Goal: Information Seeking & Learning: Find specific fact

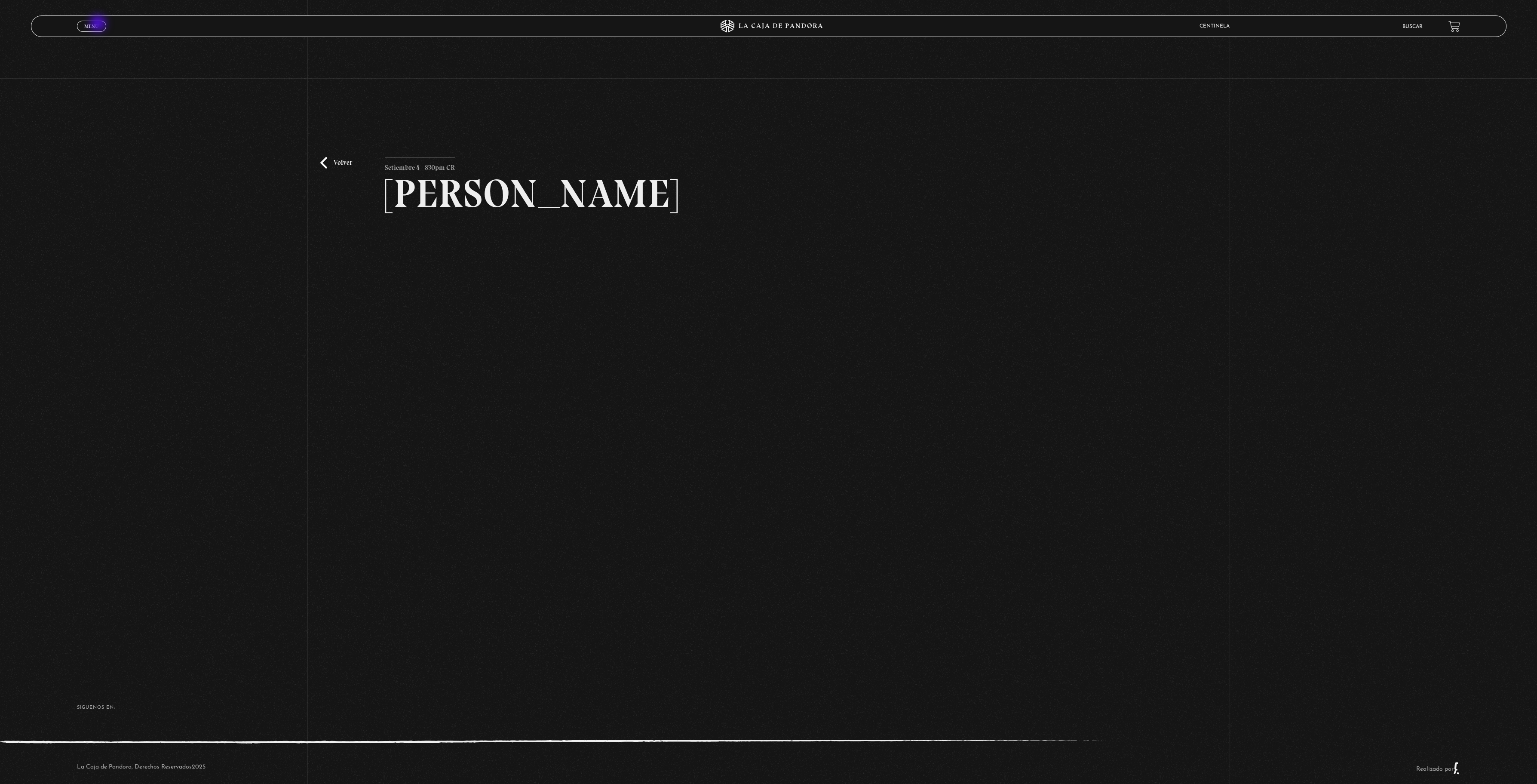
click at [96, 25] on span "Menu" at bounding box center [91, 26] width 14 height 5
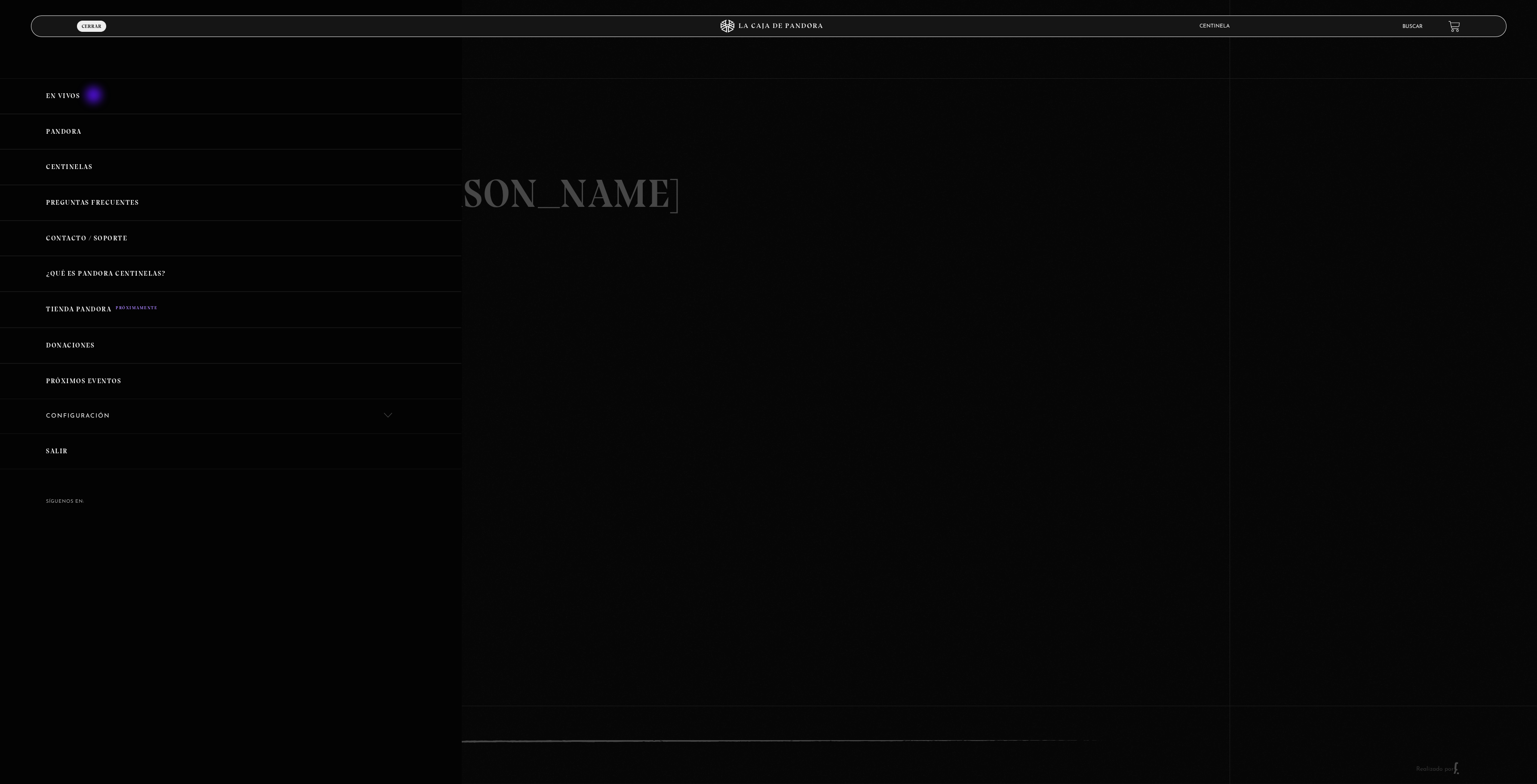
click at [95, 96] on link "En vivos" at bounding box center [230, 96] width 461 height 36
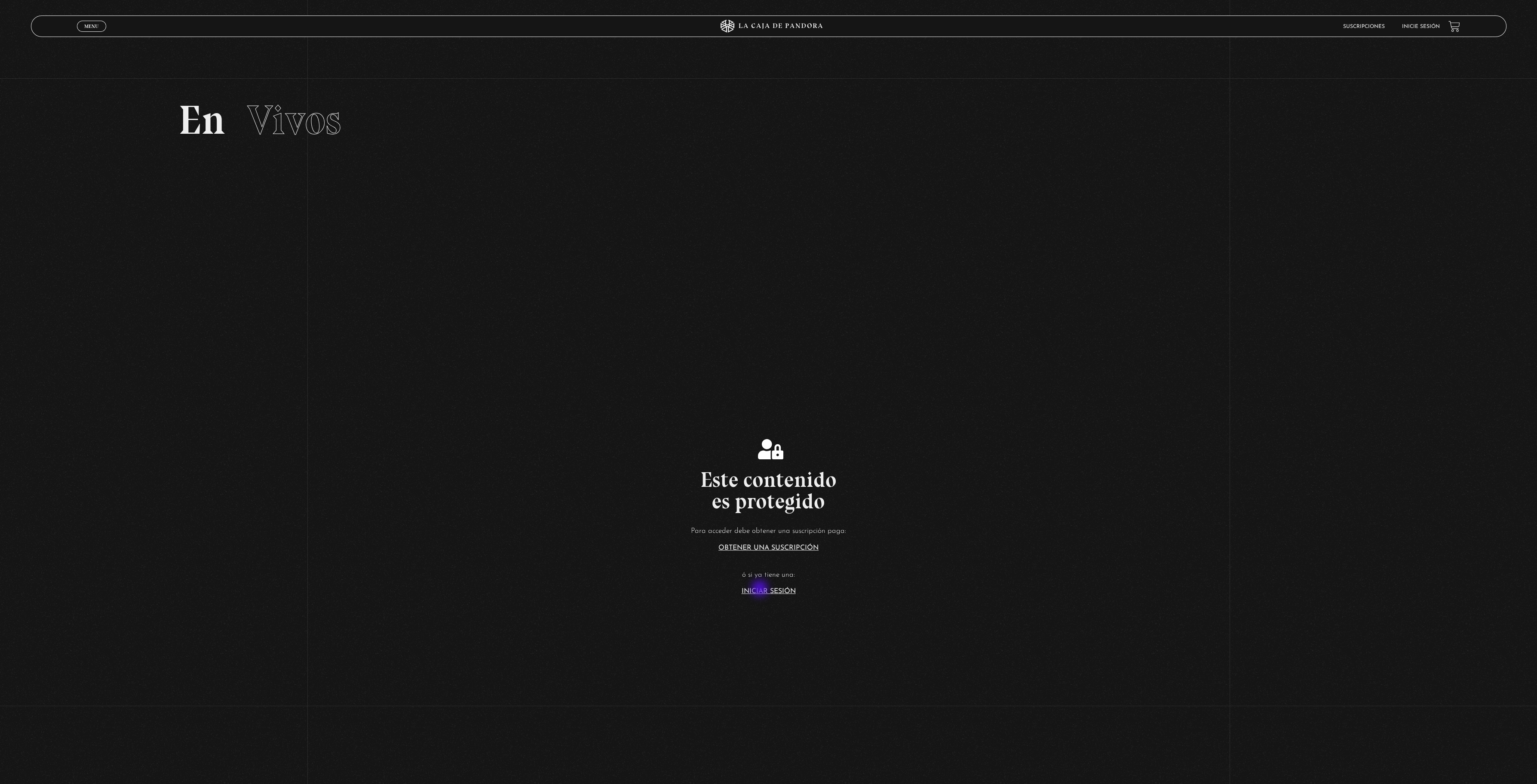
click at [761, 589] on link "Iniciar Sesión" at bounding box center [768, 591] width 54 height 7
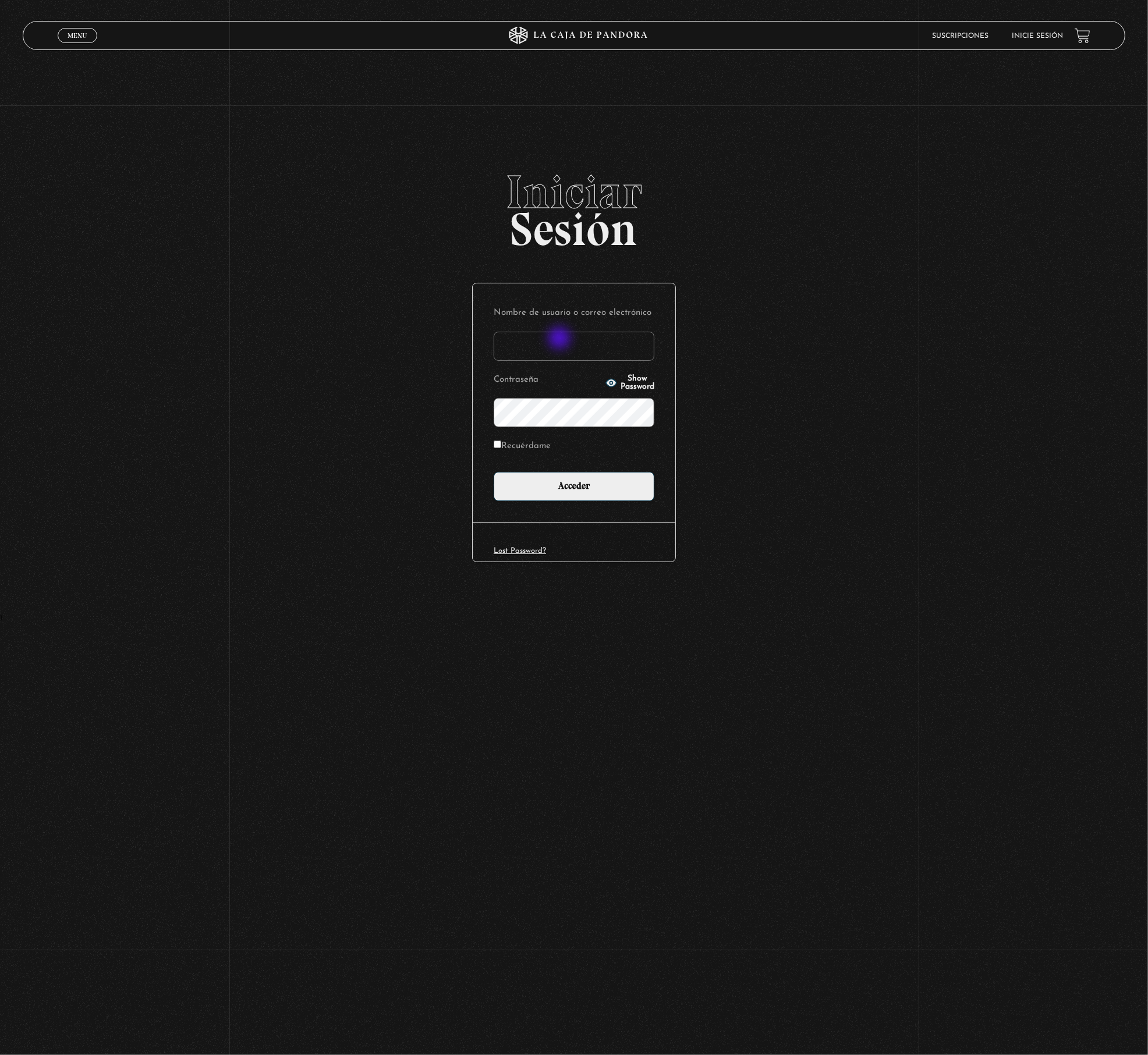
click at [561, 340] on input "Nombre de usuario o correo electrónico" at bounding box center [574, 347] width 161 height 29
click at [639, 338] on input "Nombre de usuario o correo electrónico" at bounding box center [574, 347] width 161 height 29
type input "samhccss@tutanota.com"
click at [494, 472] on input "Acceder" at bounding box center [574, 486] width 161 height 29
click at [501, 448] on input "Recuérdame" at bounding box center [497, 443] width 7 height 7
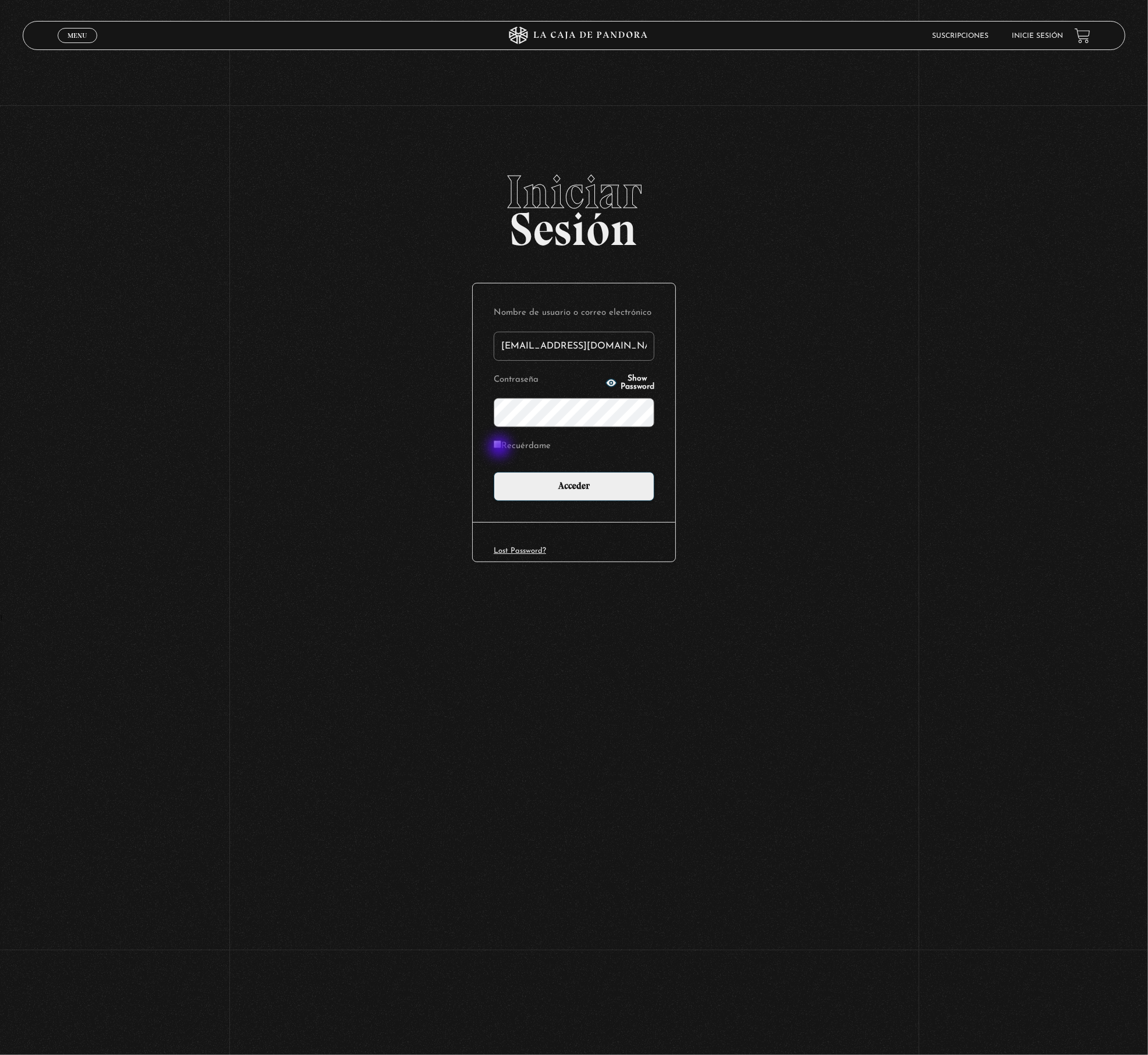
checkbox input "true"
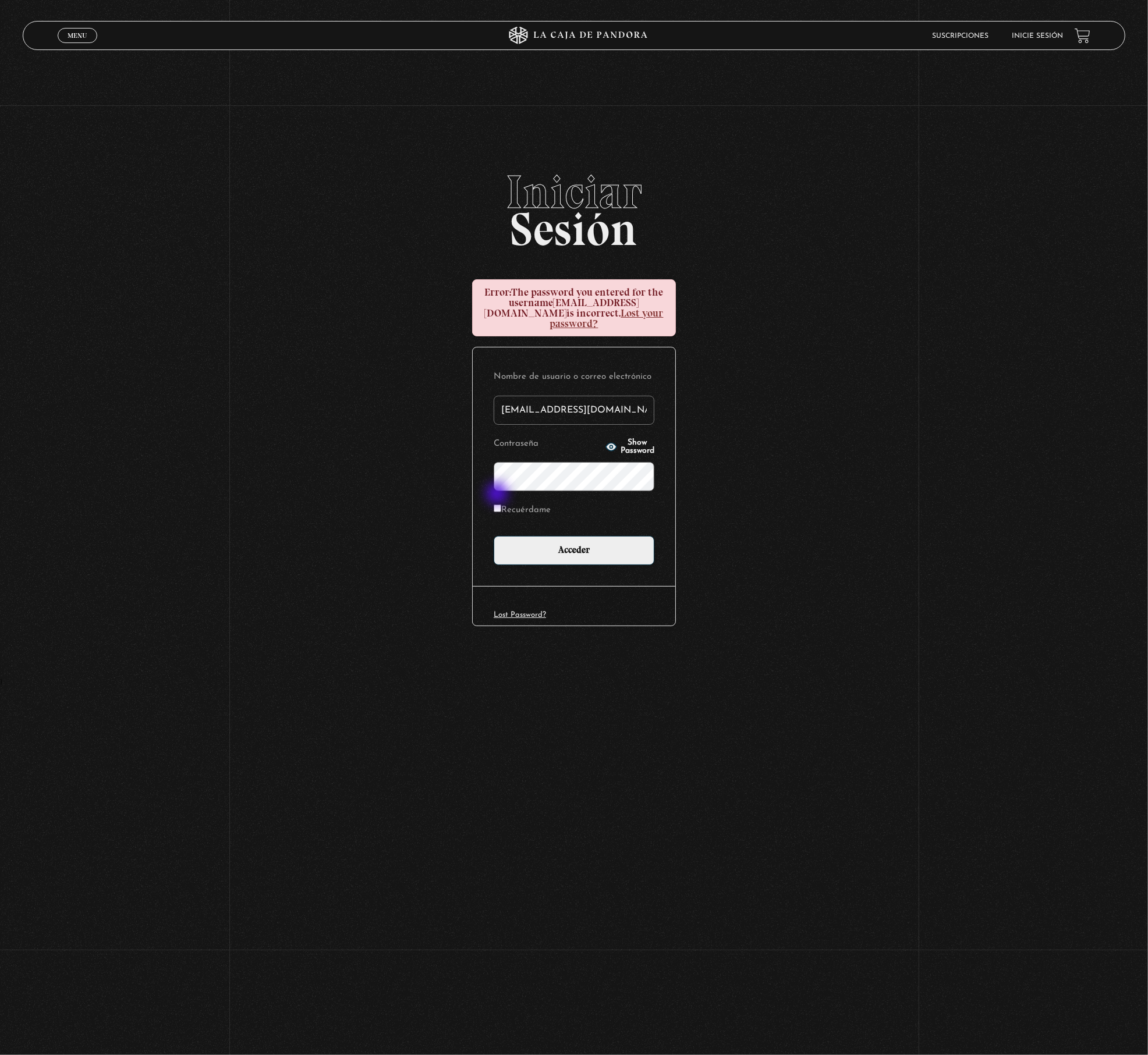
click at [498, 505] on input "Recuérdame" at bounding box center [497, 508] width 7 height 7
checkbox input "true"
click at [339, 684] on body "ingresar al sitio Ver Video Más Información Solicitar Por favor coloque su disp…" at bounding box center [574, 342] width 1148 height 684
drag, startPoint x: 582, startPoint y: 545, endPoint x: 641, endPoint y: 572, distance: 64.9
click at [582, 546] on input "Acceder" at bounding box center [574, 551] width 161 height 29
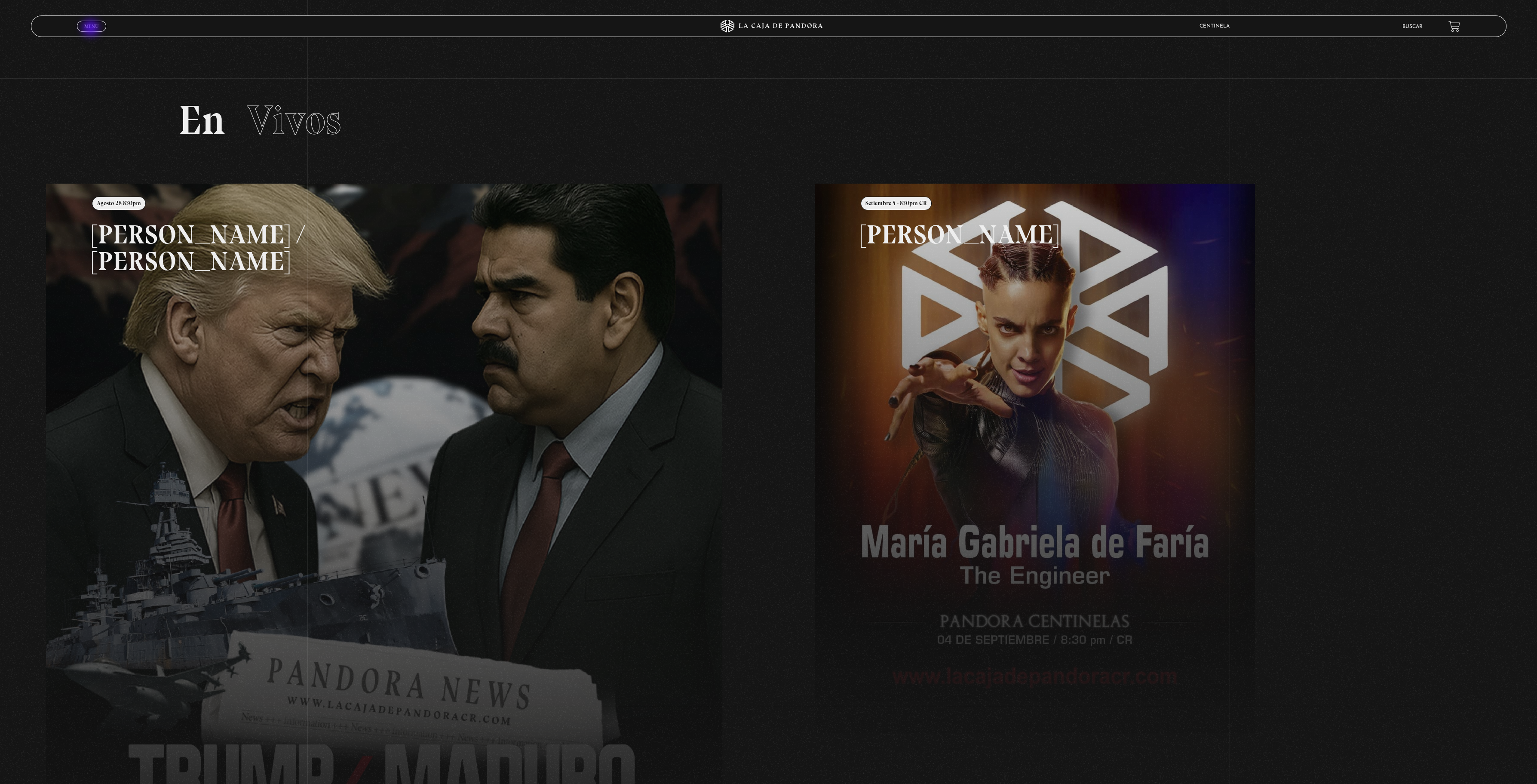
click at [91, 29] on span "Menu" at bounding box center [91, 26] width 14 height 5
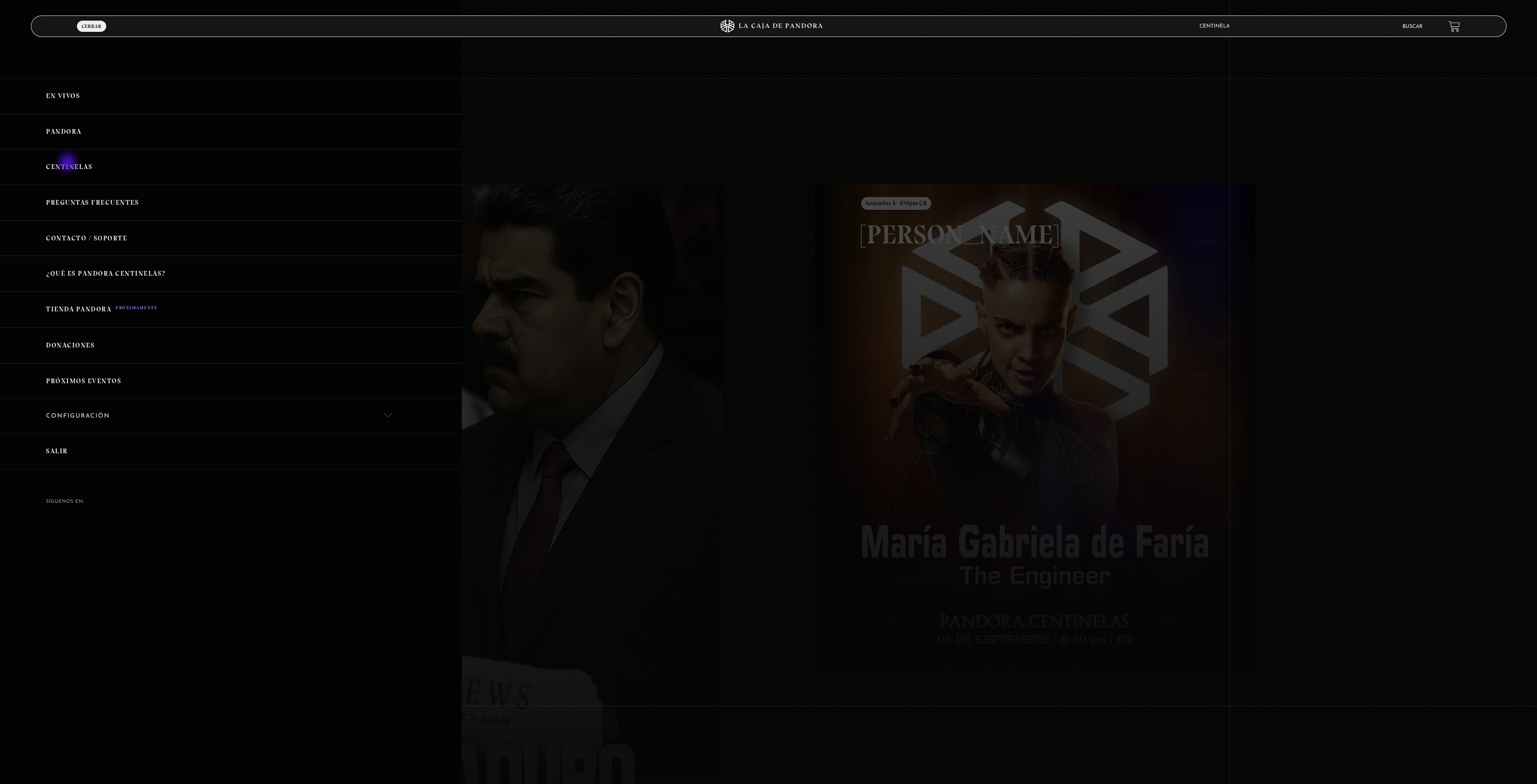
click at [69, 163] on link "Centinelas" at bounding box center [230, 167] width 461 height 36
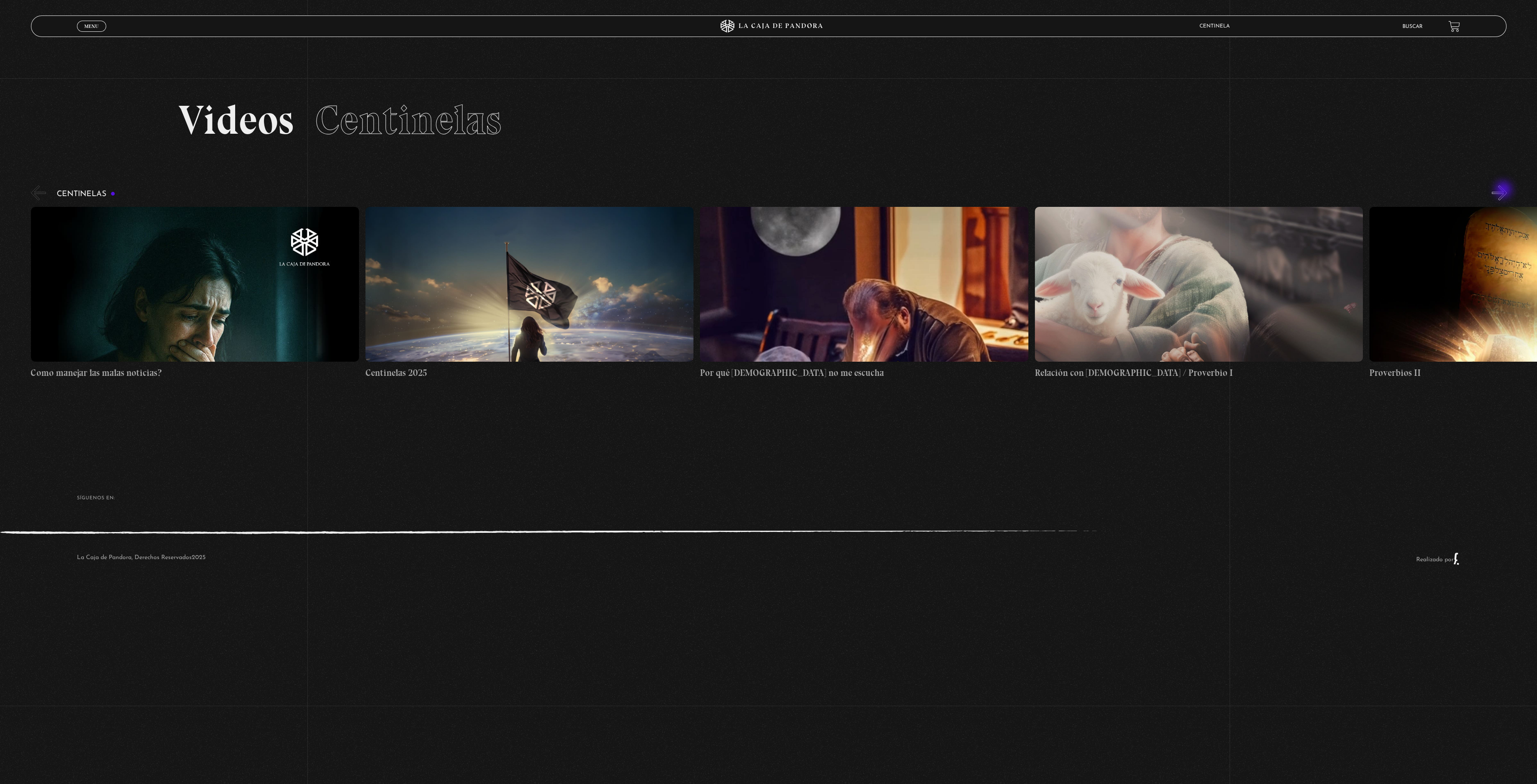
click at [1504, 190] on button "»" at bounding box center [1499, 193] width 15 height 15
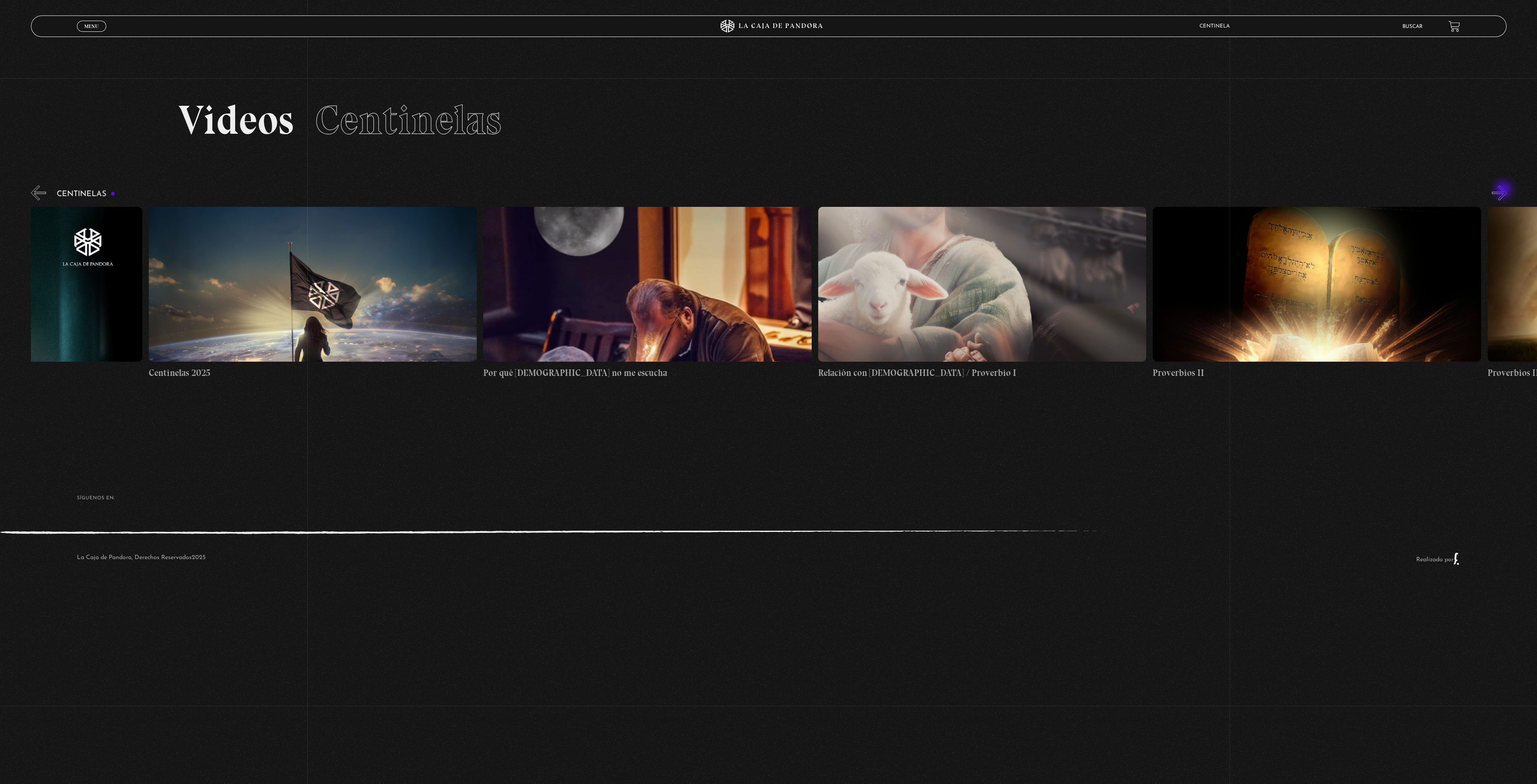
click at [1504, 190] on button "»" at bounding box center [1499, 193] width 15 height 15
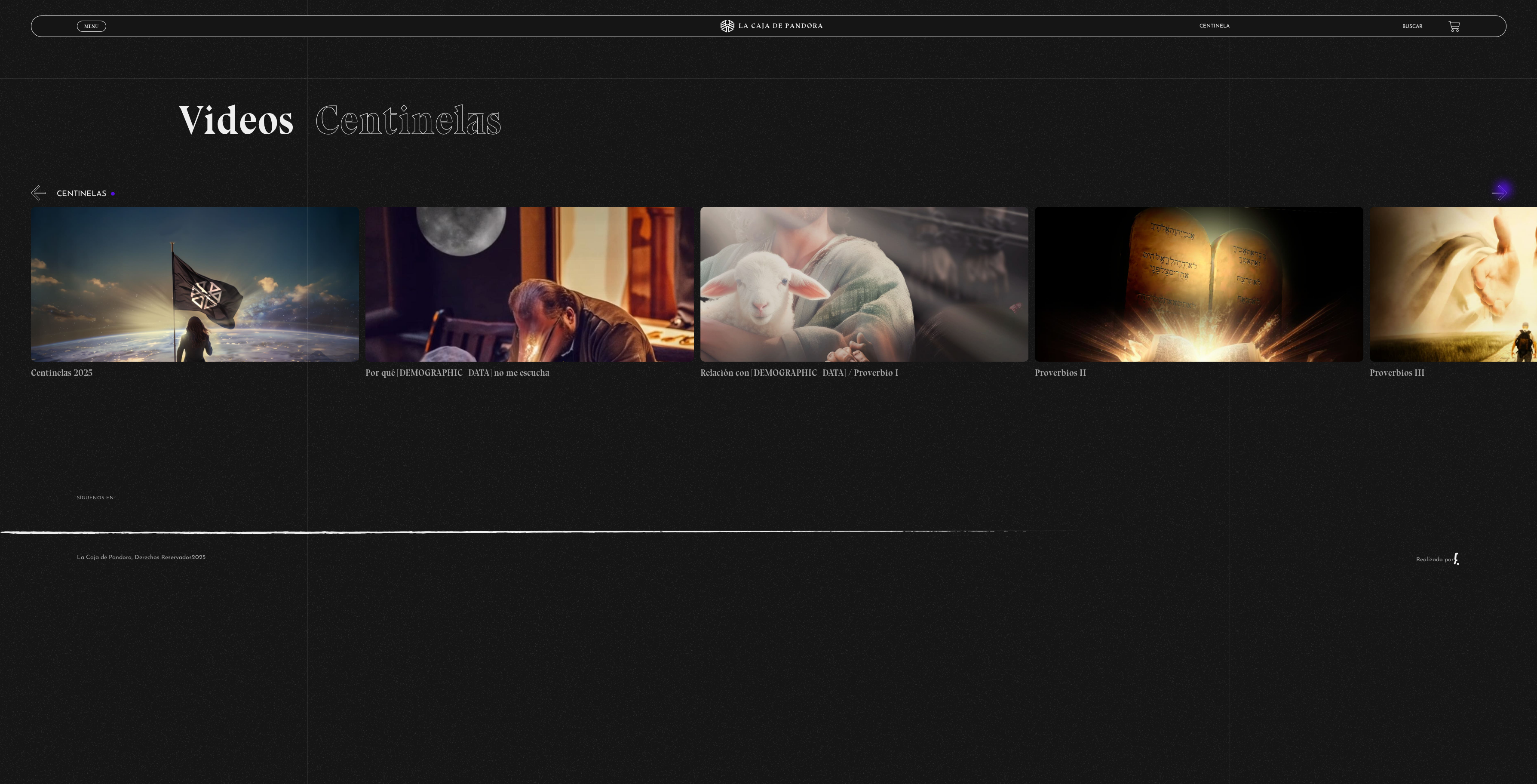
click at [1504, 190] on button "»" at bounding box center [1499, 193] width 15 height 15
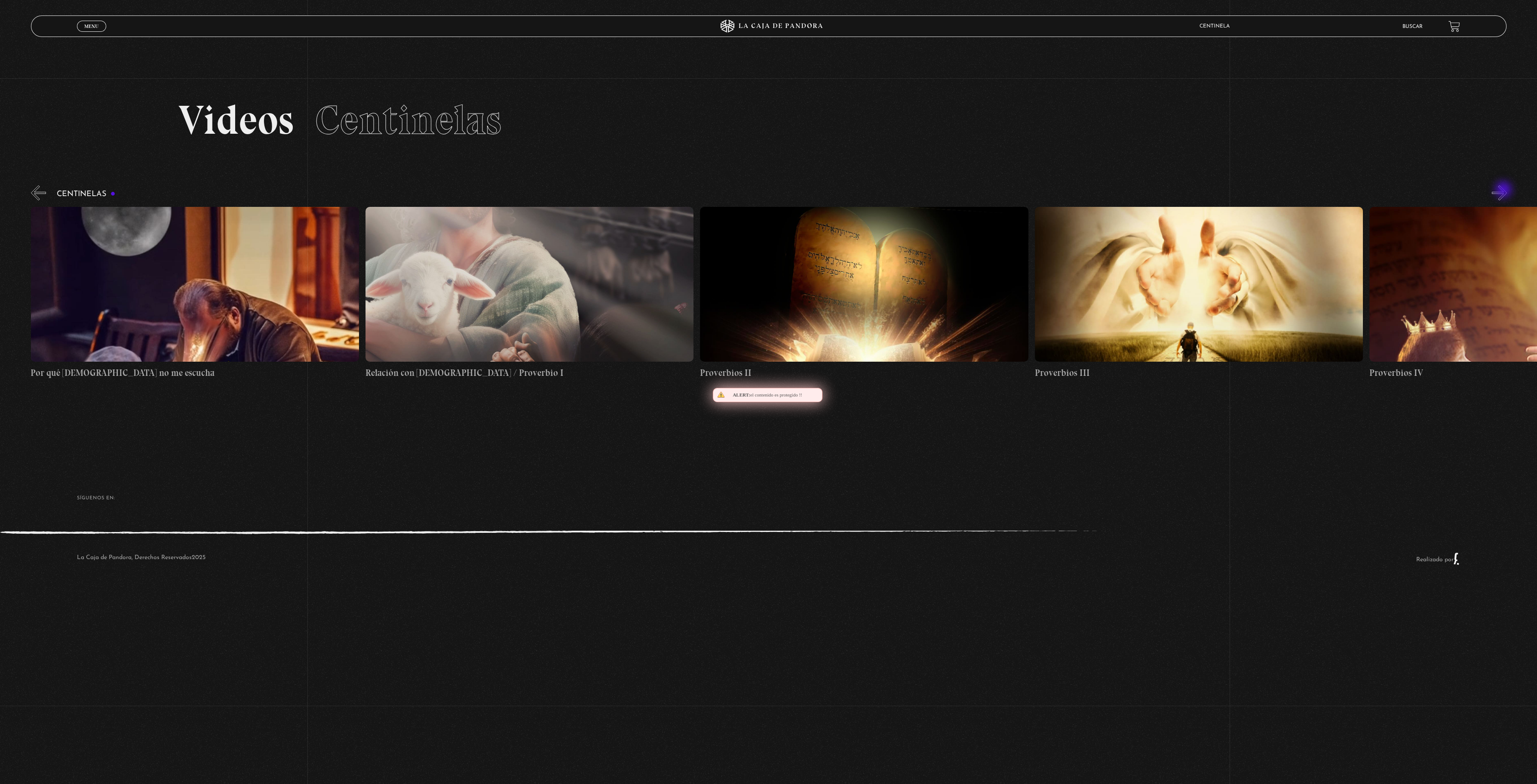
click at [1504, 190] on button "»" at bounding box center [1499, 193] width 15 height 15
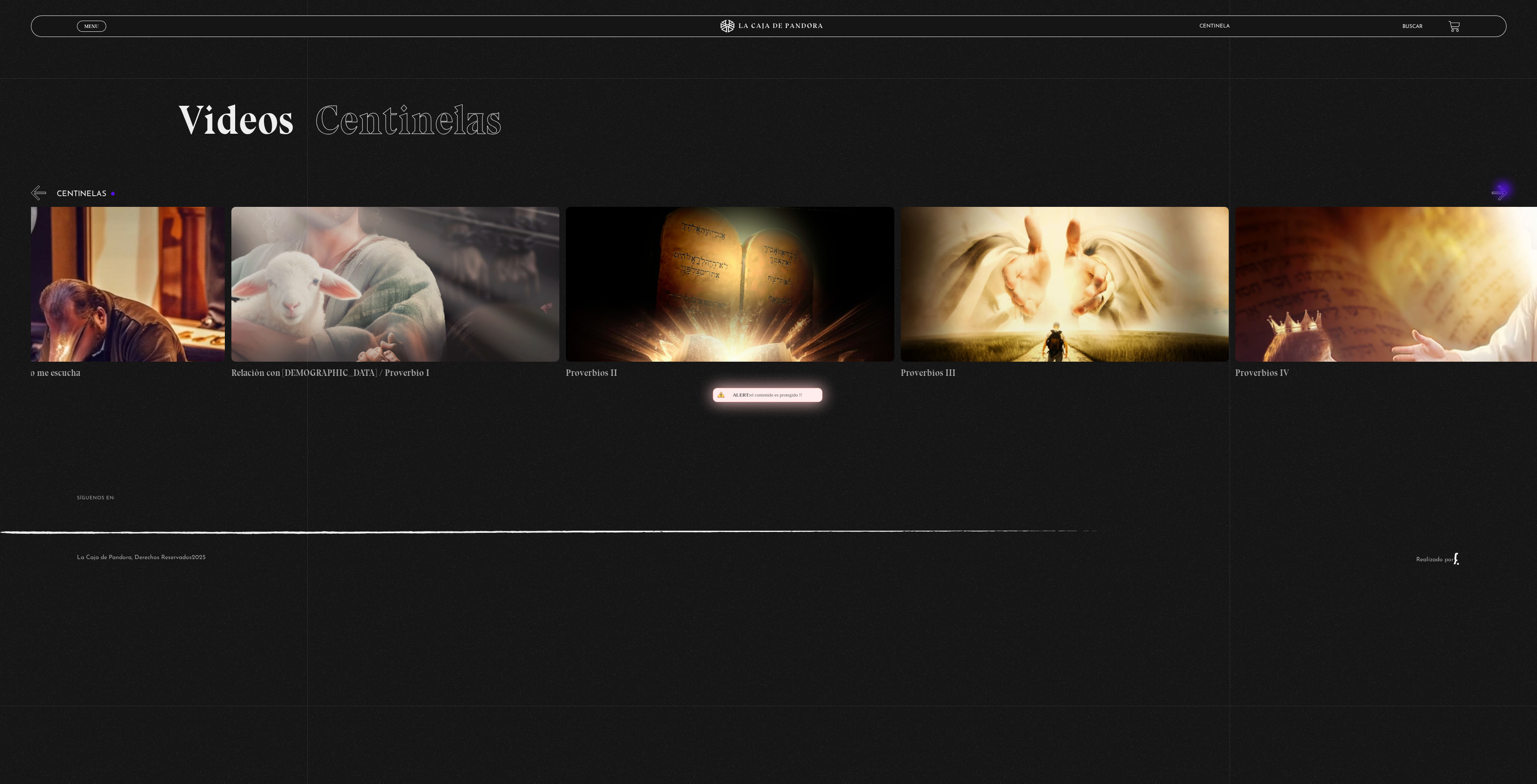
click at [1504, 190] on button "»" at bounding box center [1499, 193] width 15 height 15
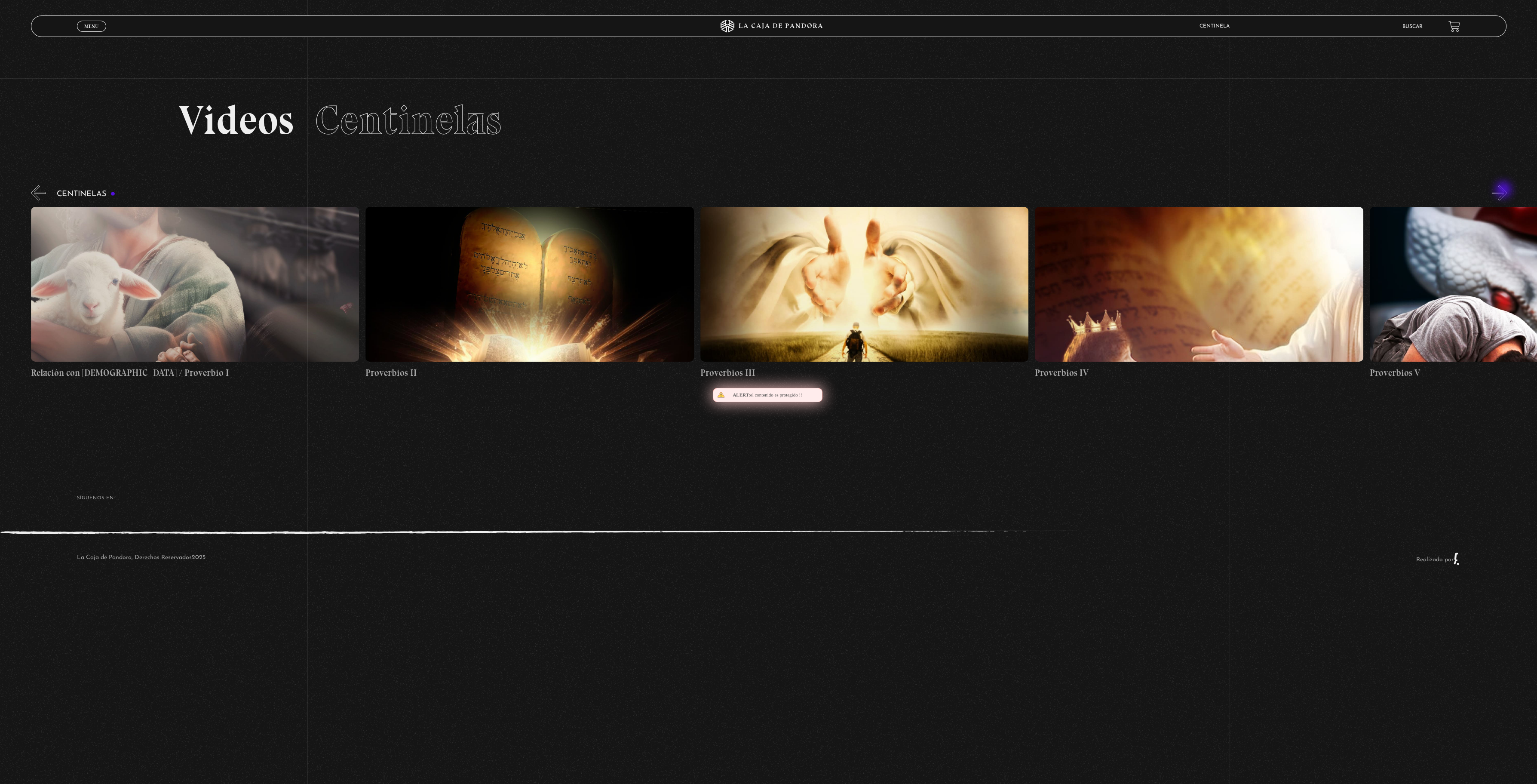
click at [1504, 190] on button "»" at bounding box center [1499, 193] width 15 height 15
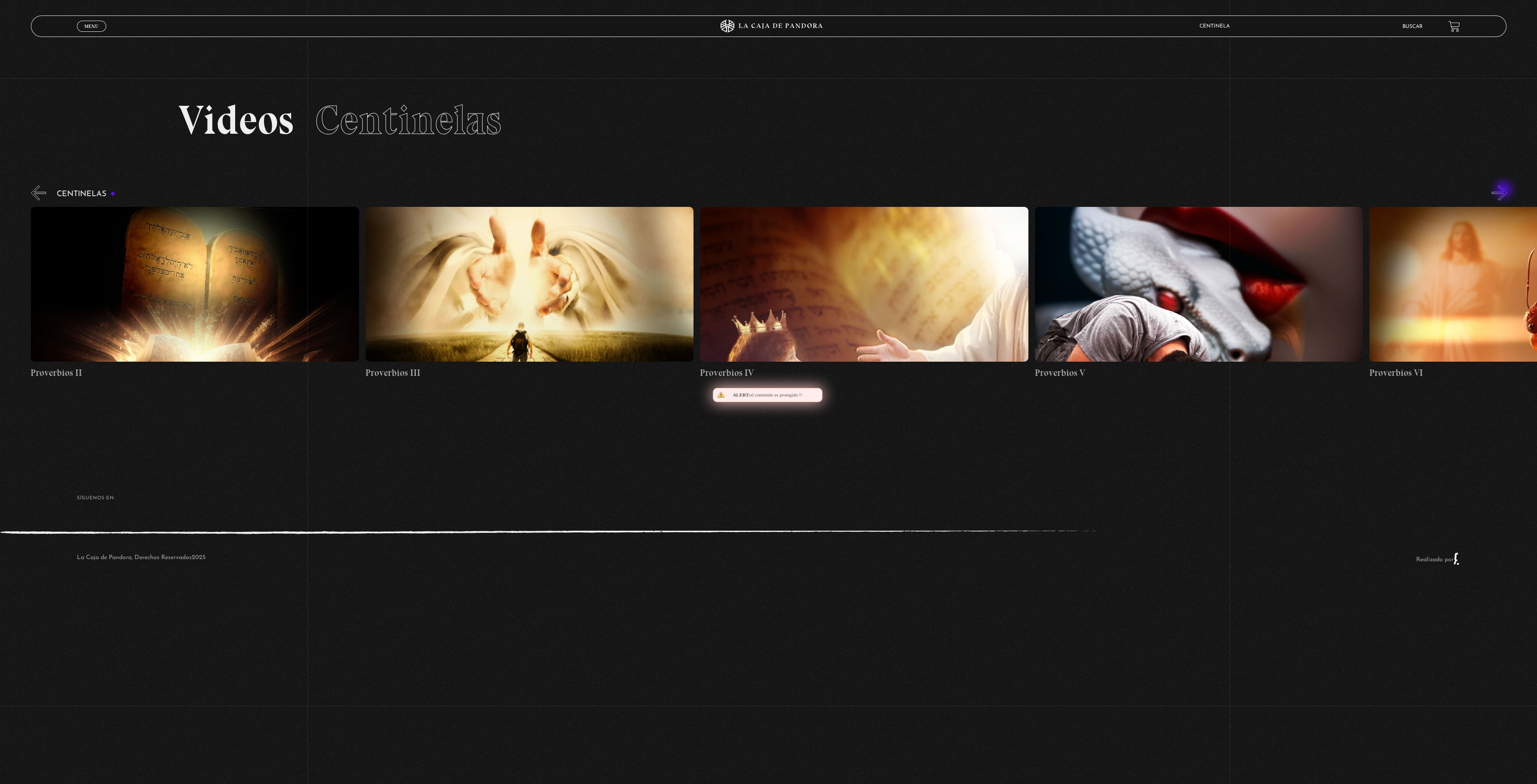
click at [1504, 190] on button "»" at bounding box center [1499, 193] width 15 height 15
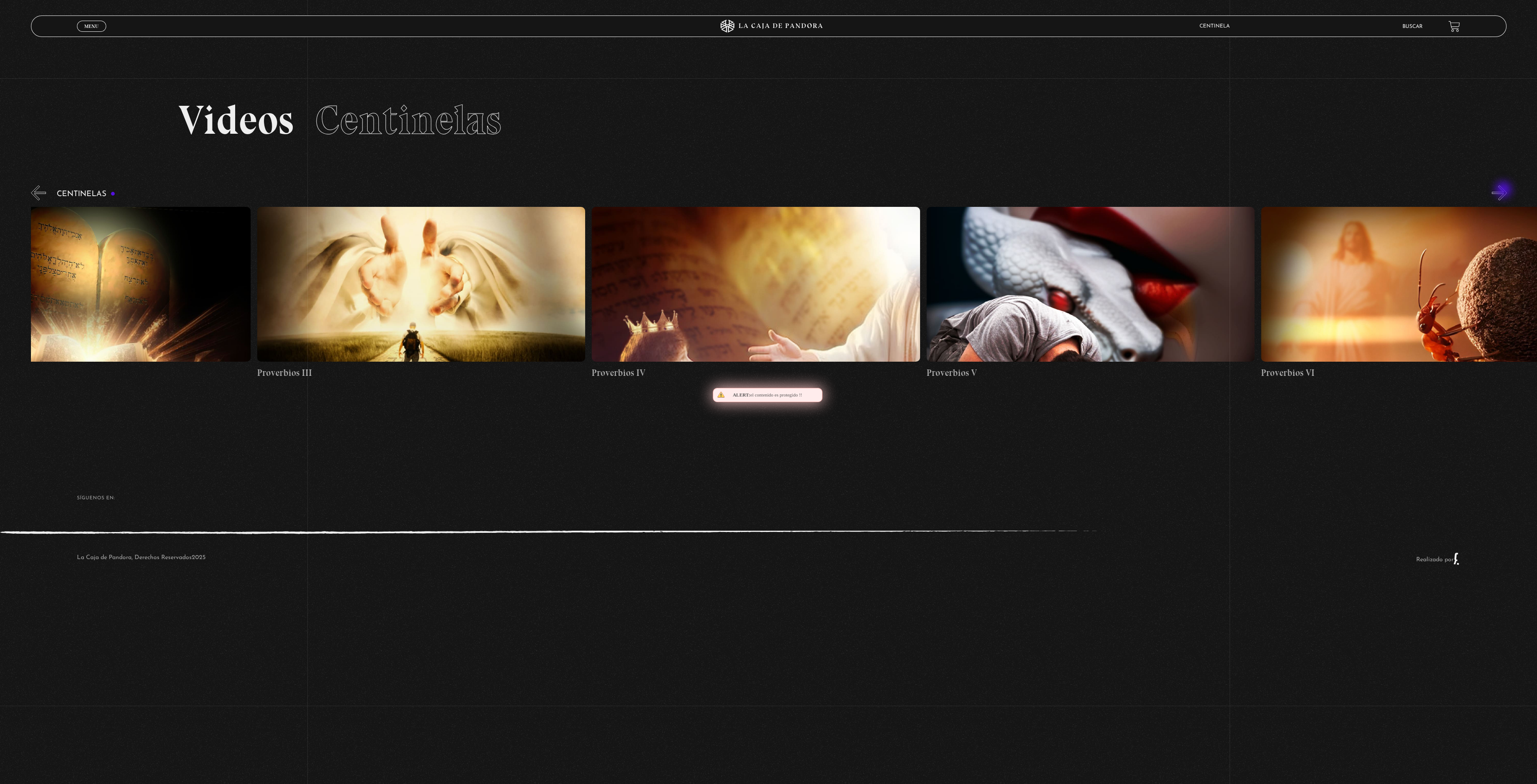
click at [1504, 190] on button "»" at bounding box center [1499, 193] width 15 height 15
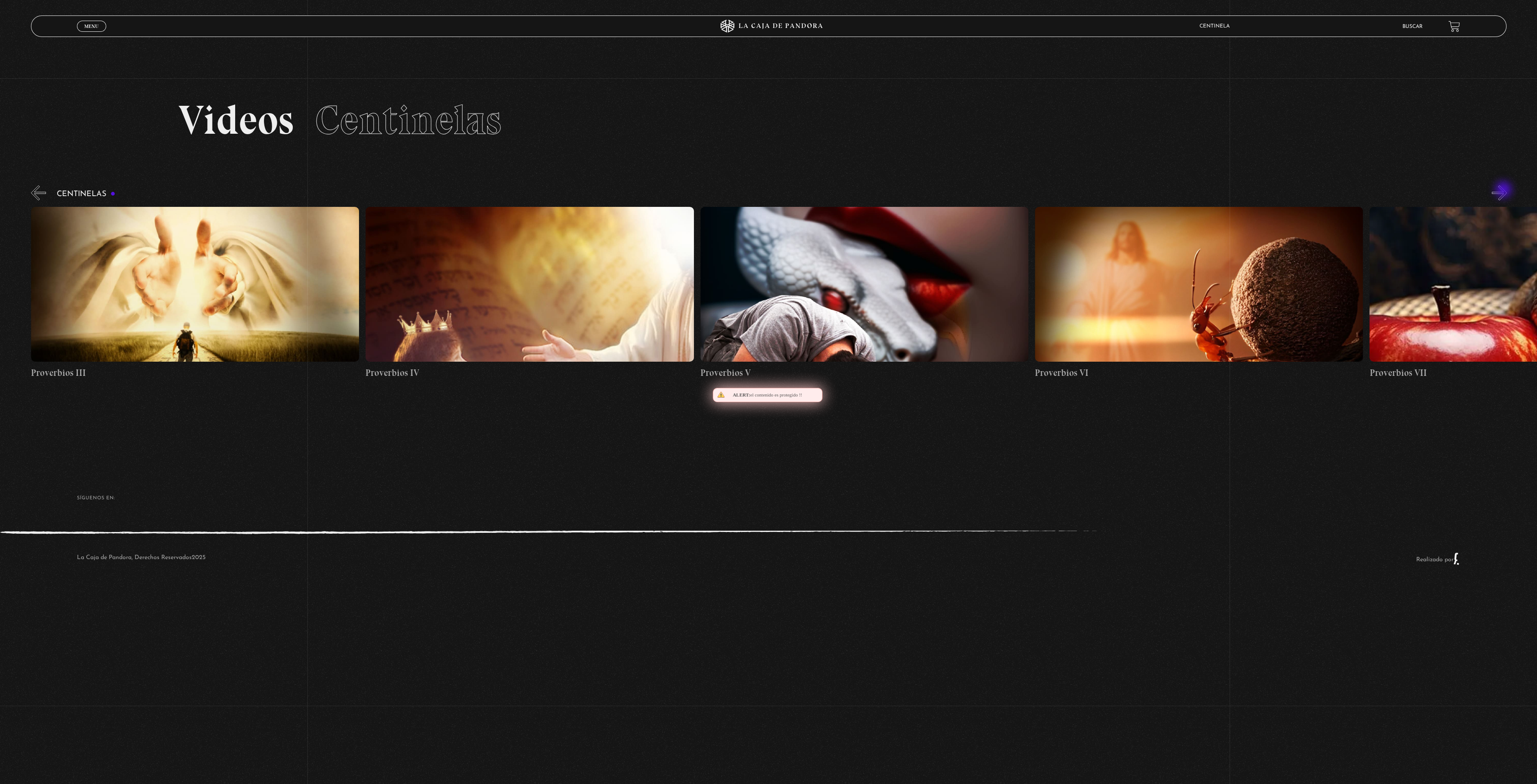
click at [1504, 190] on button "»" at bounding box center [1499, 193] width 15 height 15
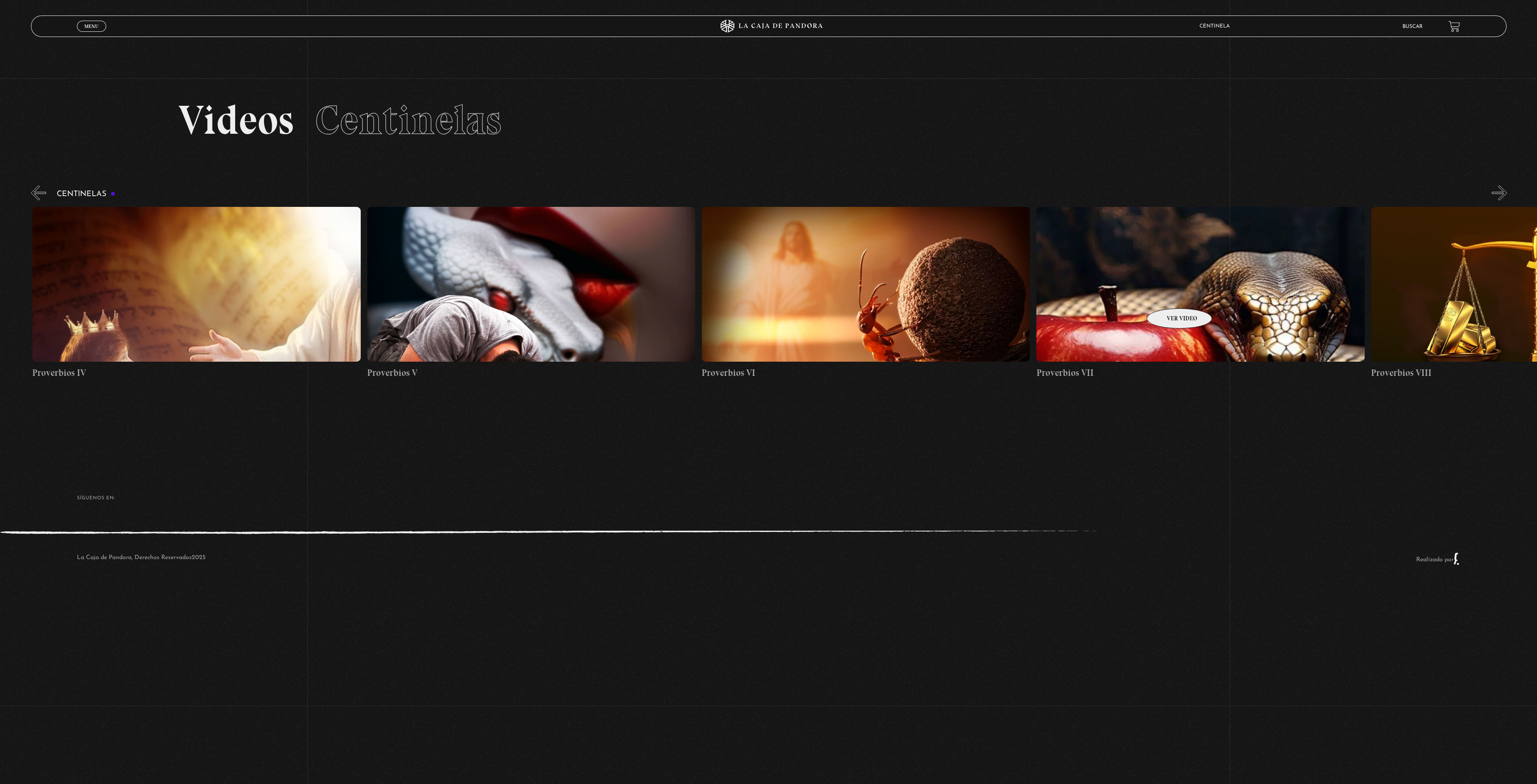
scroll to position [0, 2008]
click at [1498, 189] on button "»" at bounding box center [1499, 193] width 15 height 15
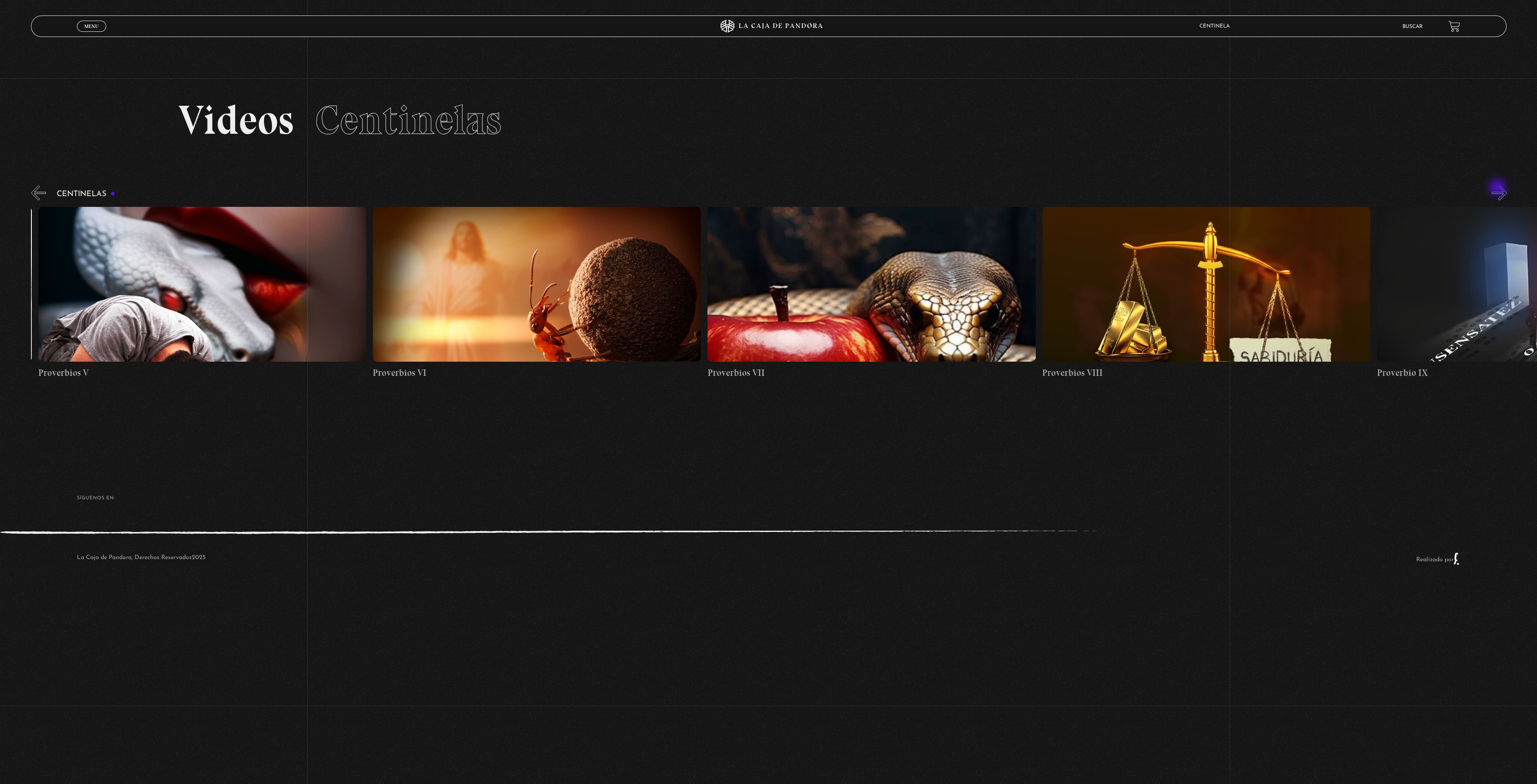
click at [1498, 189] on button "»" at bounding box center [1499, 193] width 15 height 15
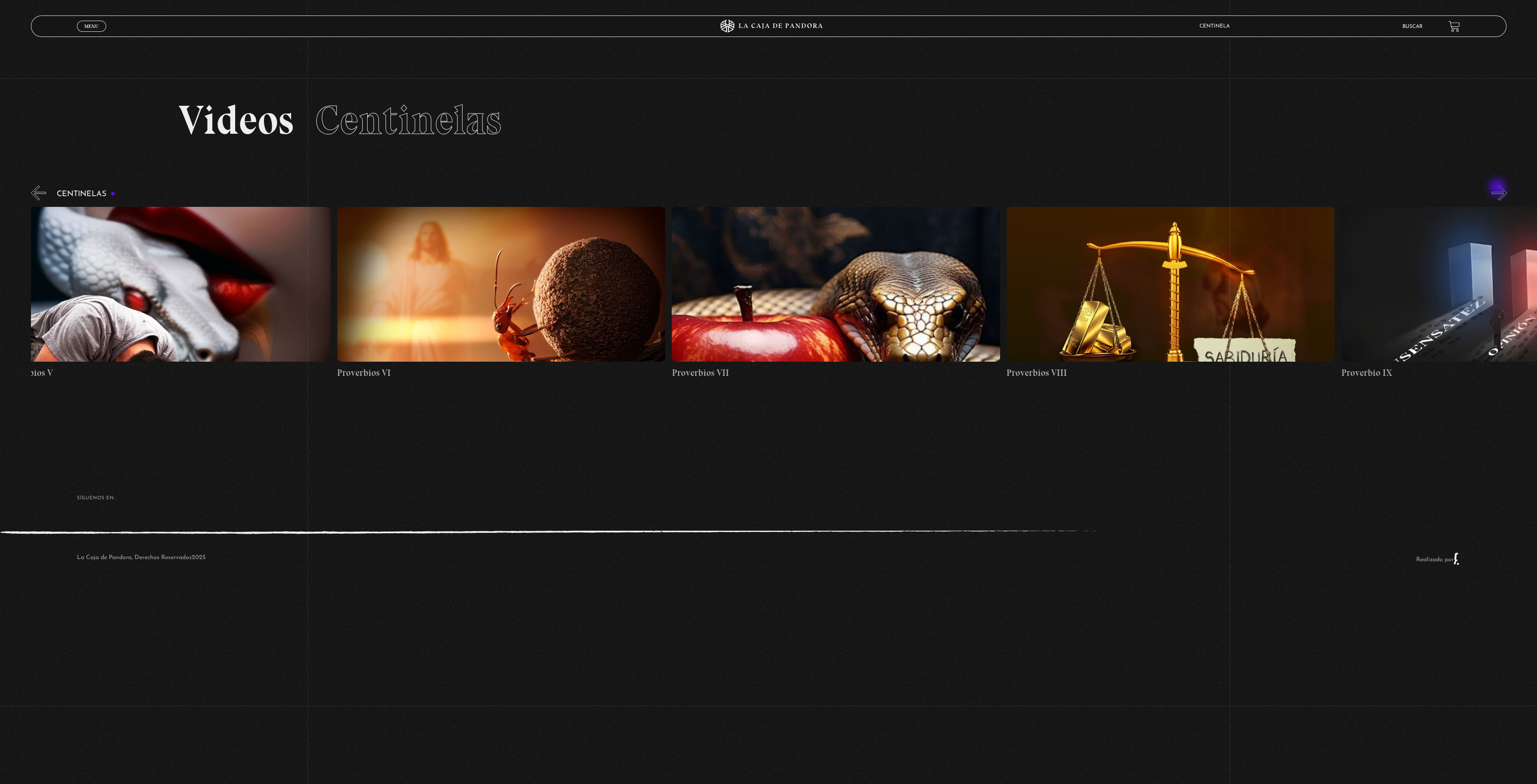
click at [1498, 189] on button "»" at bounding box center [1499, 193] width 15 height 15
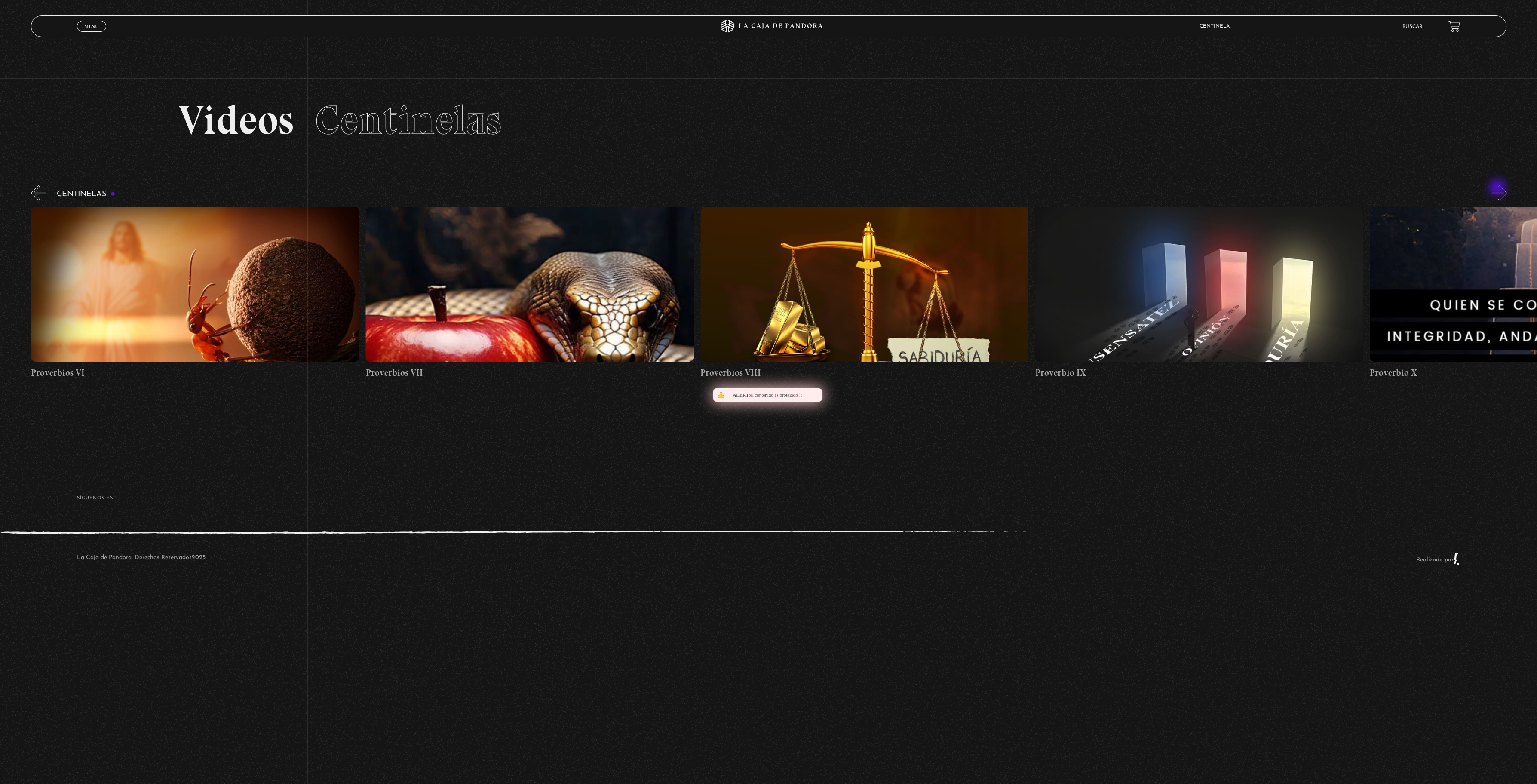
click at [1498, 189] on button "»" at bounding box center [1499, 193] width 15 height 15
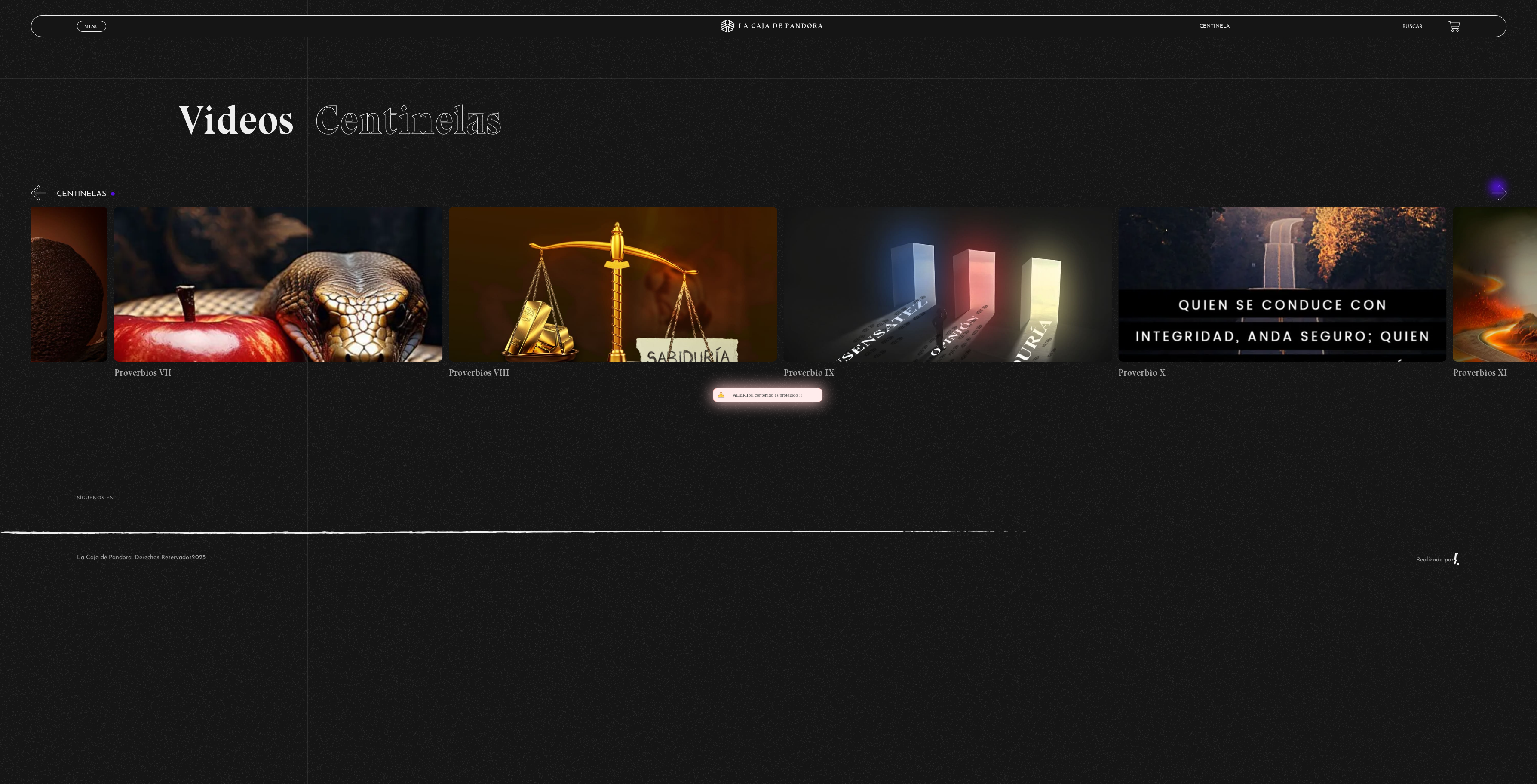
click at [1498, 189] on button "»" at bounding box center [1499, 193] width 15 height 15
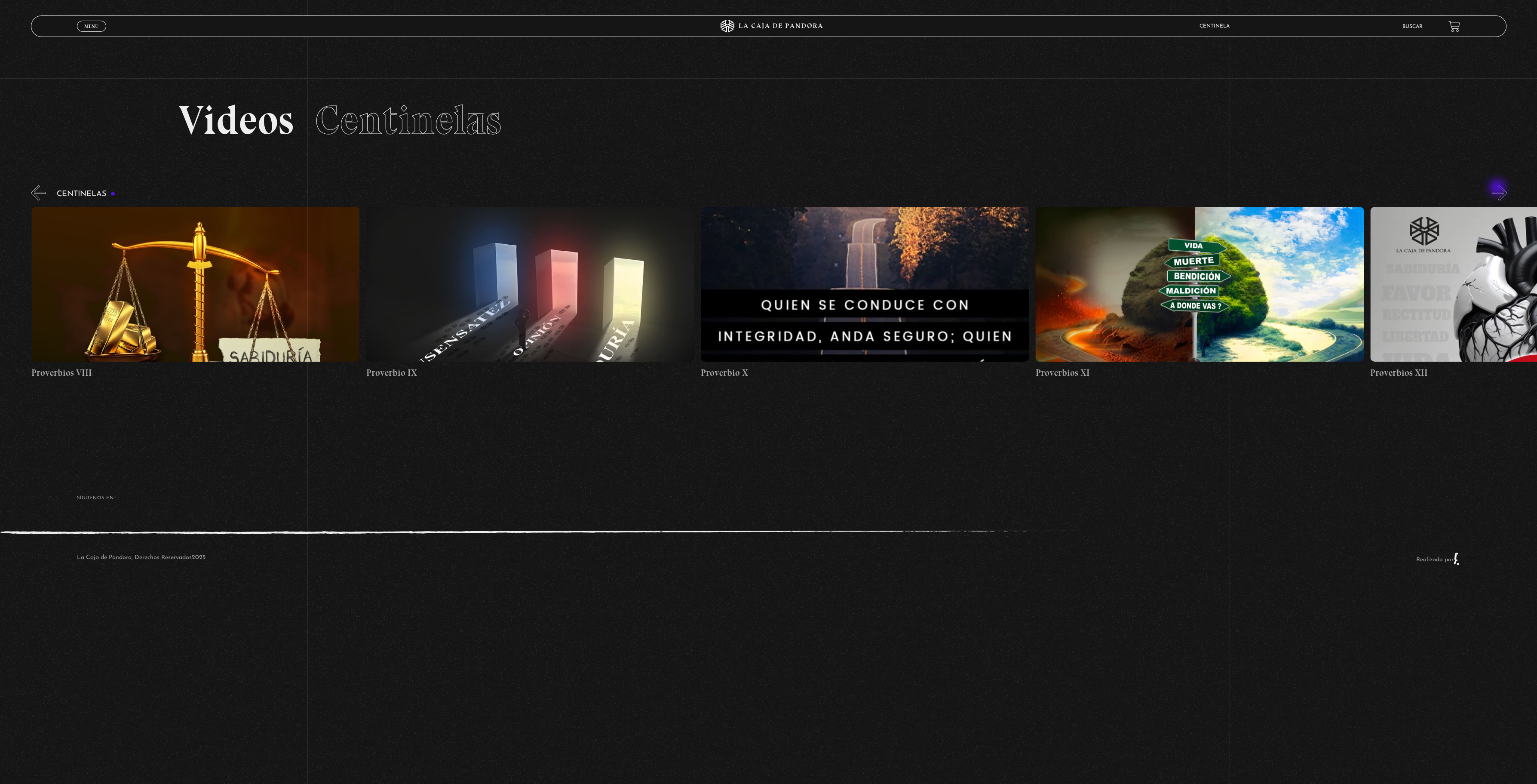
click at [1498, 189] on button "»" at bounding box center [1499, 193] width 15 height 15
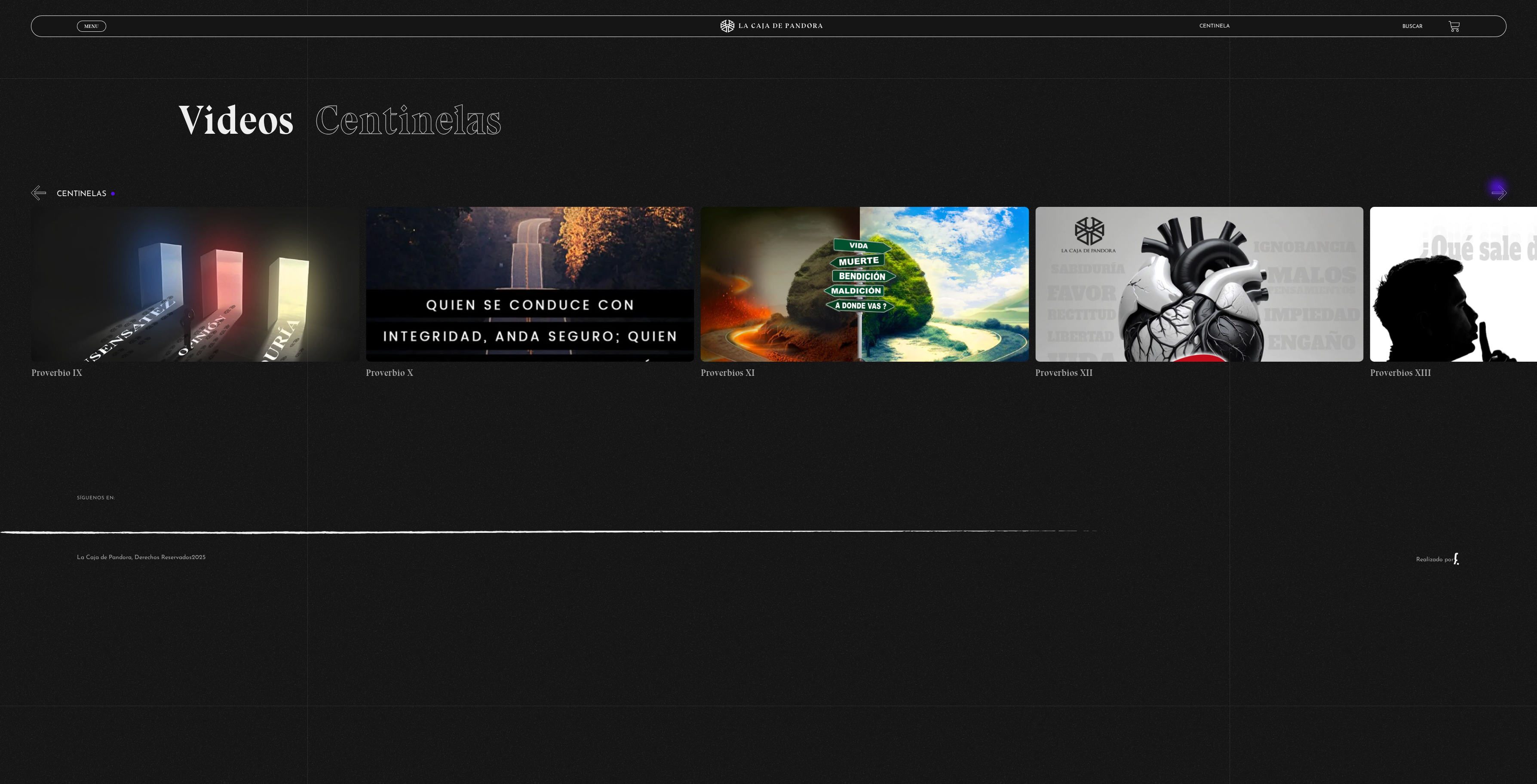
click at [1498, 189] on button "»" at bounding box center [1499, 193] width 15 height 15
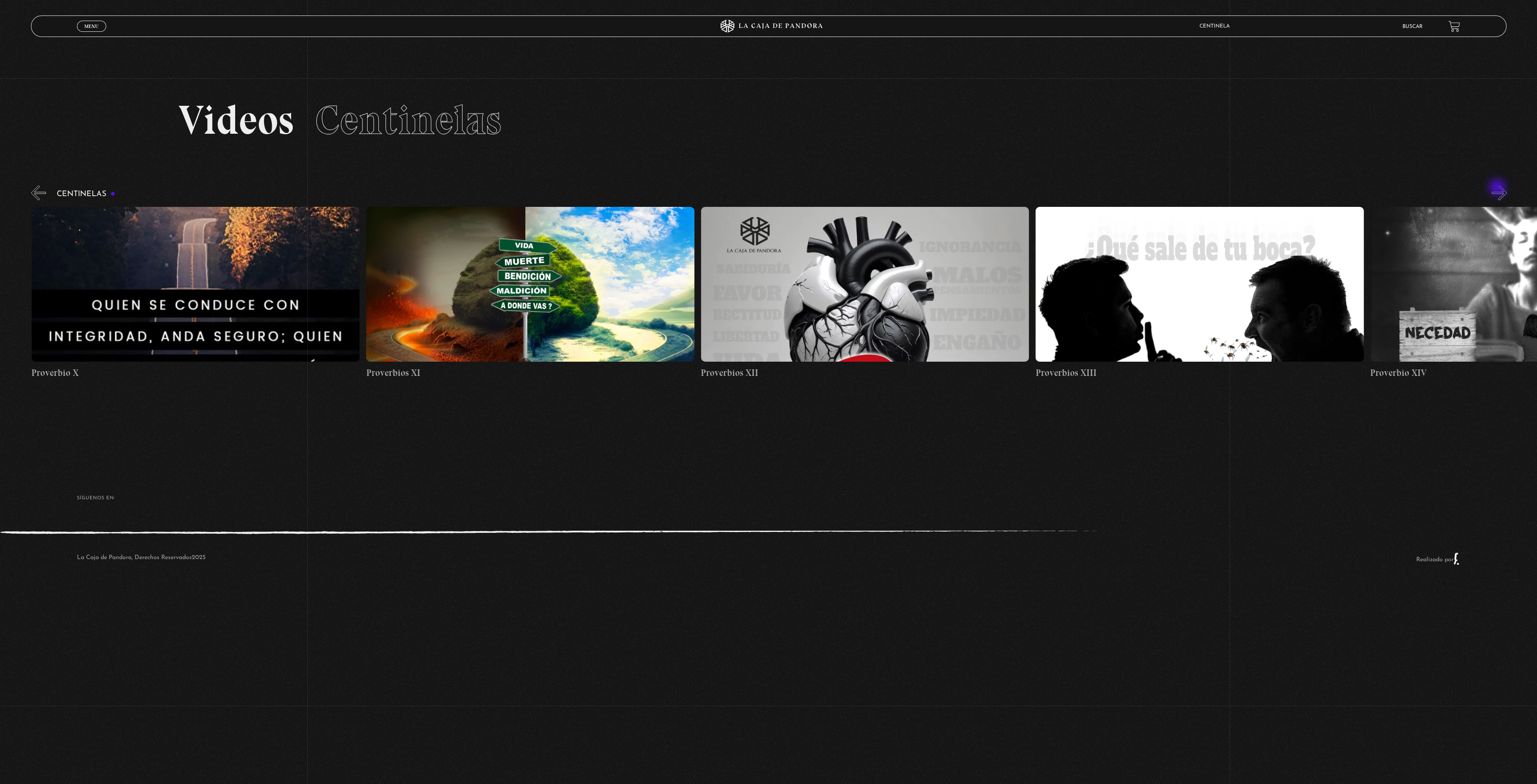
click at [1498, 189] on button "»" at bounding box center [1499, 193] width 15 height 15
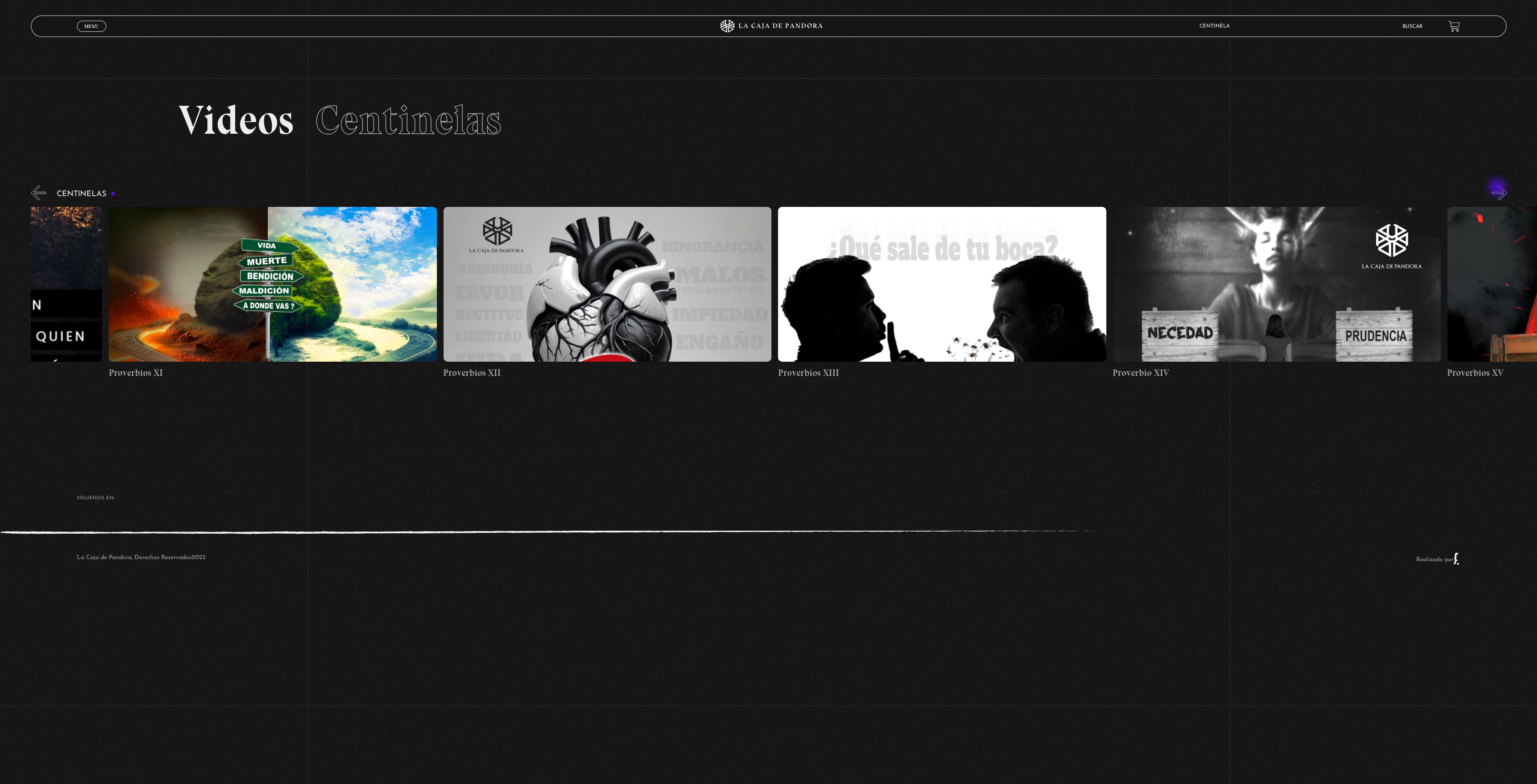
click at [1498, 189] on button "»" at bounding box center [1499, 193] width 15 height 15
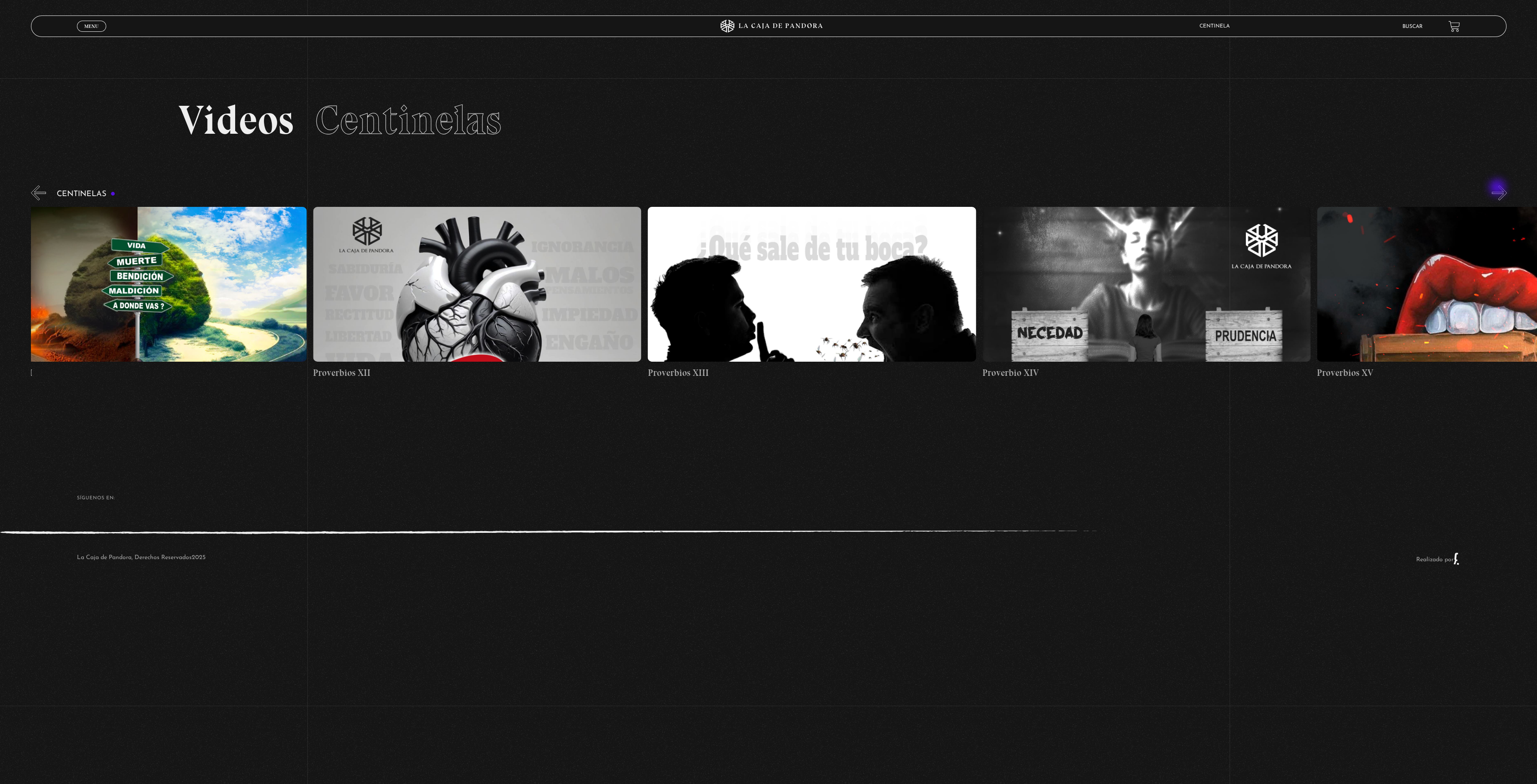
click at [1498, 189] on button "»" at bounding box center [1499, 193] width 15 height 15
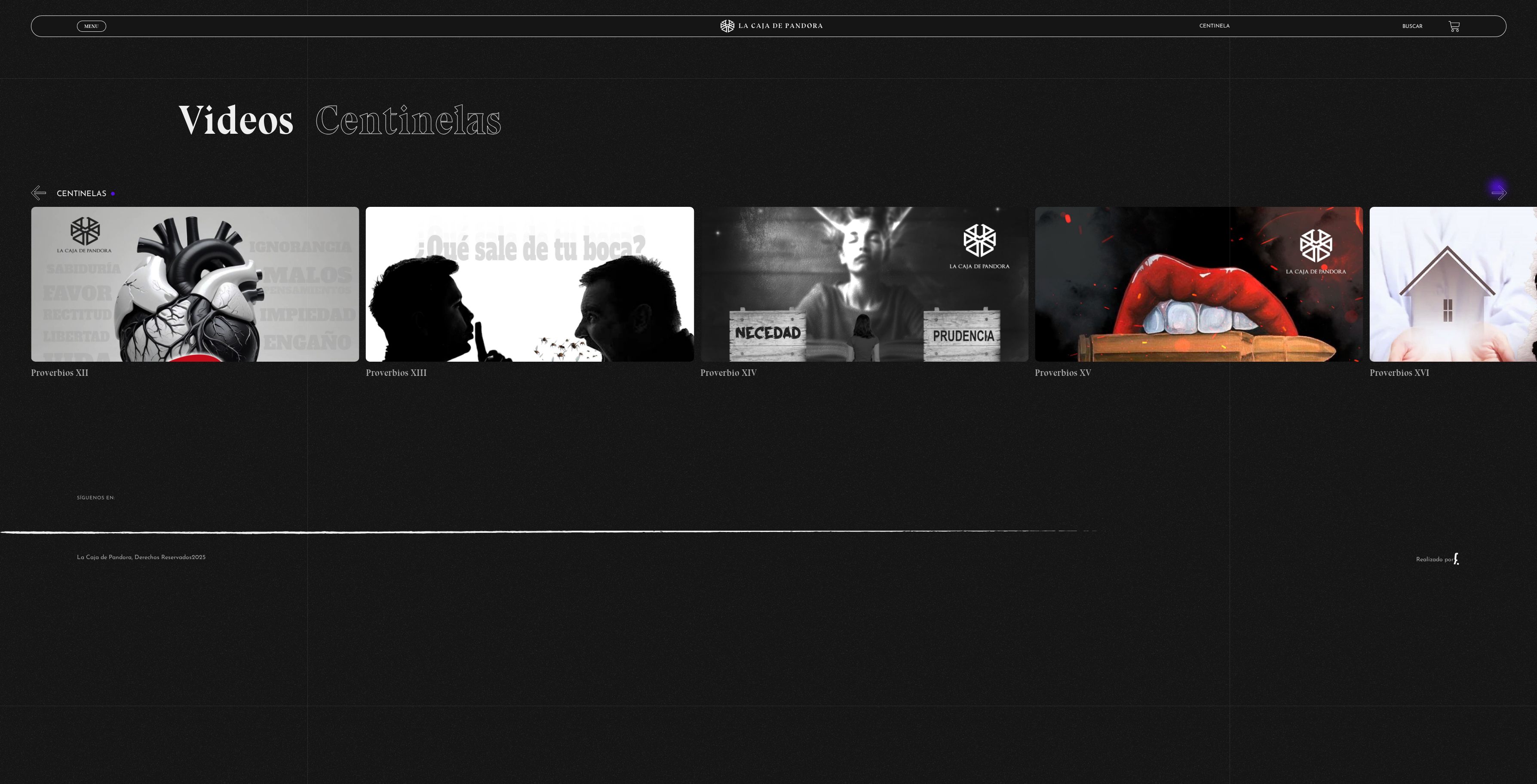
click at [1498, 189] on button "»" at bounding box center [1499, 193] width 15 height 15
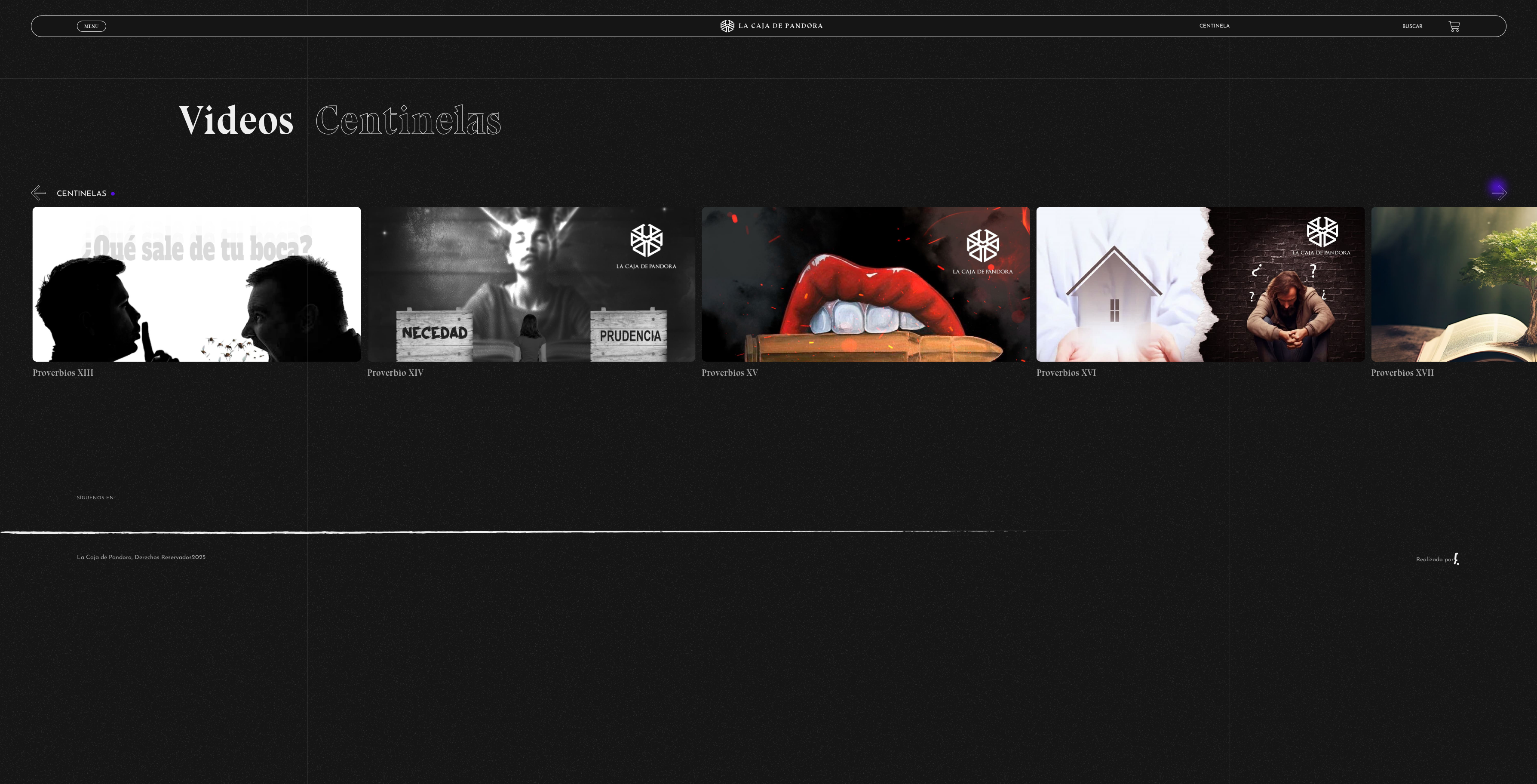
click at [1498, 189] on button "»" at bounding box center [1499, 193] width 15 height 15
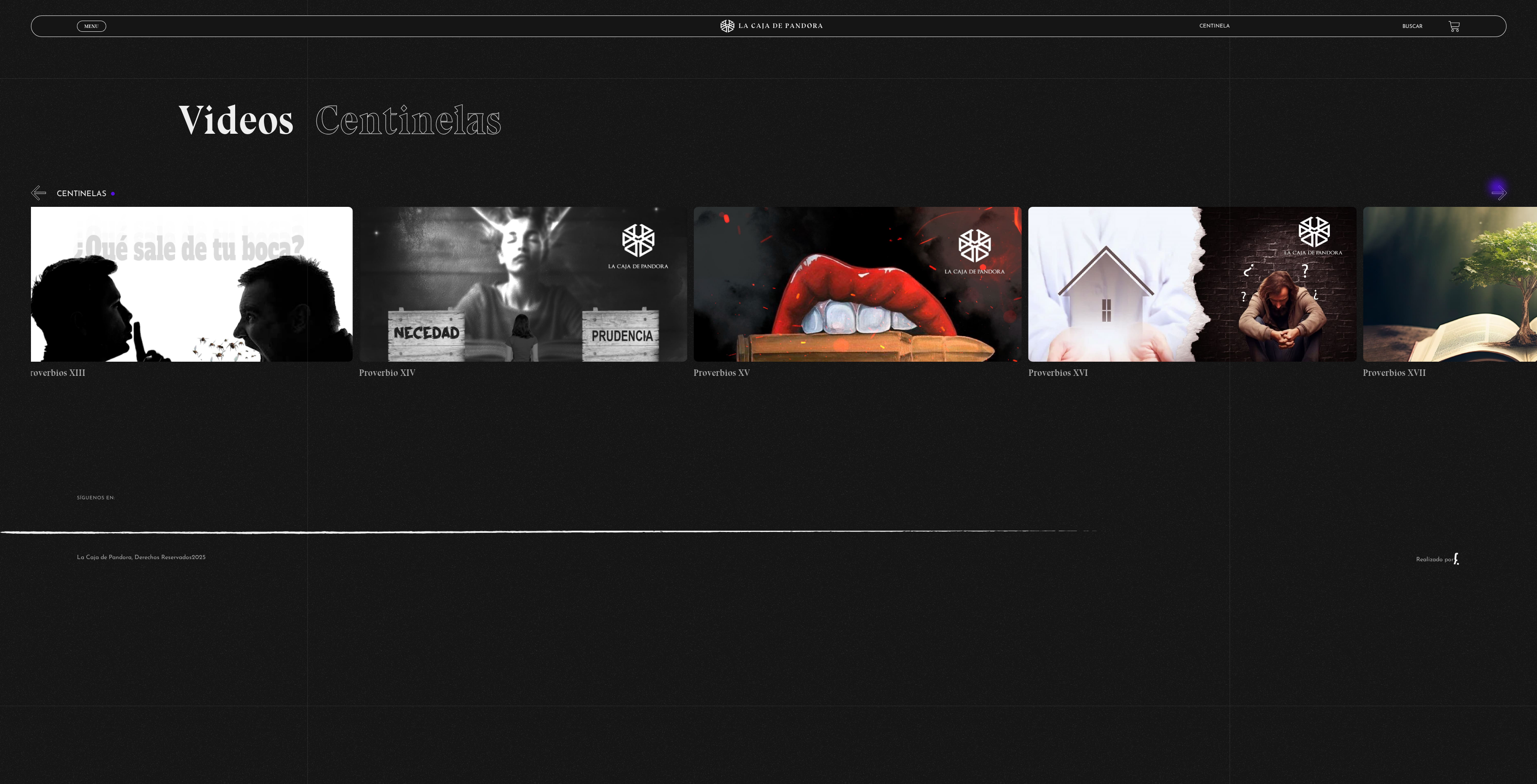
click at [1498, 189] on button "»" at bounding box center [1499, 193] width 15 height 15
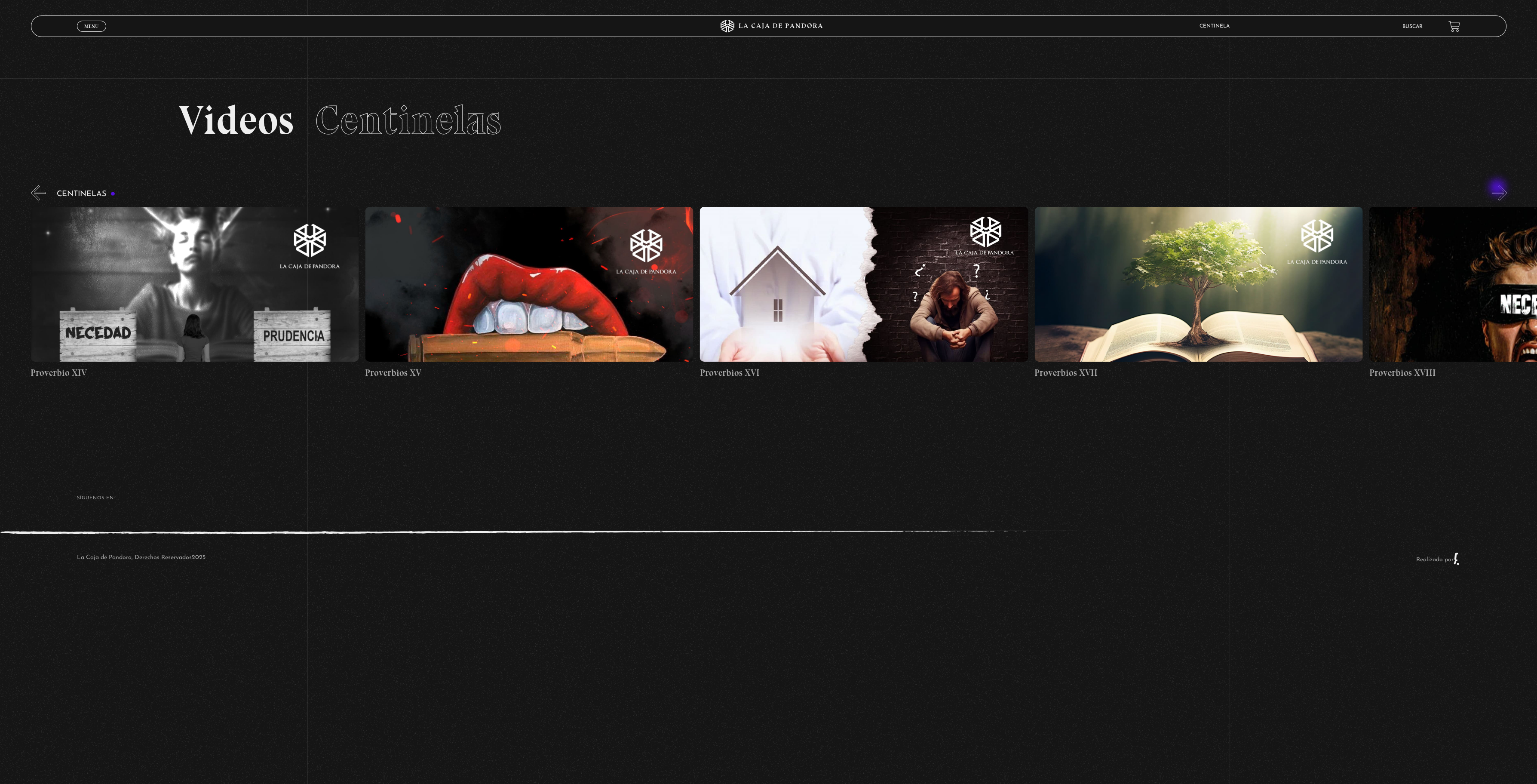
click at [1498, 189] on button "»" at bounding box center [1499, 193] width 15 height 15
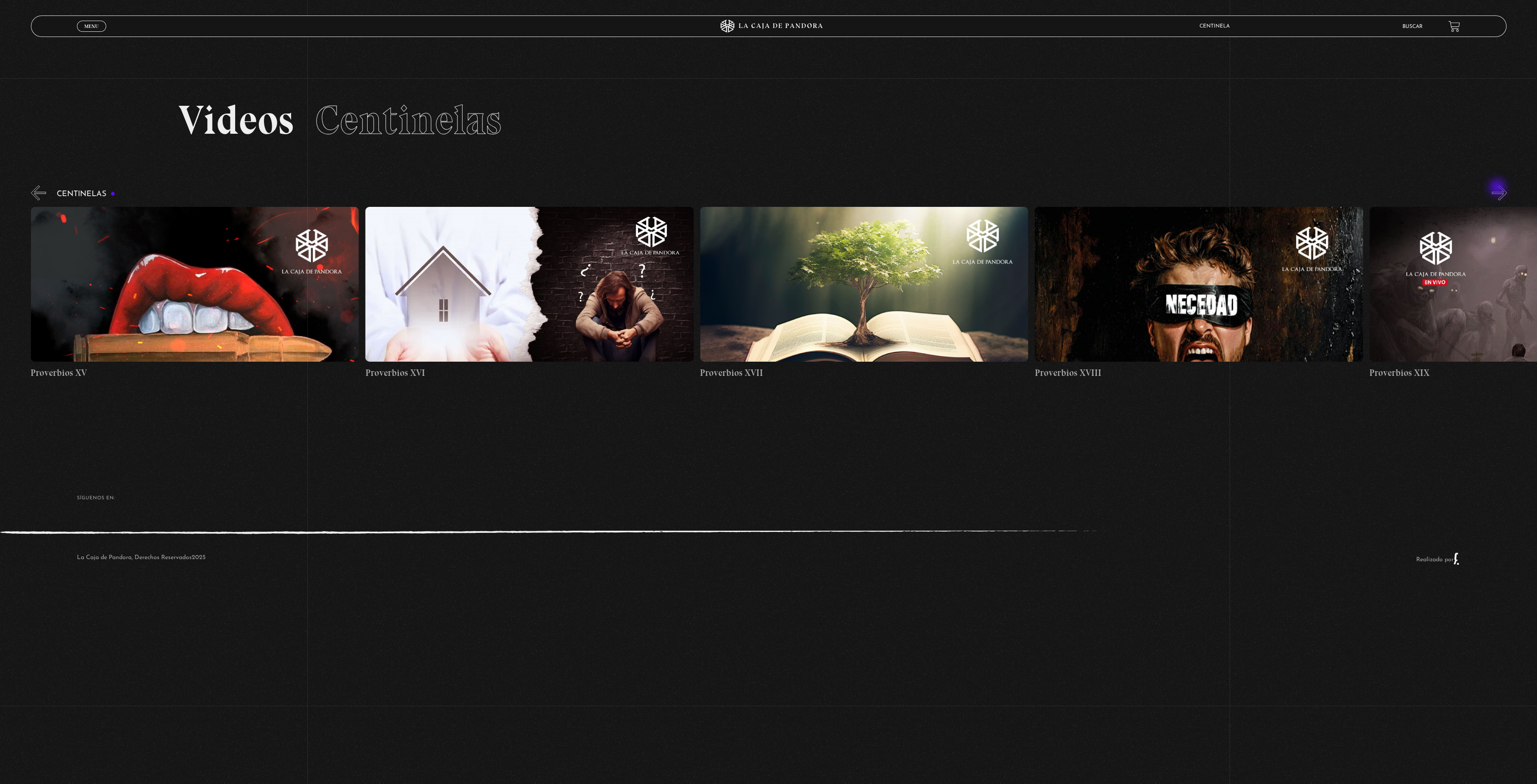
click at [1498, 189] on button "»" at bounding box center [1499, 193] width 15 height 15
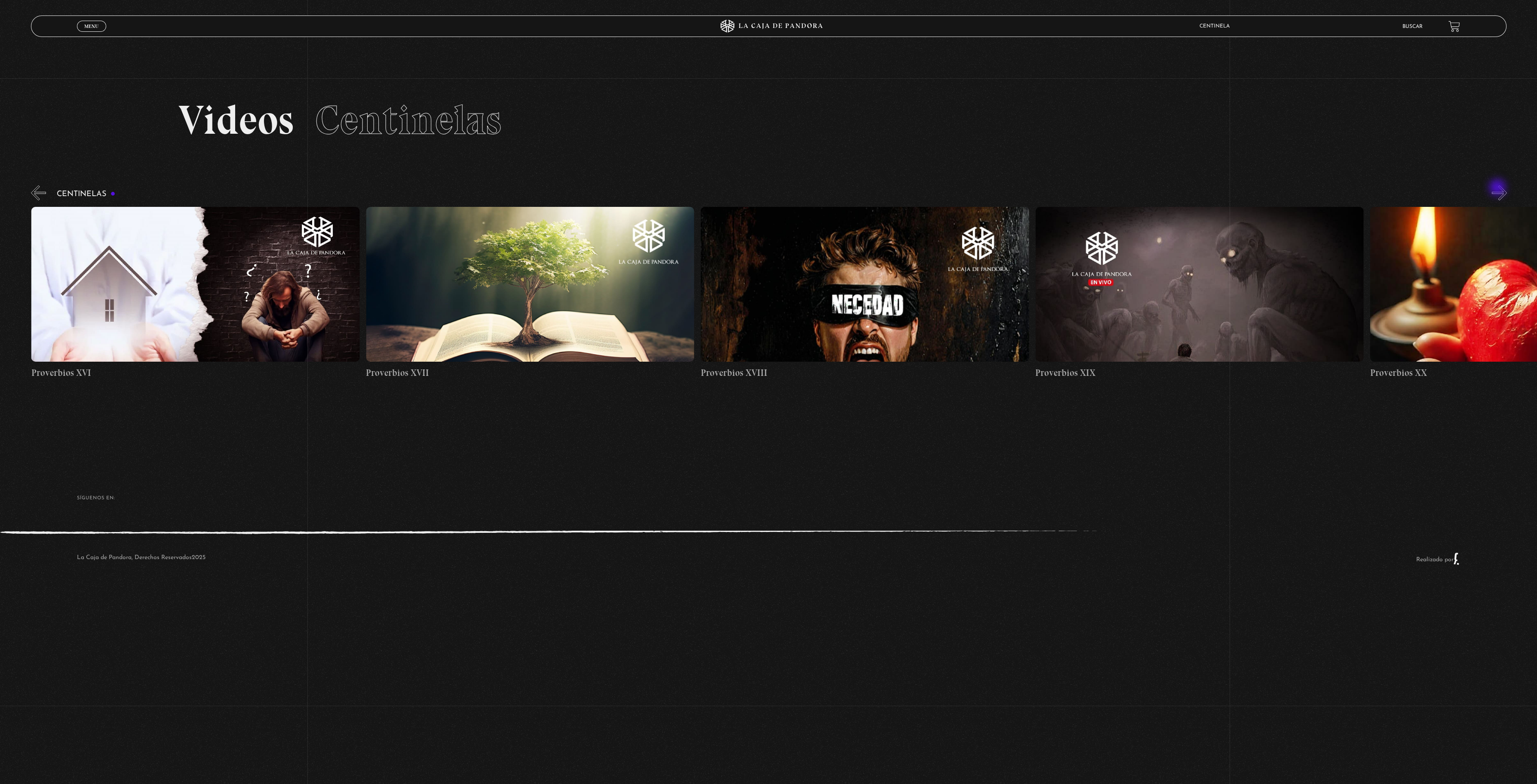
click at [1498, 189] on button "»" at bounding box center [1499, 193] width 15 height 15
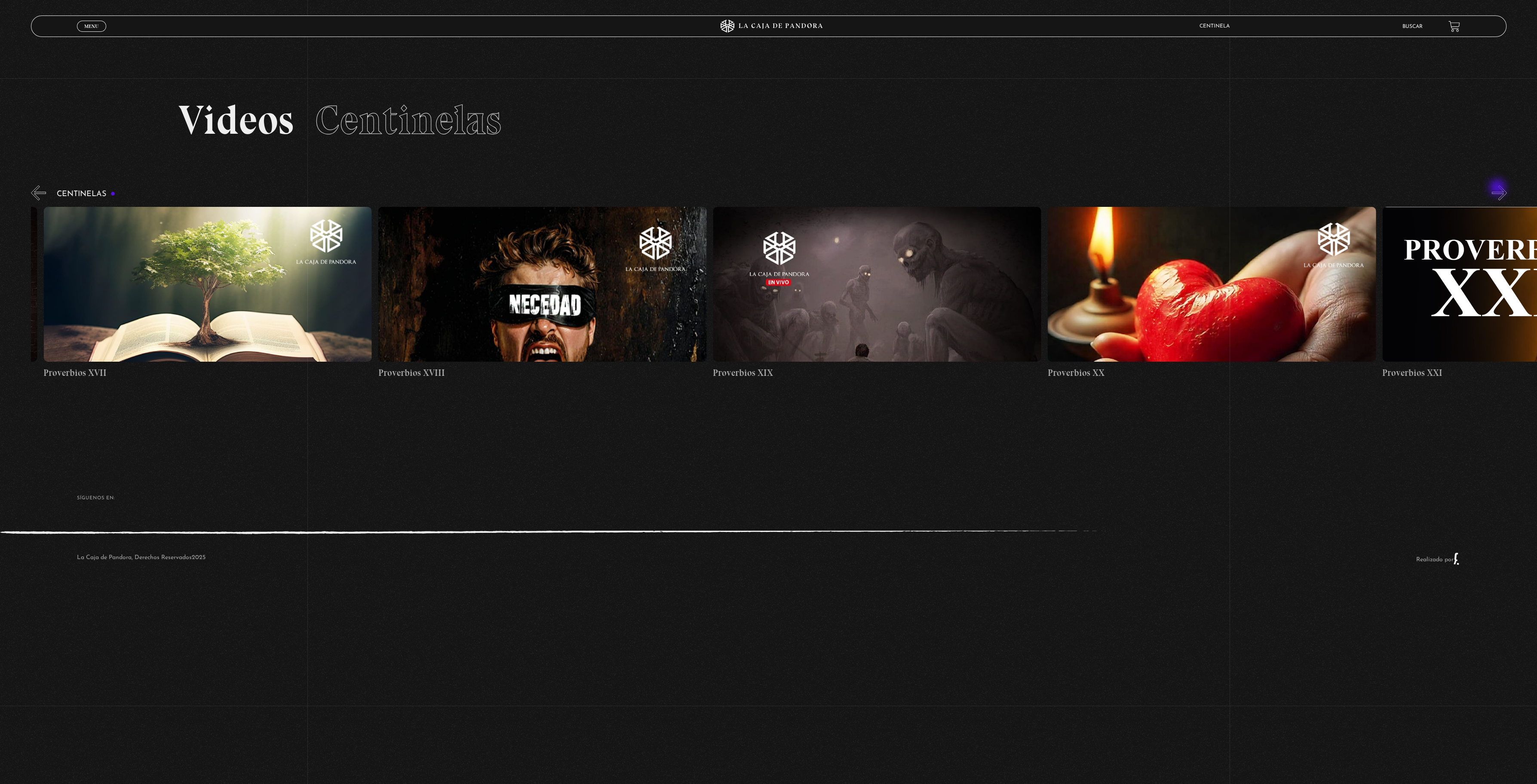
click at [1498, 189] on button "»" at bounding box center [1499, 193] width 15 height 15
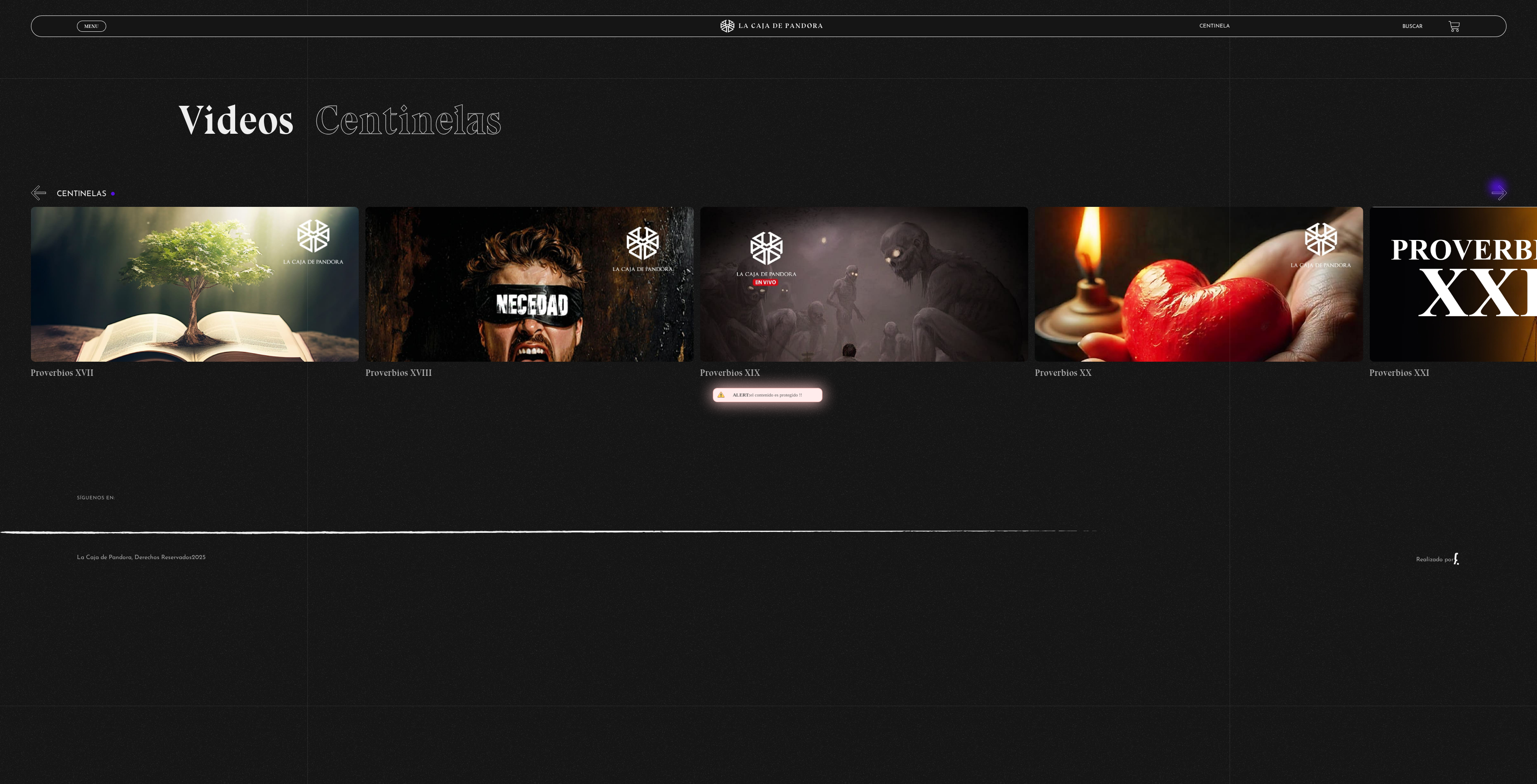
scroll to position [0, 6693]
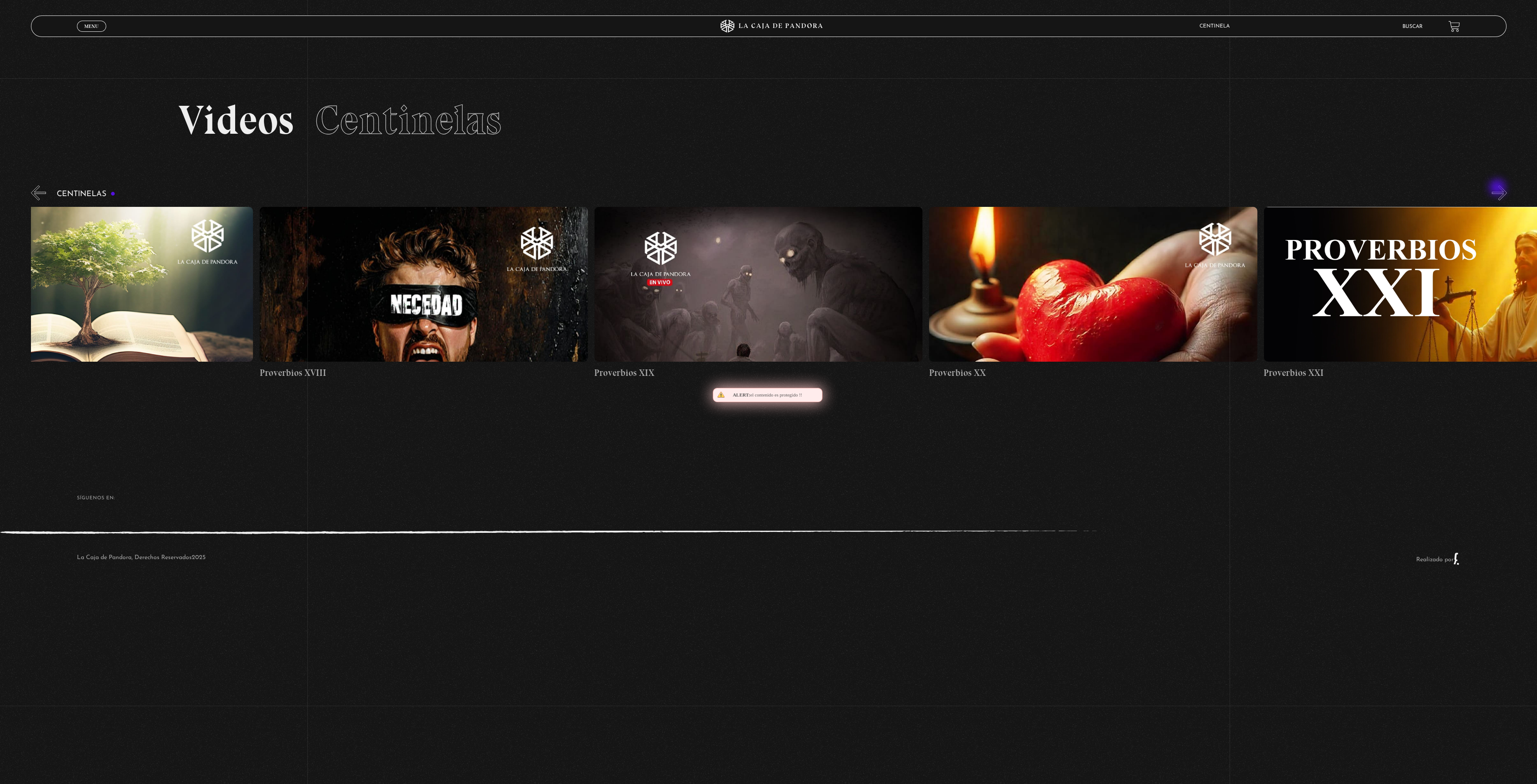
click at [1498, 189] on button "»" at bounding box center [1499, 193] width 15 height 15
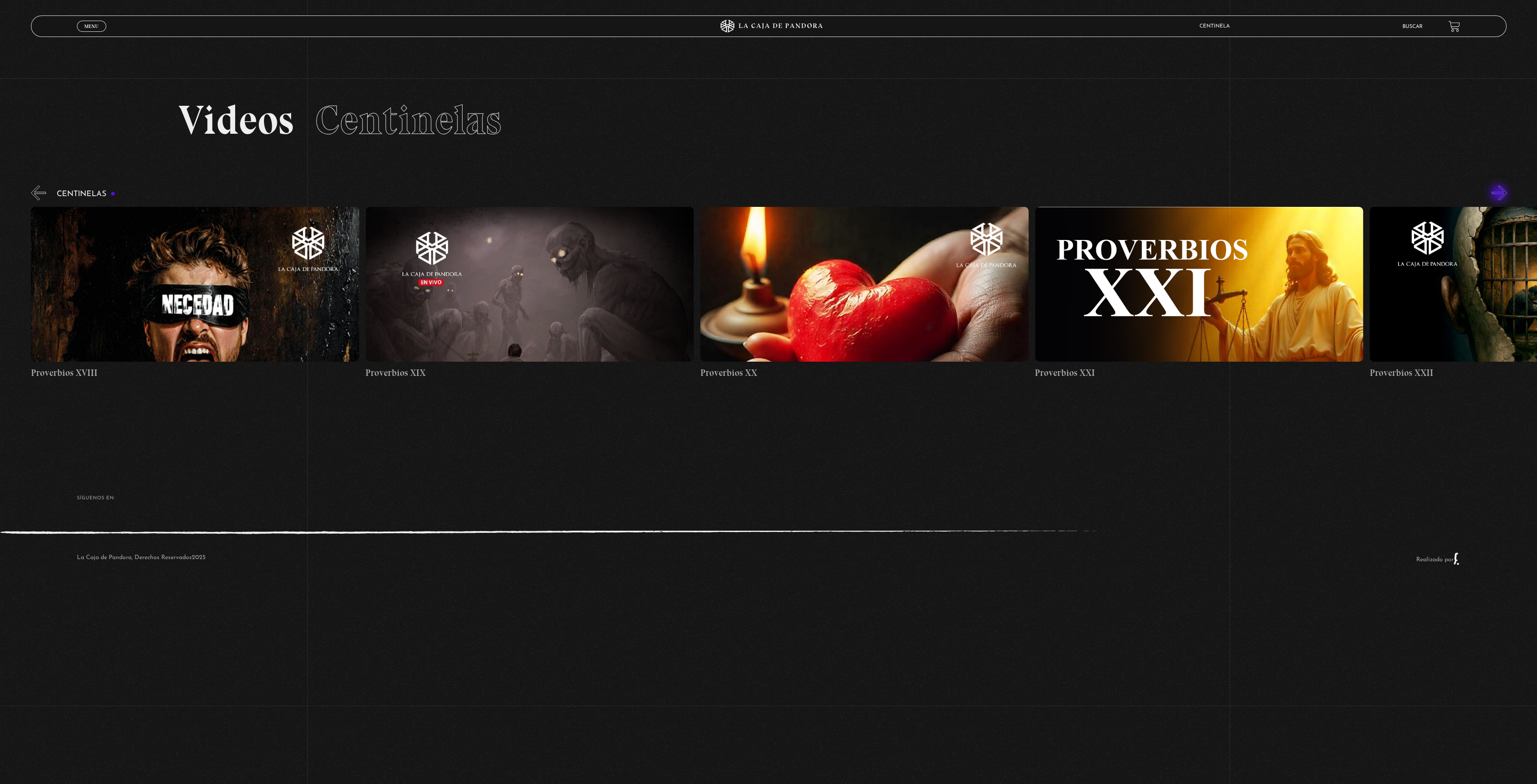
click at [1499, 194] on button "»" at bounding box center [1499, 193] width 15 height 15
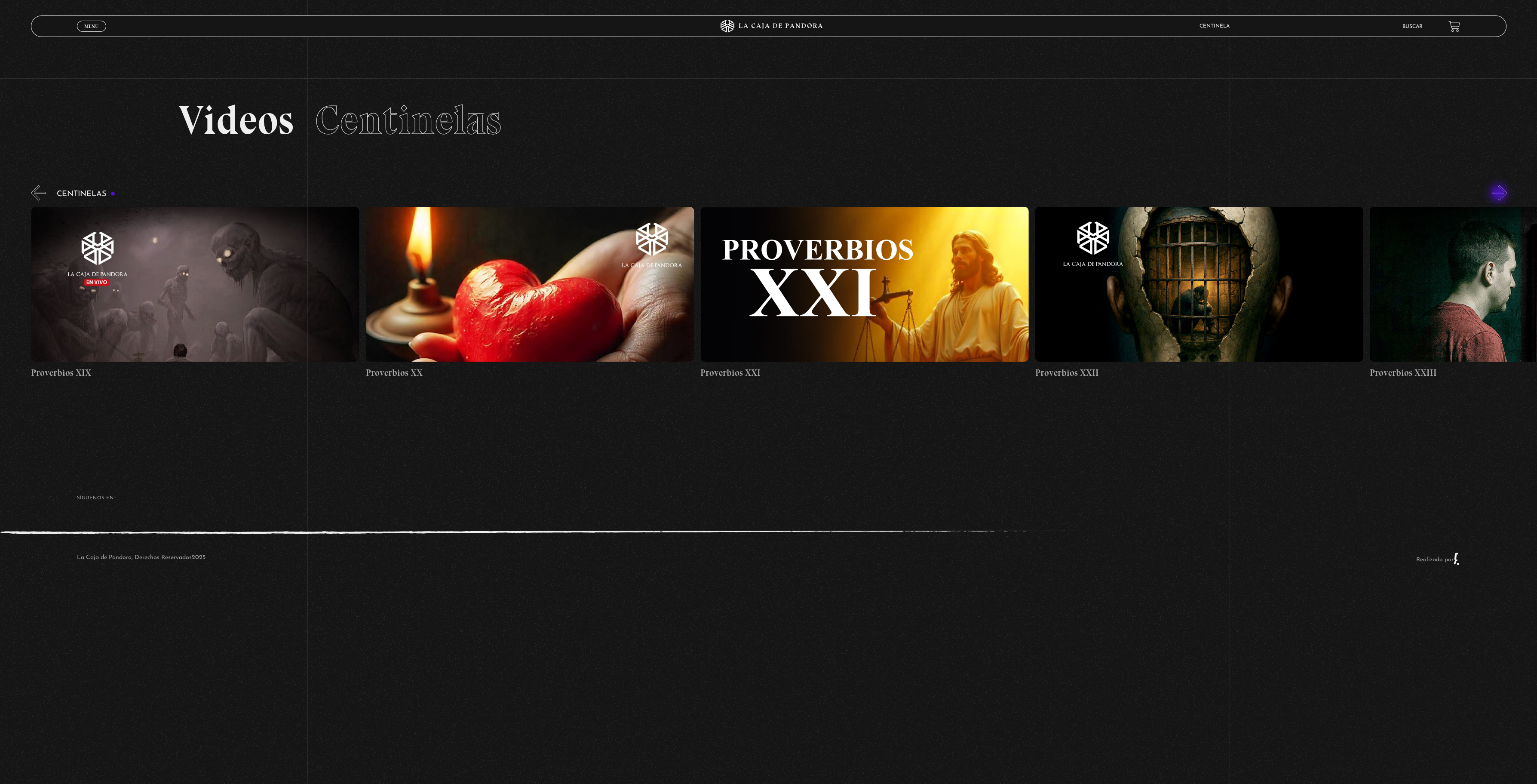
click at [1499, 194] on button "»" at bounding box center [1499, 193] width 15 height 15
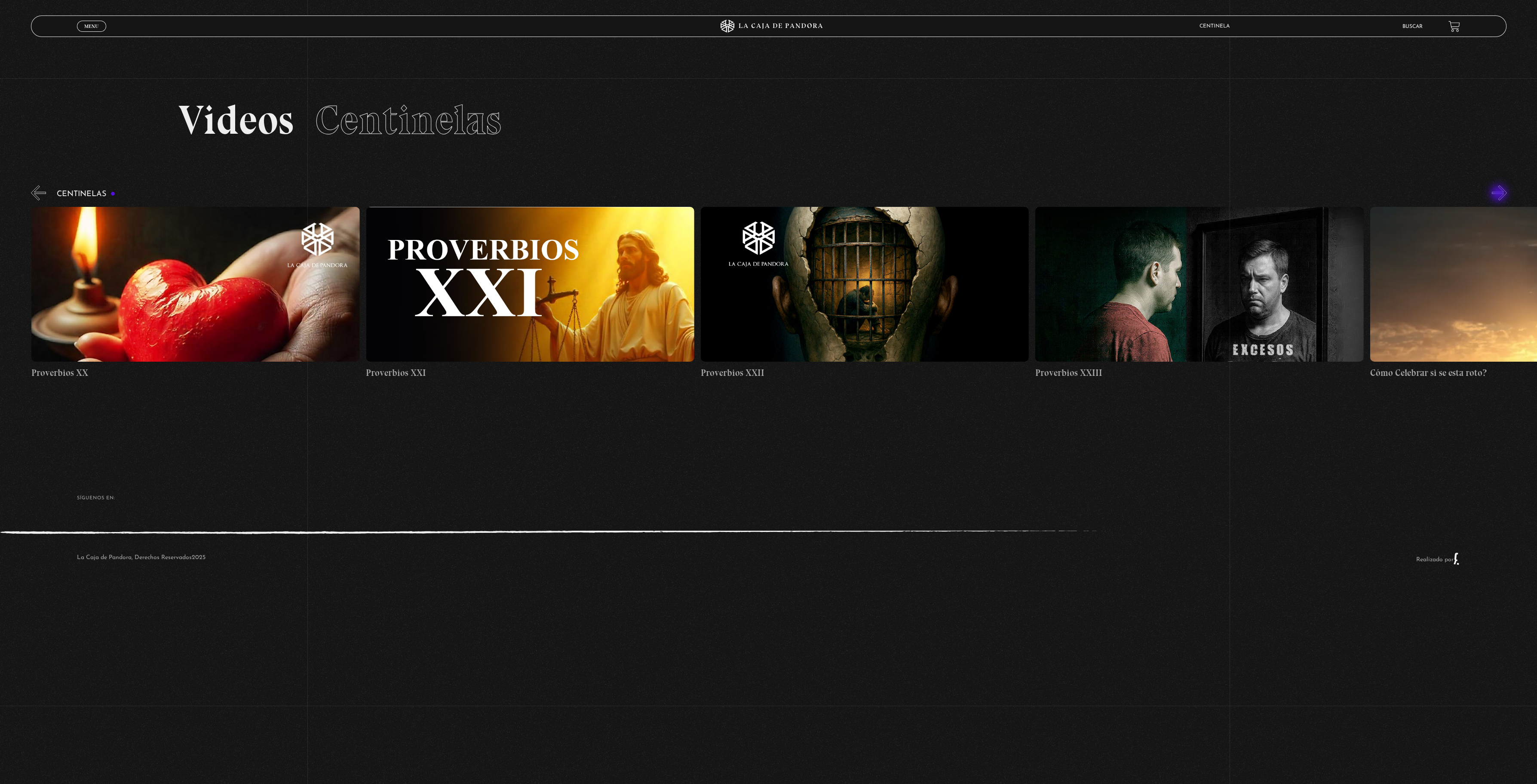
click at [1499, 194] on button "»" at bounding box center [1499, 193] width 15 height 15
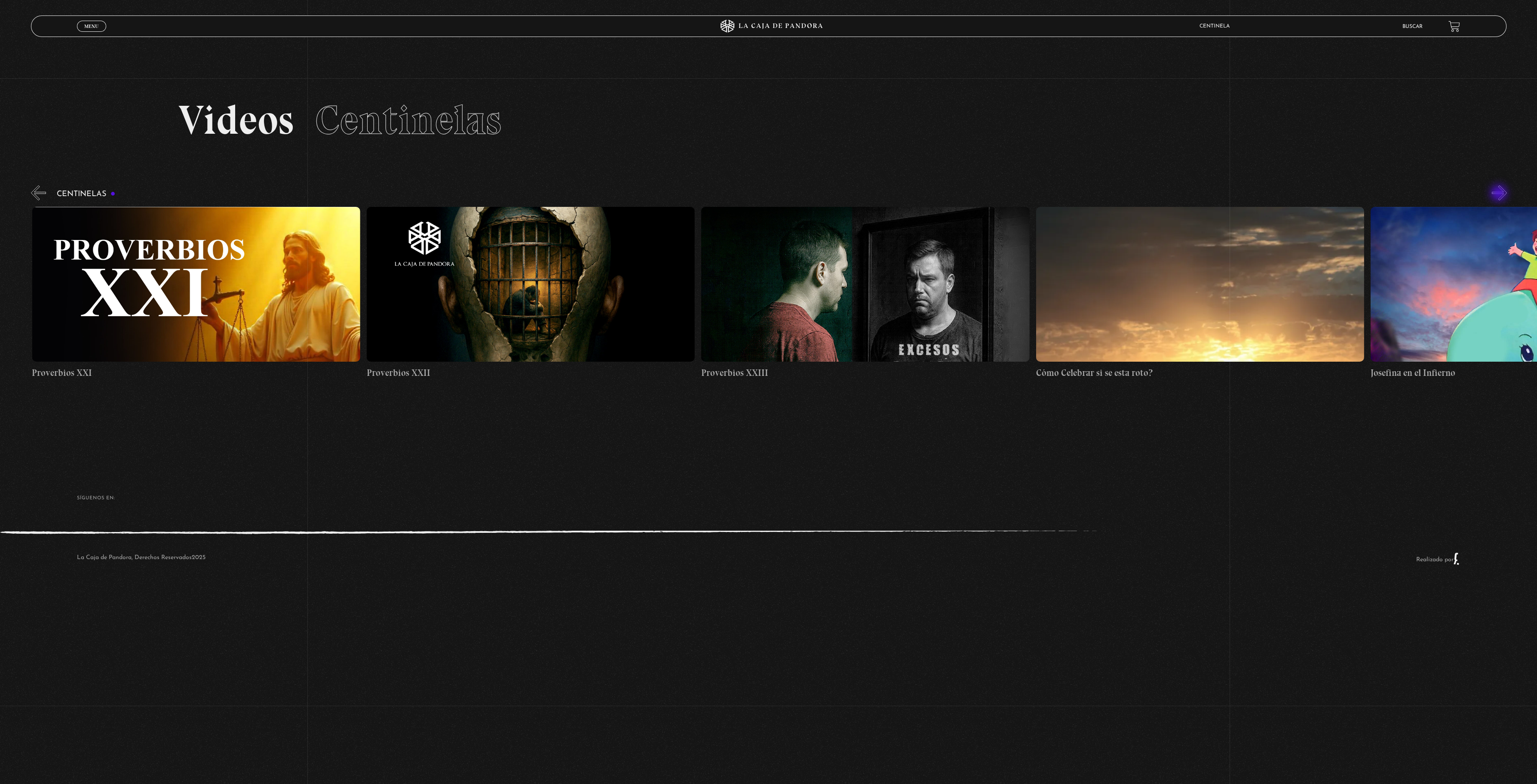
scroll to position [0, 7697]
click at [1499, 194] on button "»" at bounding box center [1499, 193] width 15 height 15
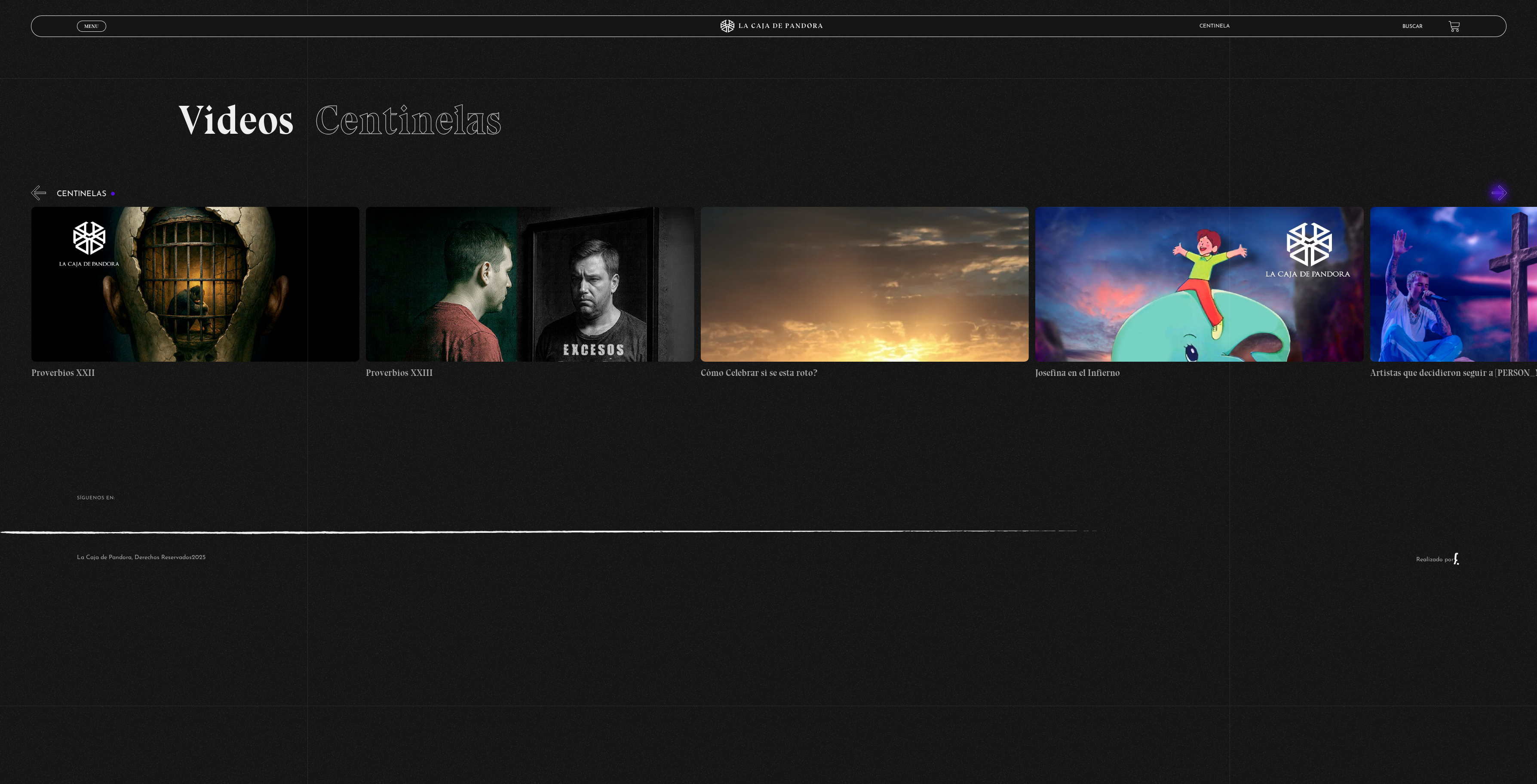
scroll to position [0, 8032]
click at [1499, 194] on button "»" at bounding box center [1499, 193] width 15 height 15
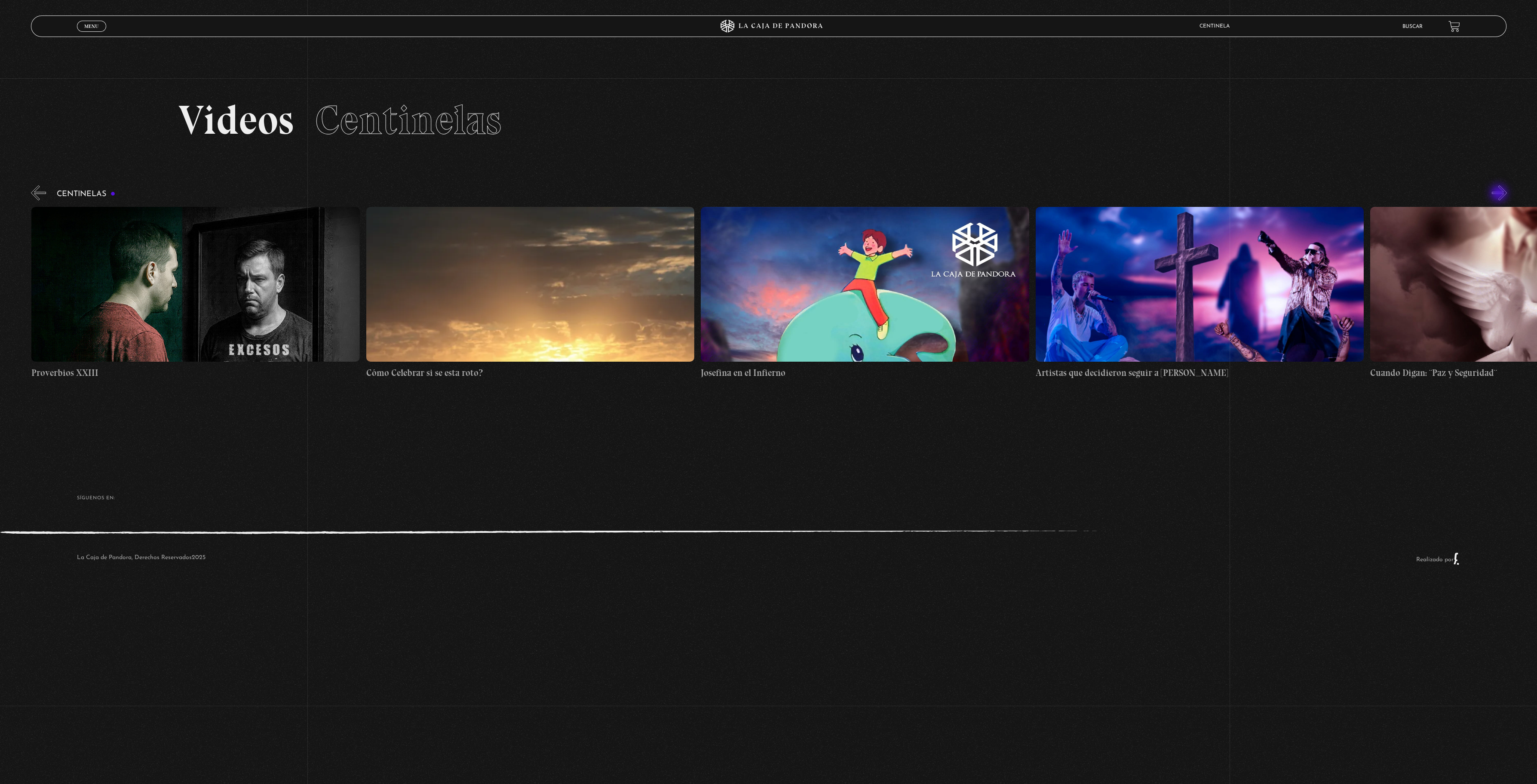
scroll to position [0, 8366]
click at [1499, 194] on button "»" at bounding box center [1499, 193] width 15 height 15
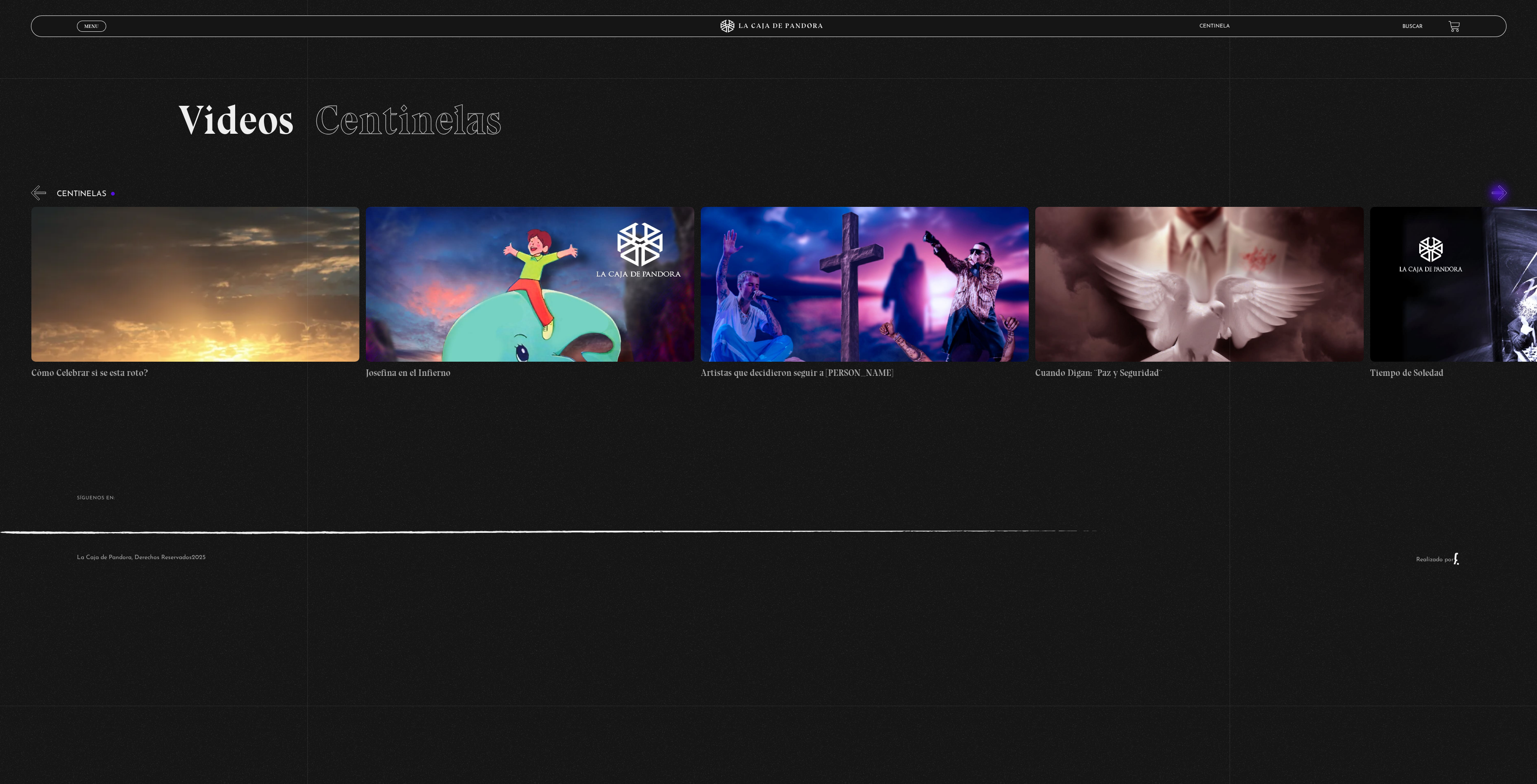
click at [1499, 194] on button "»" at bounding box center [1499, 193] width 15 height 15
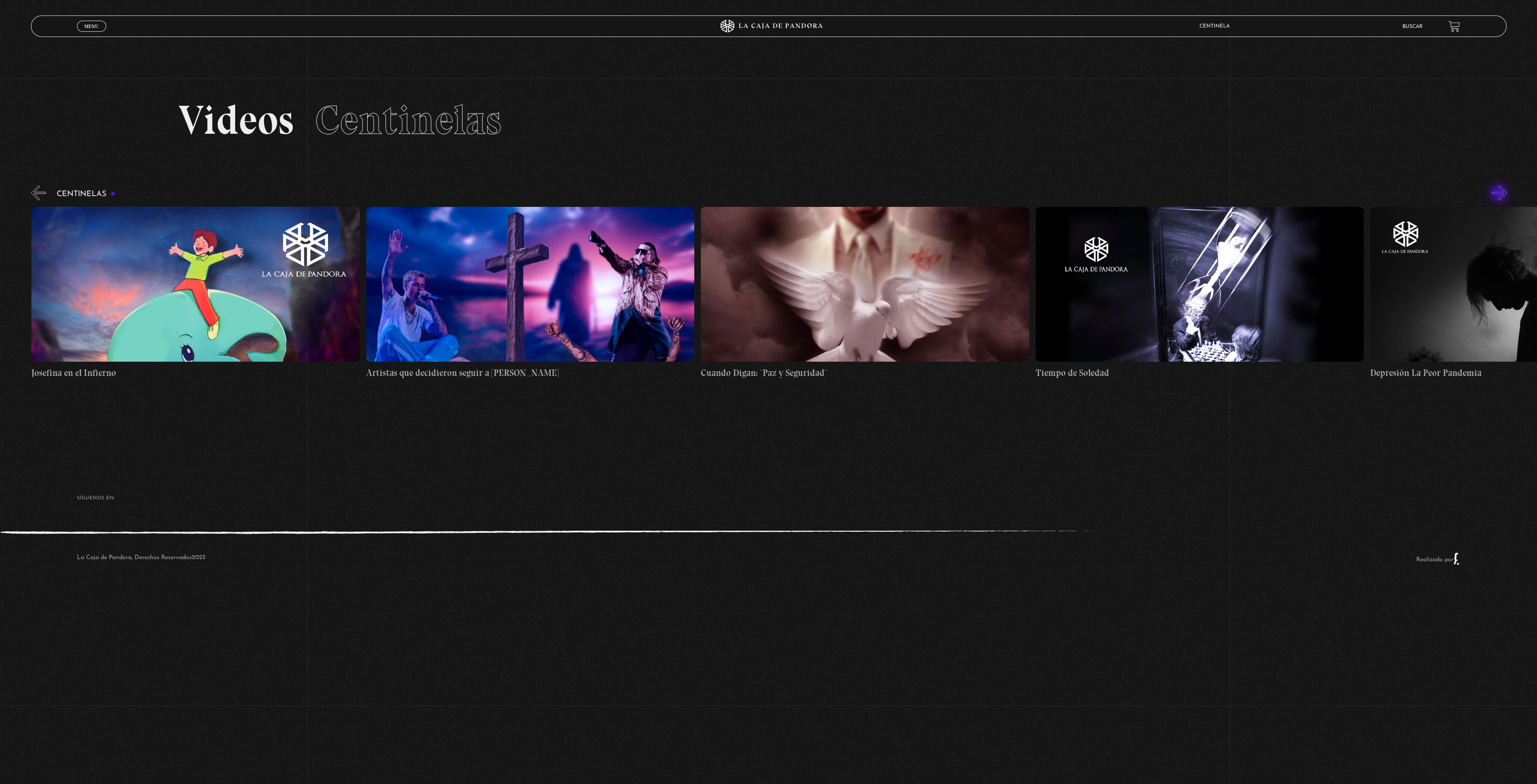
scroll to position [0, 9036]
click at [1499, 194] on button "»" at bounding box center [1499, 193] width 15 height 15
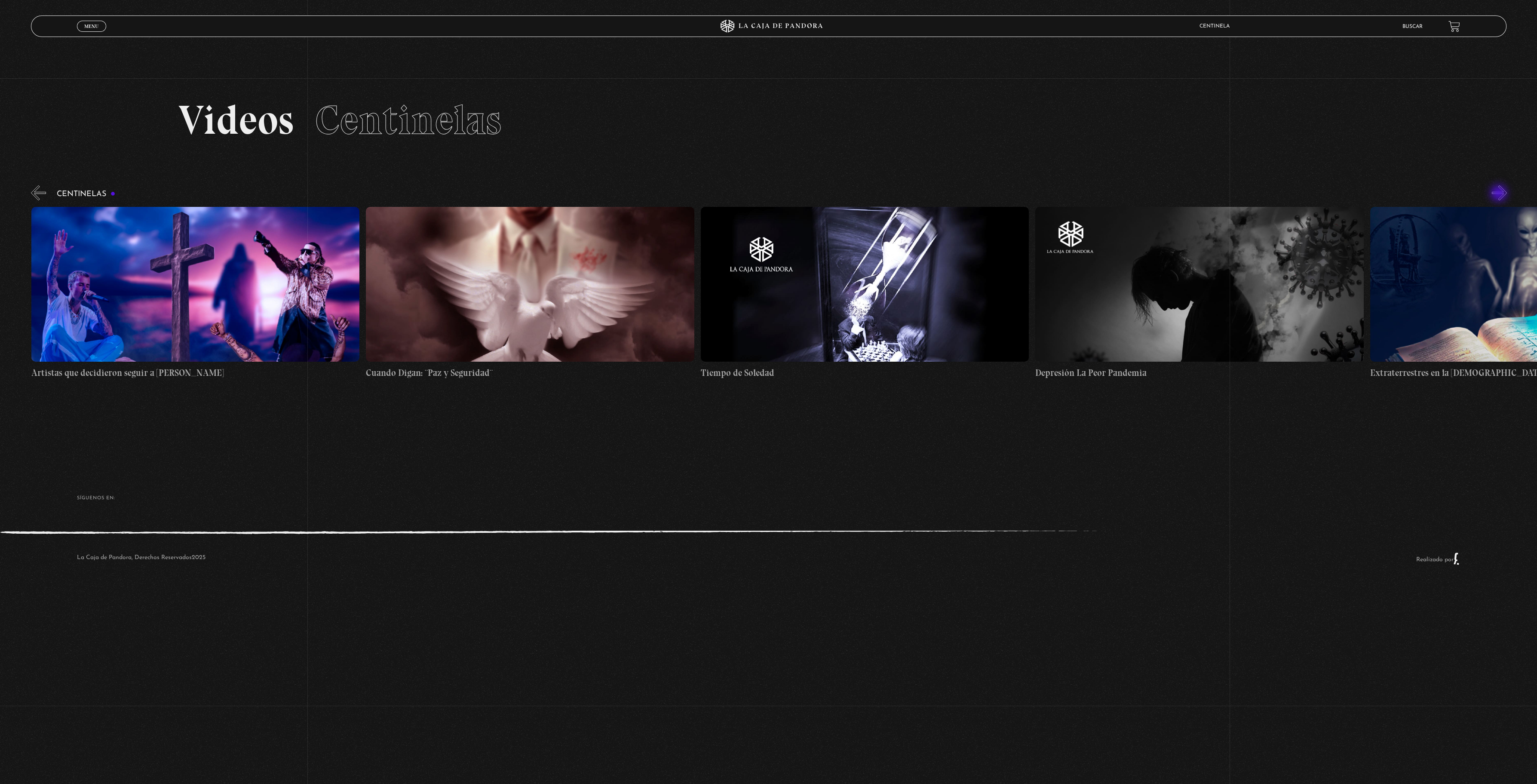
scroll to position [0, 9371]
click at [1499, 194] on button "»" at bounding box center [1499, 193] width 15 height 15
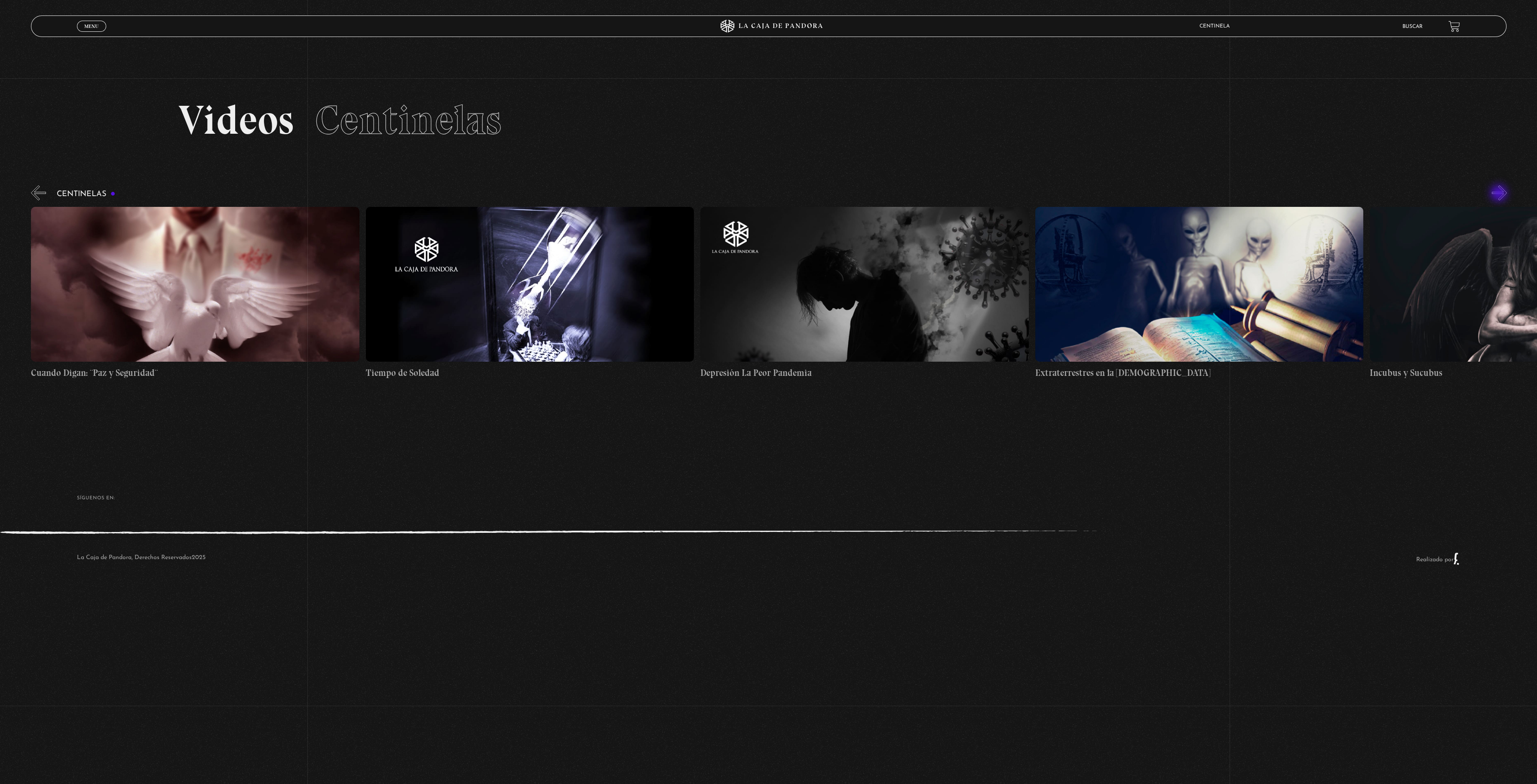
click at [1499, 194] on button "»" at bounding box center [1499, 193] width 15 height 15
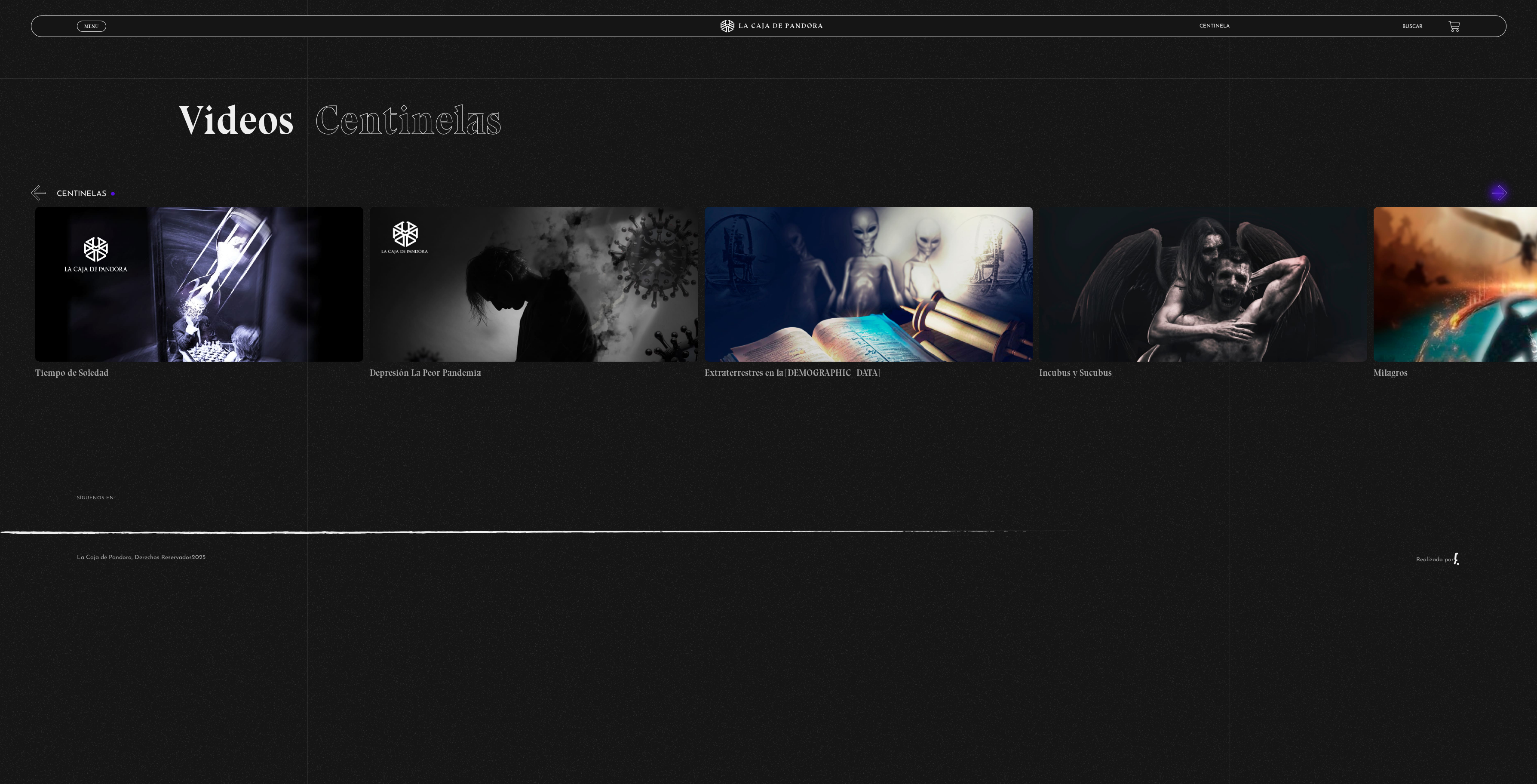
click at [1499, 194] on button "»" at bounding box center [1499, 193] width 15 height 15
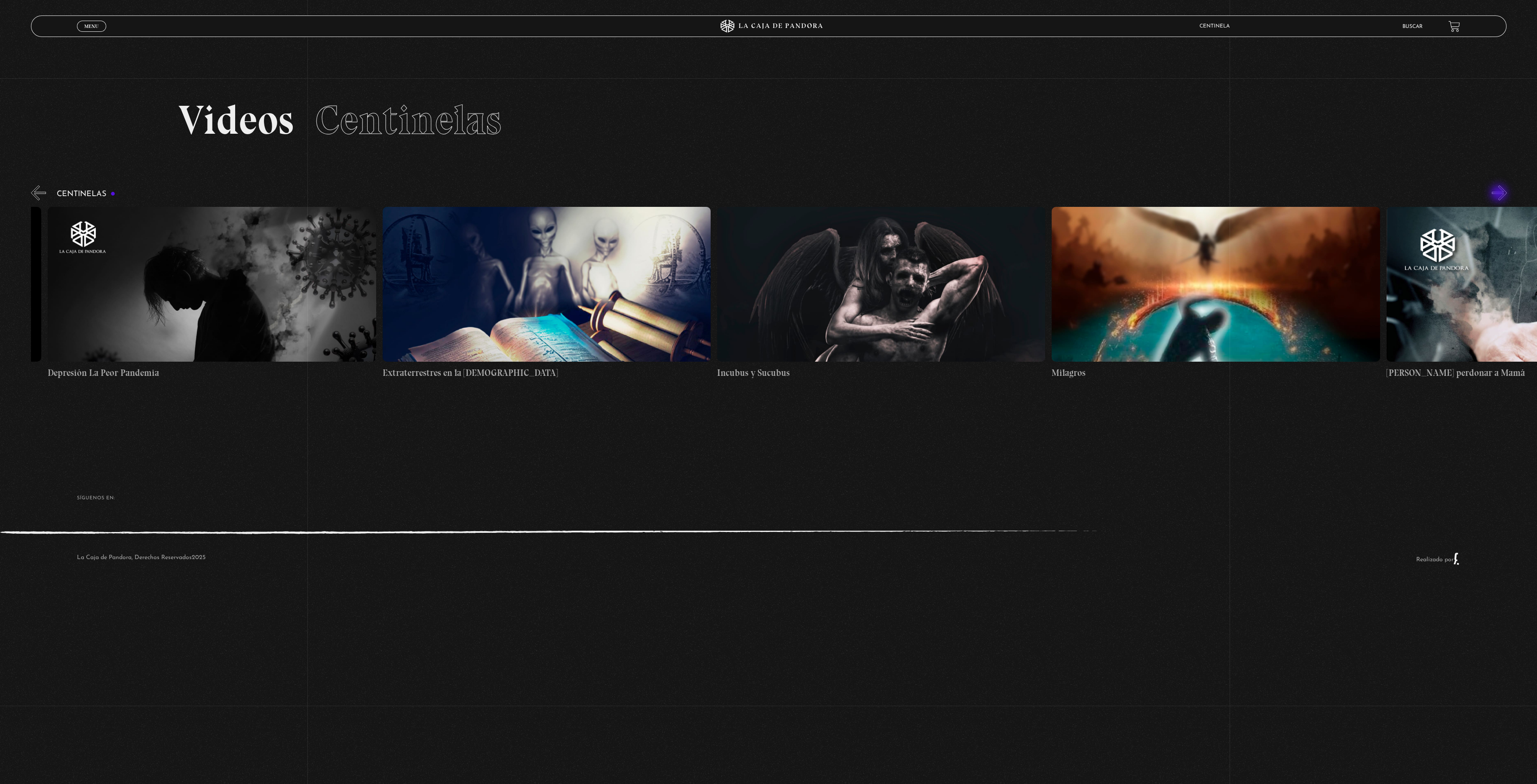
click at [1499, 194] on button "»" at bounding box center [1499, 193] width 15 height 15
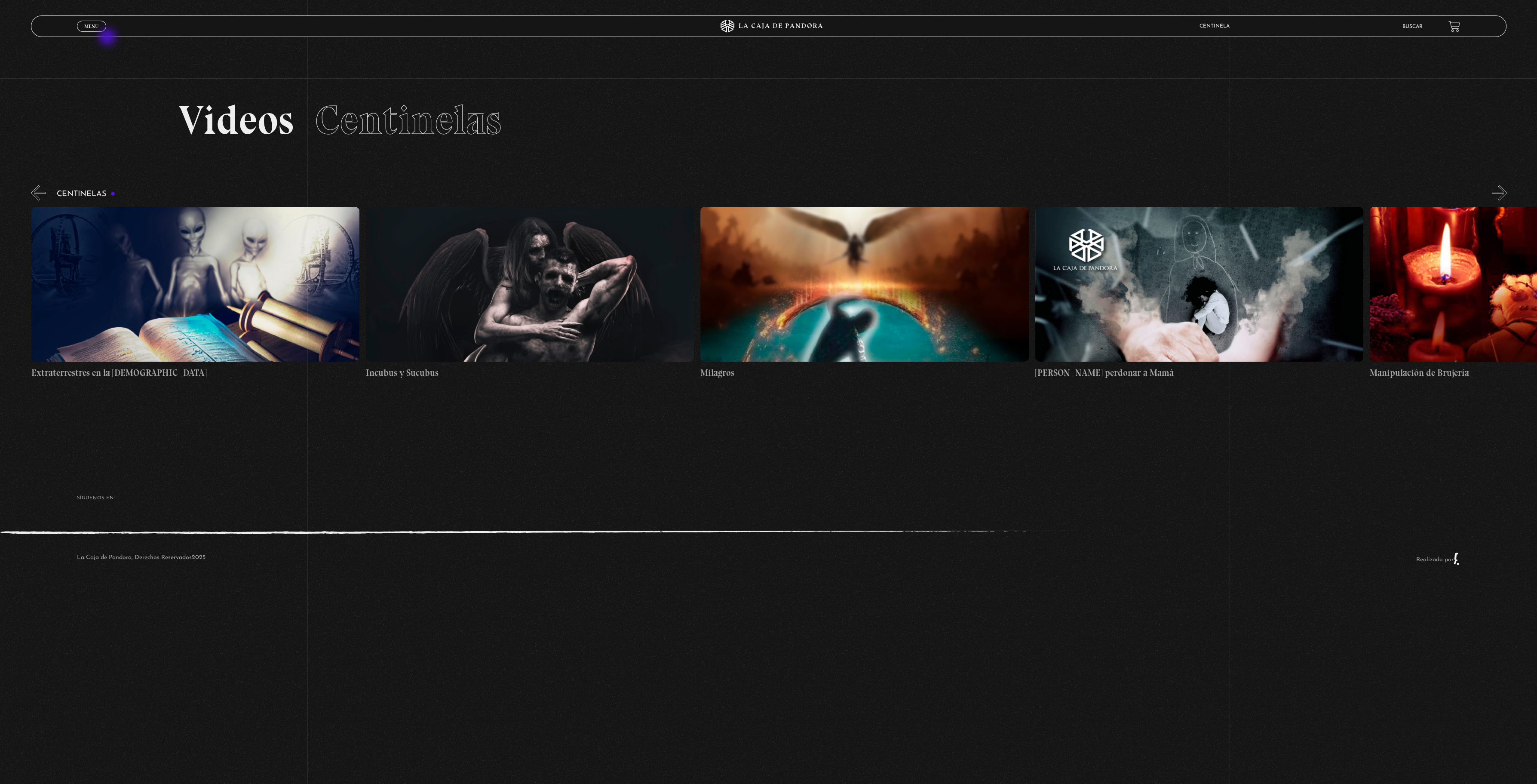
scroll to position [0, 10709]
click at [95, 26] on span "Menu" at bounding box center [91, 26] width 14 height 5
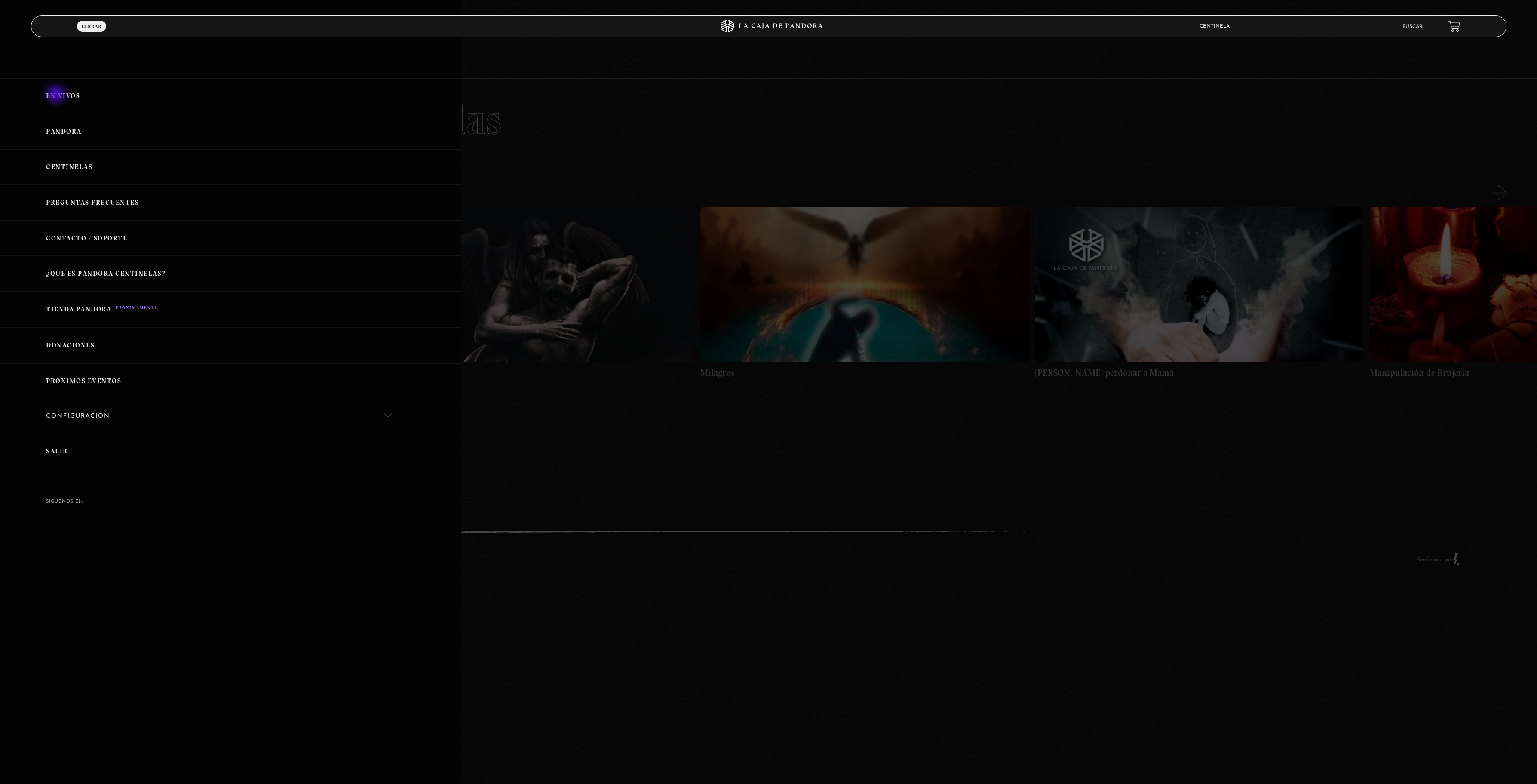
click at [57, 95] on link "En vivos" at bounding box center [230, 96] width 461 height 36
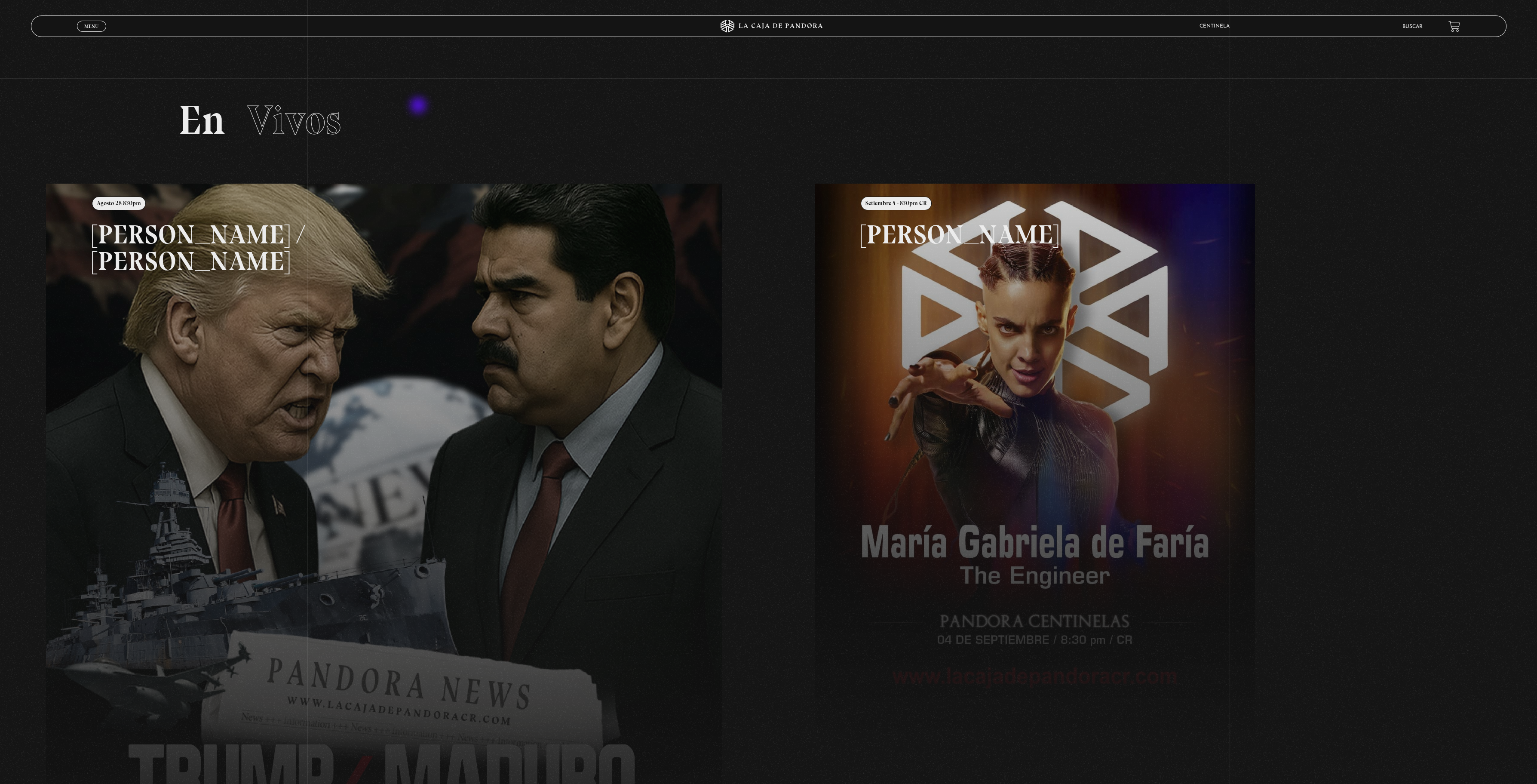
click at [421, 106] on h2 "En Vivos" at bounding box center [768, 120] width 1181 height 41
click at [384, 72] on div "ingresar al sitio Ver Video Más Información Solicitar Por favor coloque su disp…" at bounding box center [768, 465] width 1537 height 931
click at [83, 27] on link "Menu Cerrar" at bounding box center [91, 26] width 29 height 11
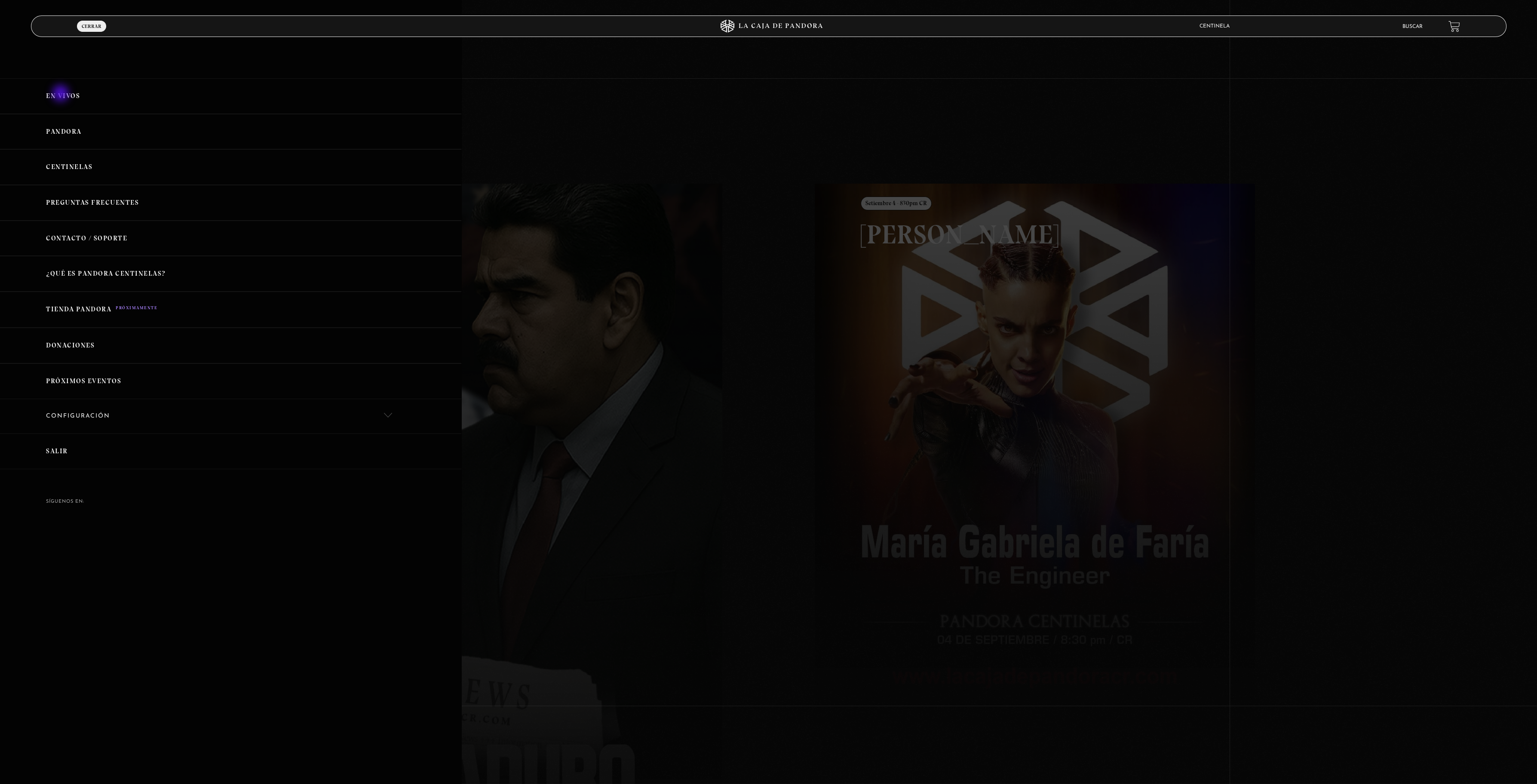
click at [61, 94] on link "En vivos" at bounding box center [230, 96] width 461 height 36
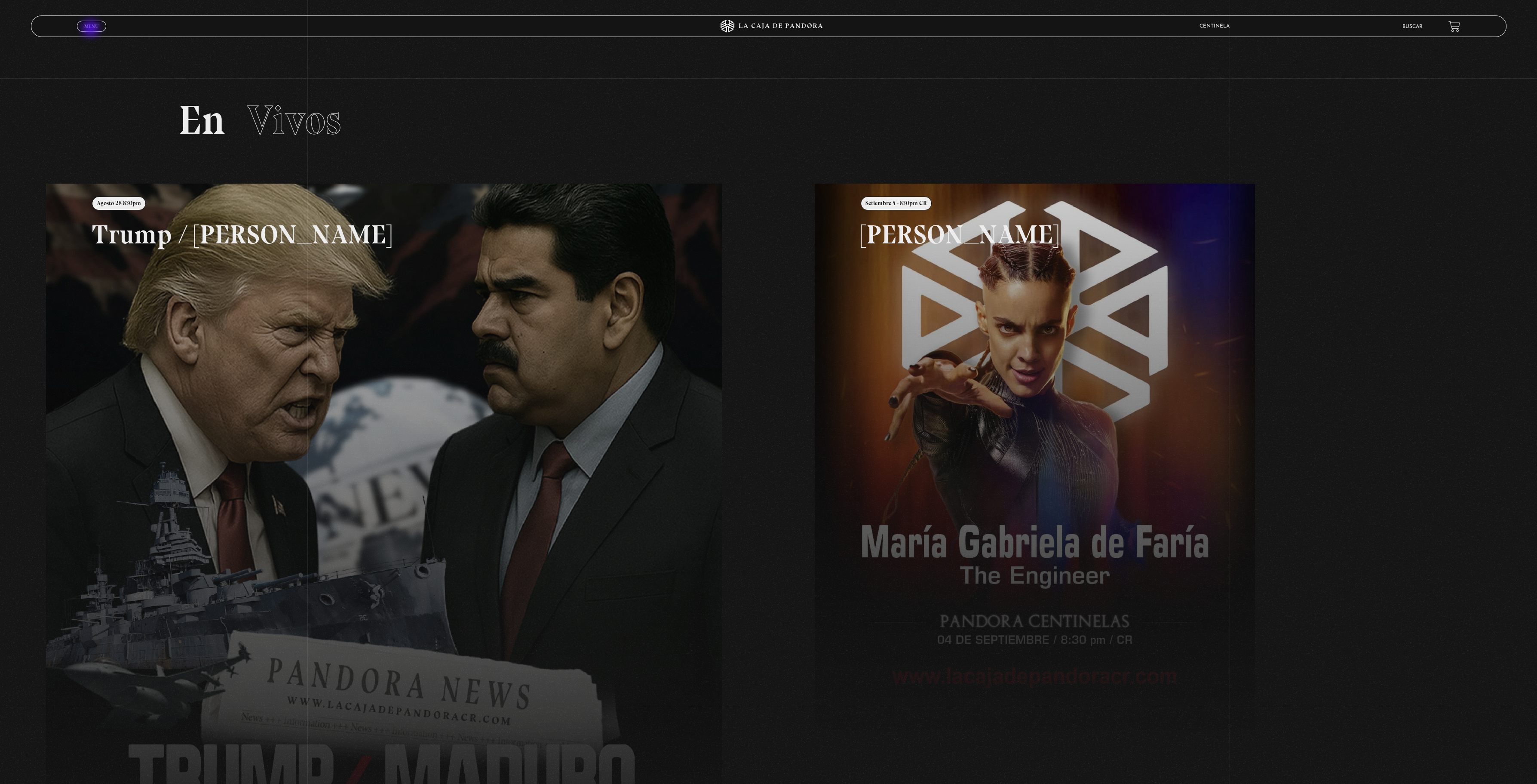
click at [91, 29] on link "Menu Cerrar" at bounding box center [91, 26] width 29 height 11
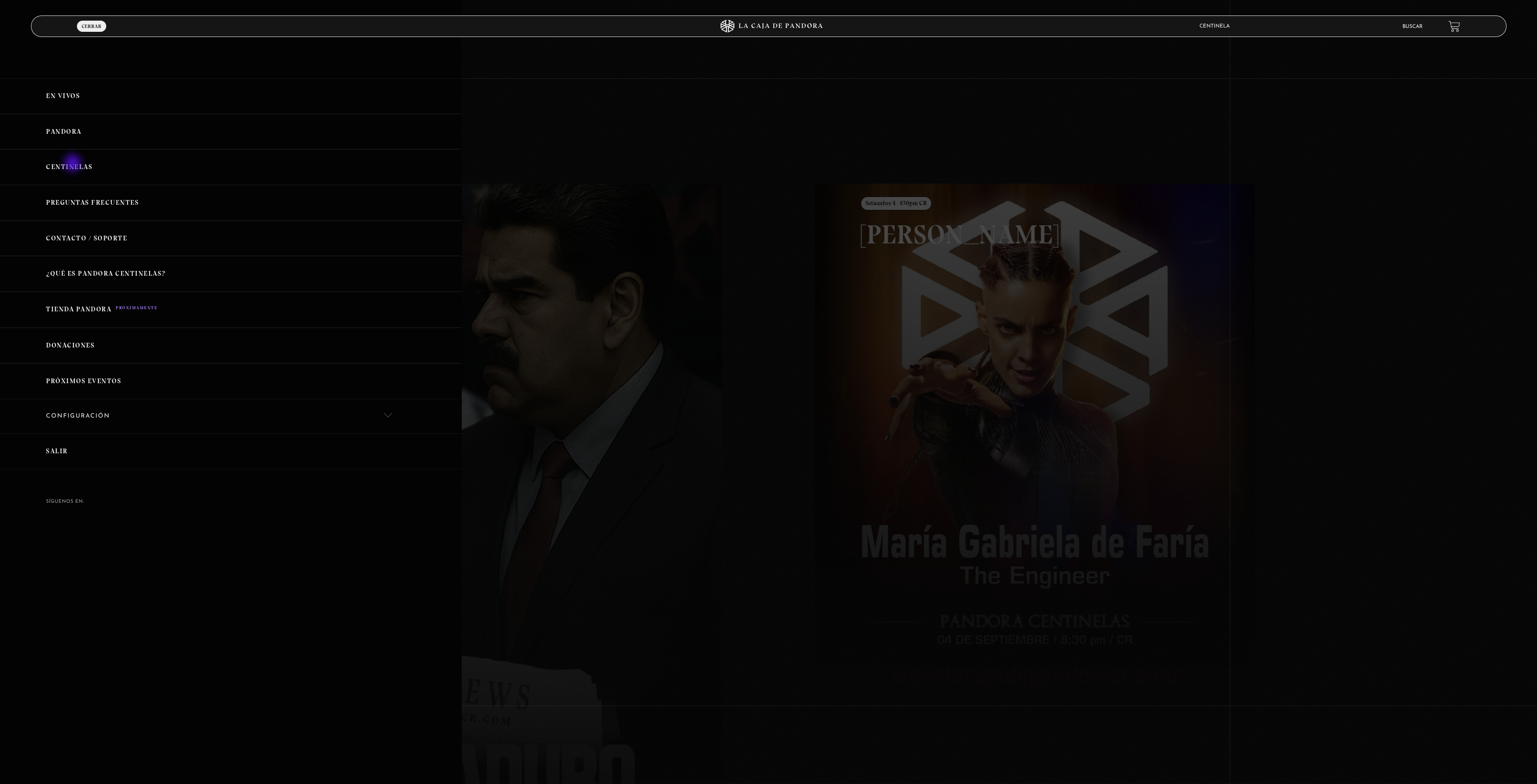
click at [73, 163] on link "Centinelas" at bounding box center [230, 167] width 461 height 36
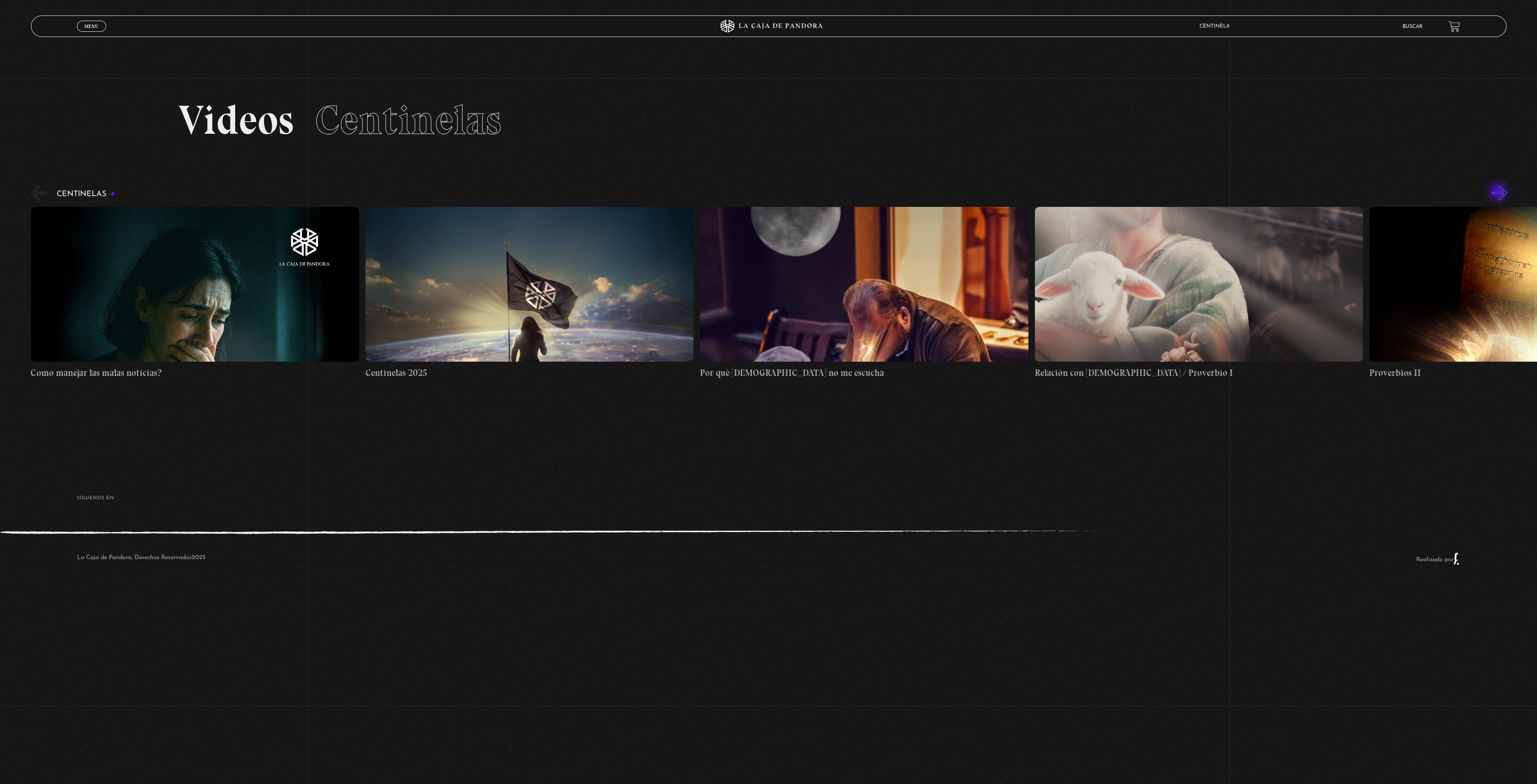
click at [1499, 193] on button "»" at bounding box center [1499, 193] width 15 height 15
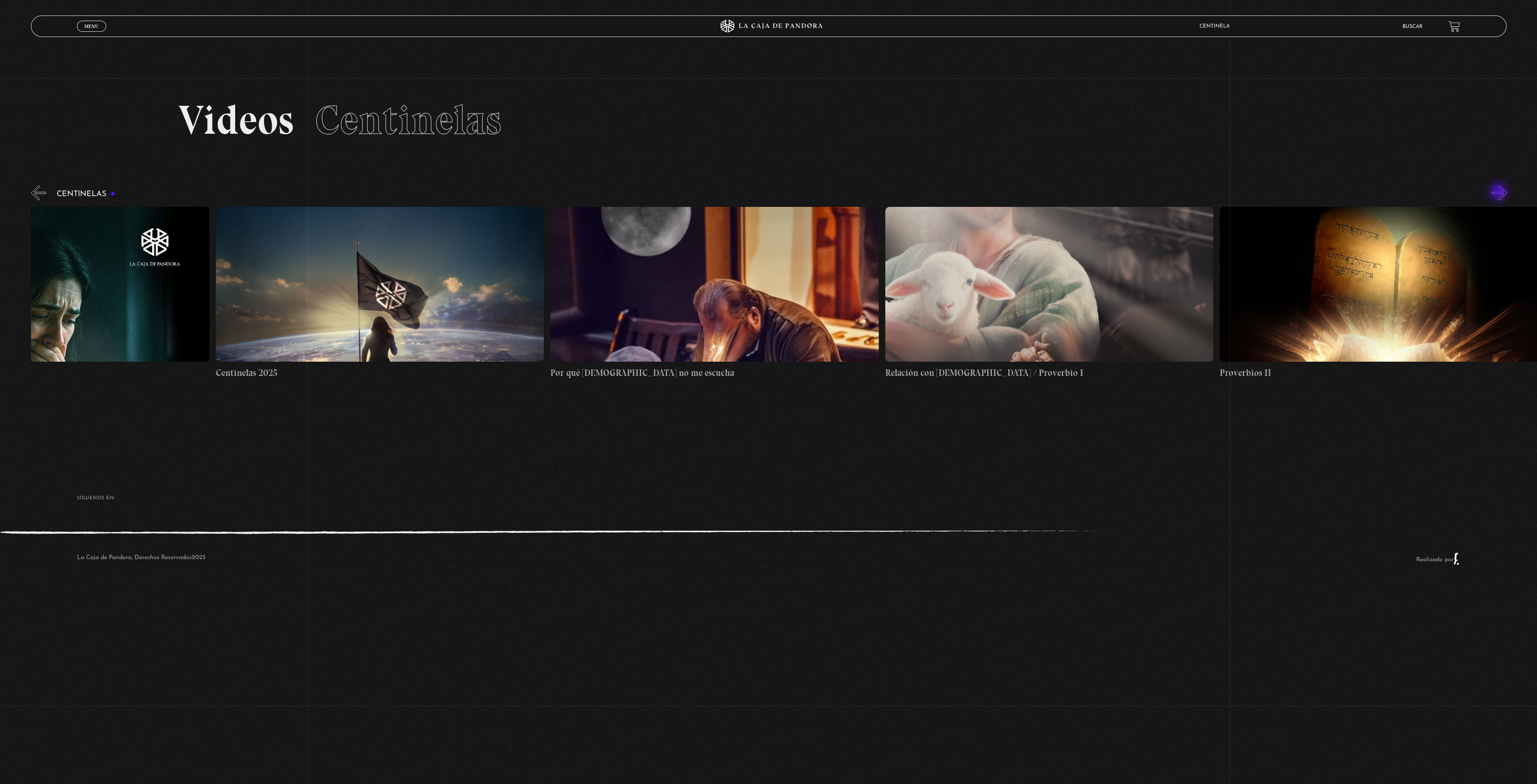
click at [1499, 193] on button "»" at bounding box center [1499, 193] width 15 height 15
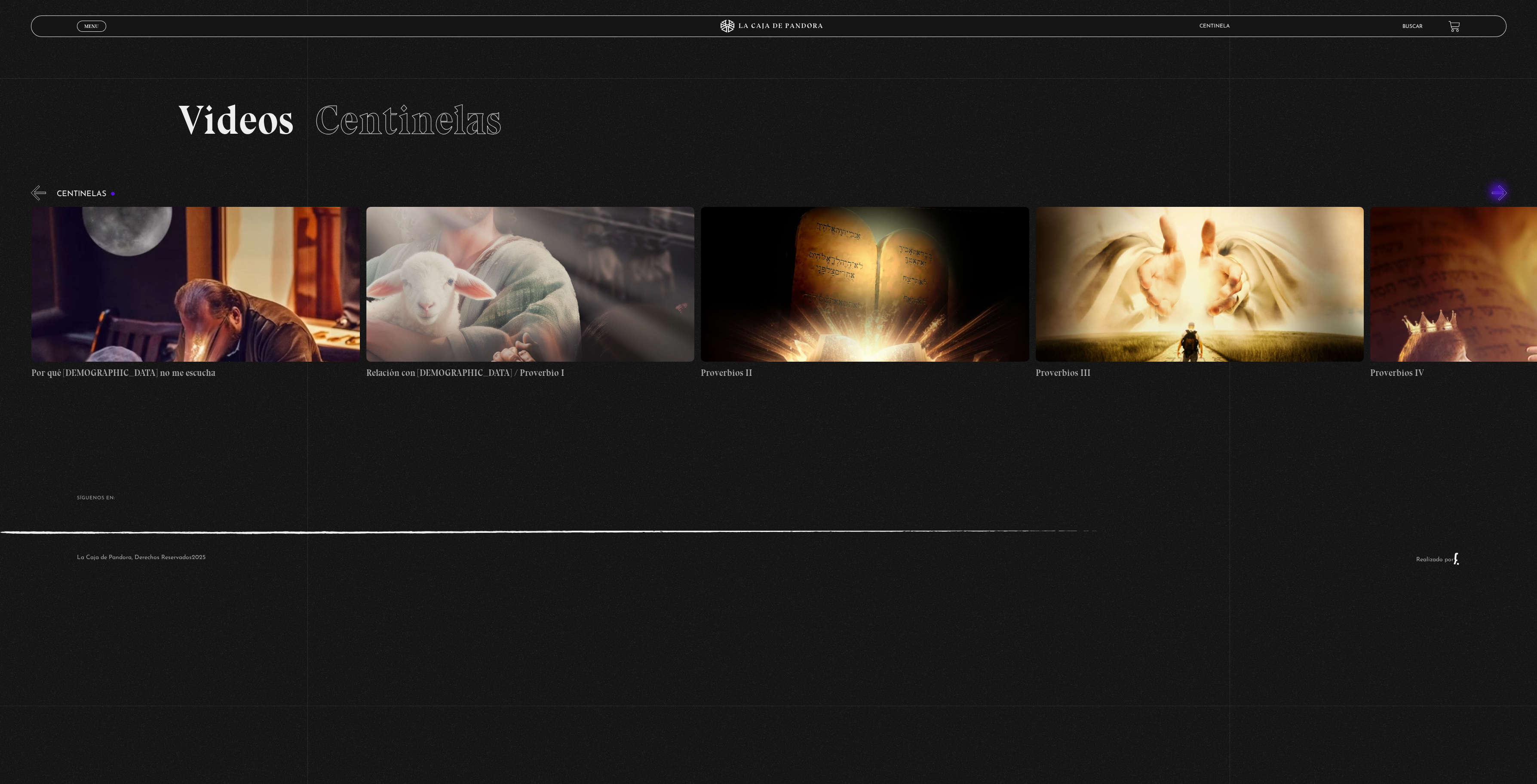
click at [1499, 193] on button "»" at bounding box center [1499, 193] width 15 height 15
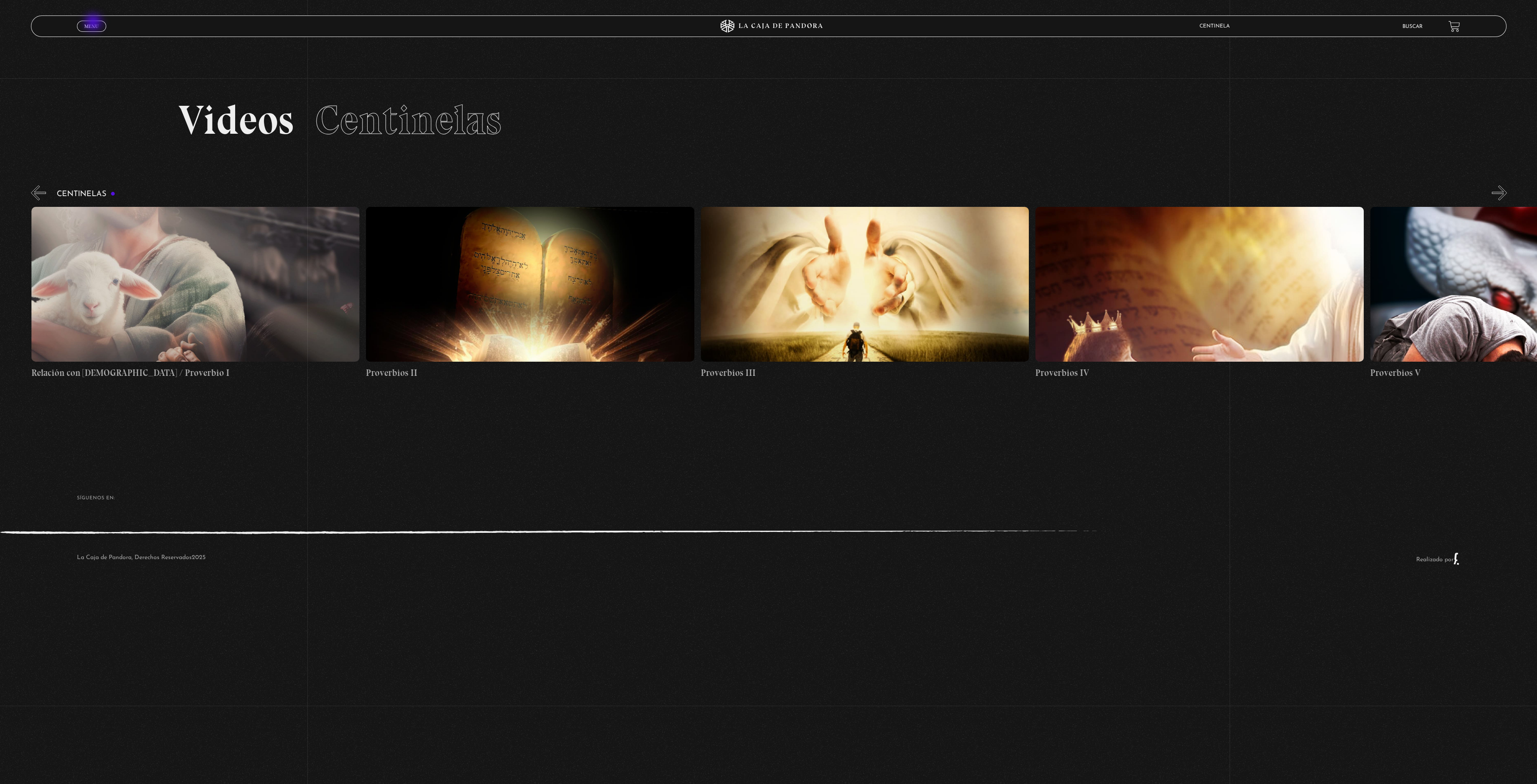
scroll to position [0, 1004]
click at [98, 26] on span "Menu" at bounding box center [91, 26] width 14 height 5
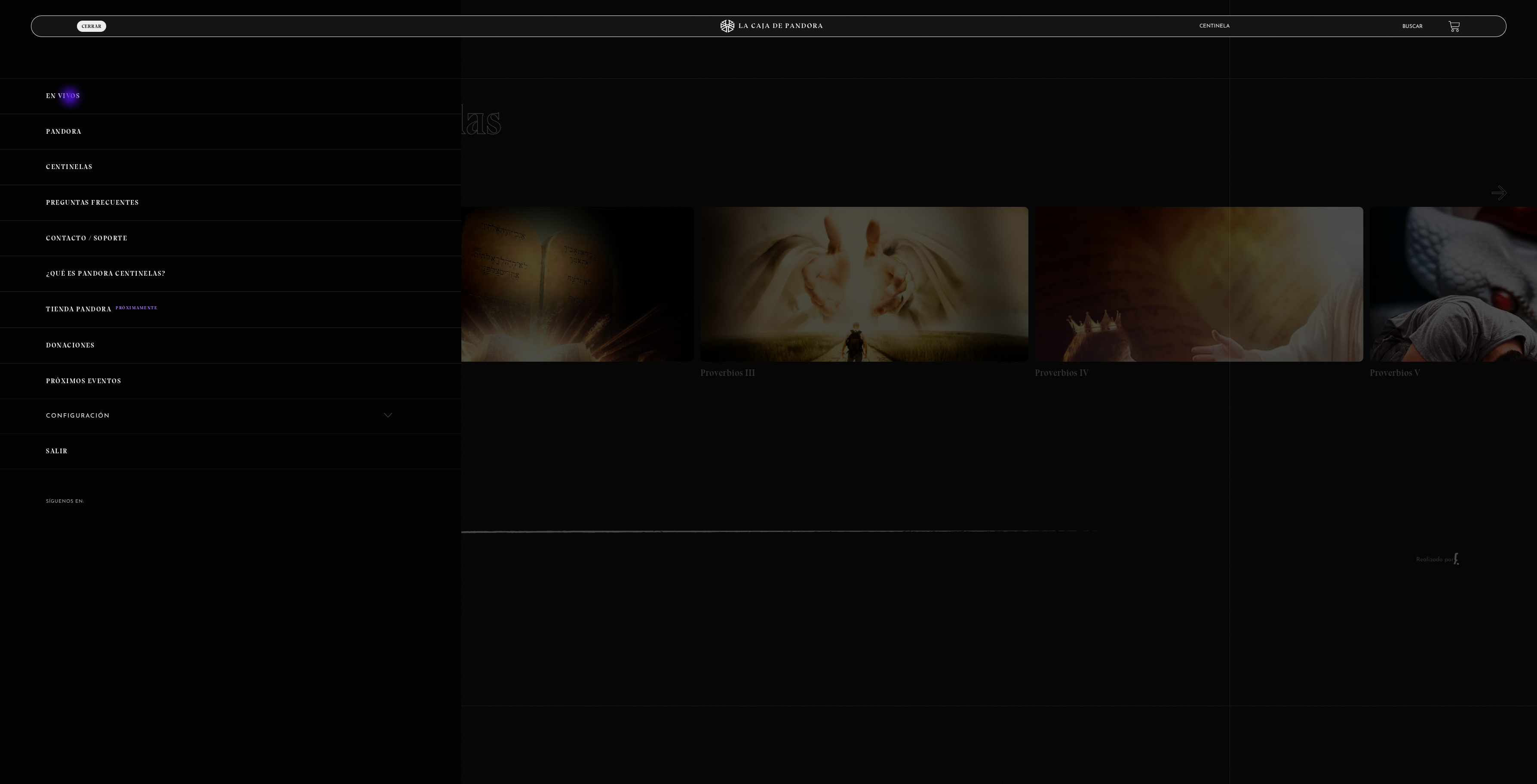
click at [71, 98] on link "En vivos" at bounding box center [230, 96] width 461 height 36
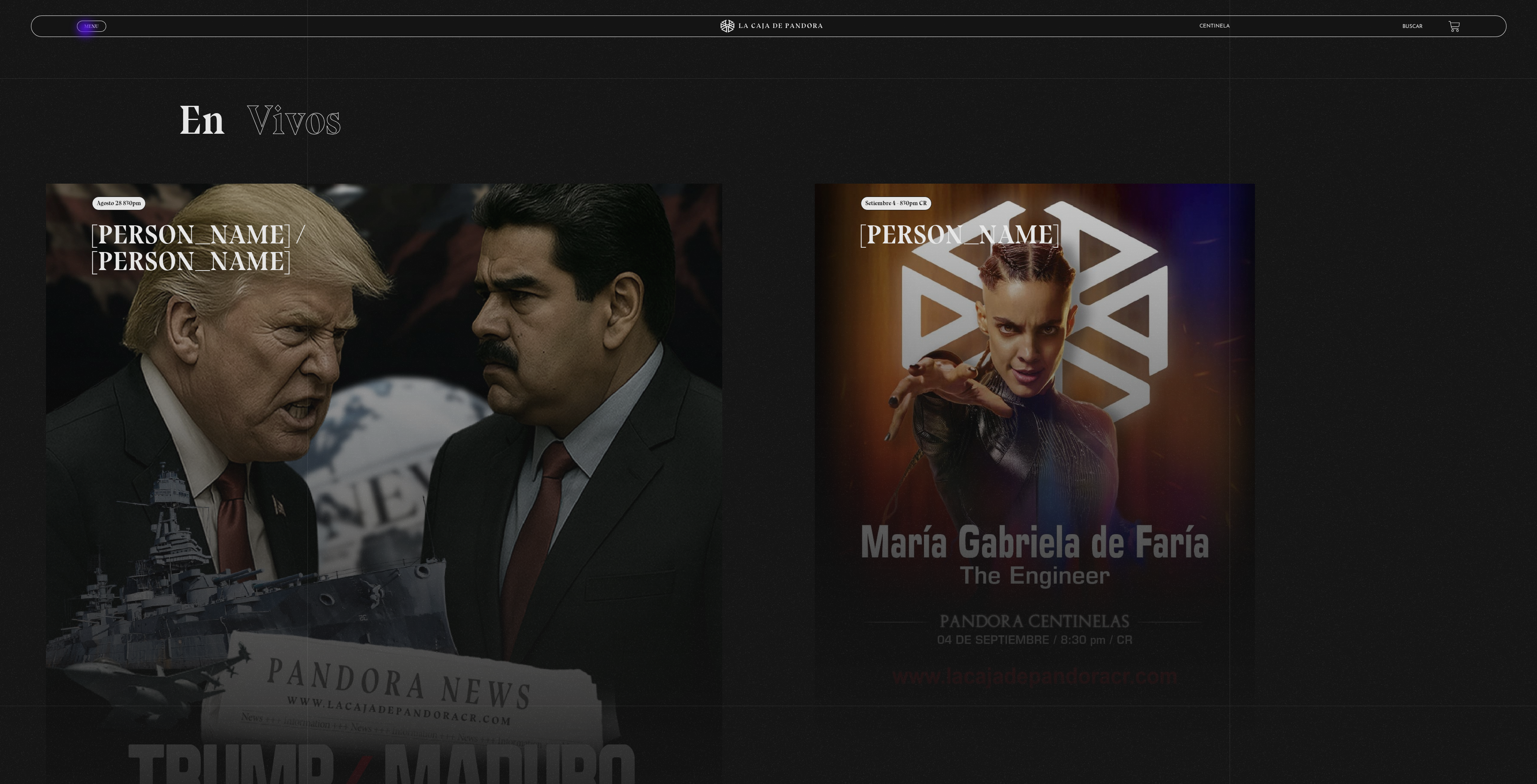
click at [87, 29] on span "Menu" at bounding box center [91, 26] width 14 height 5
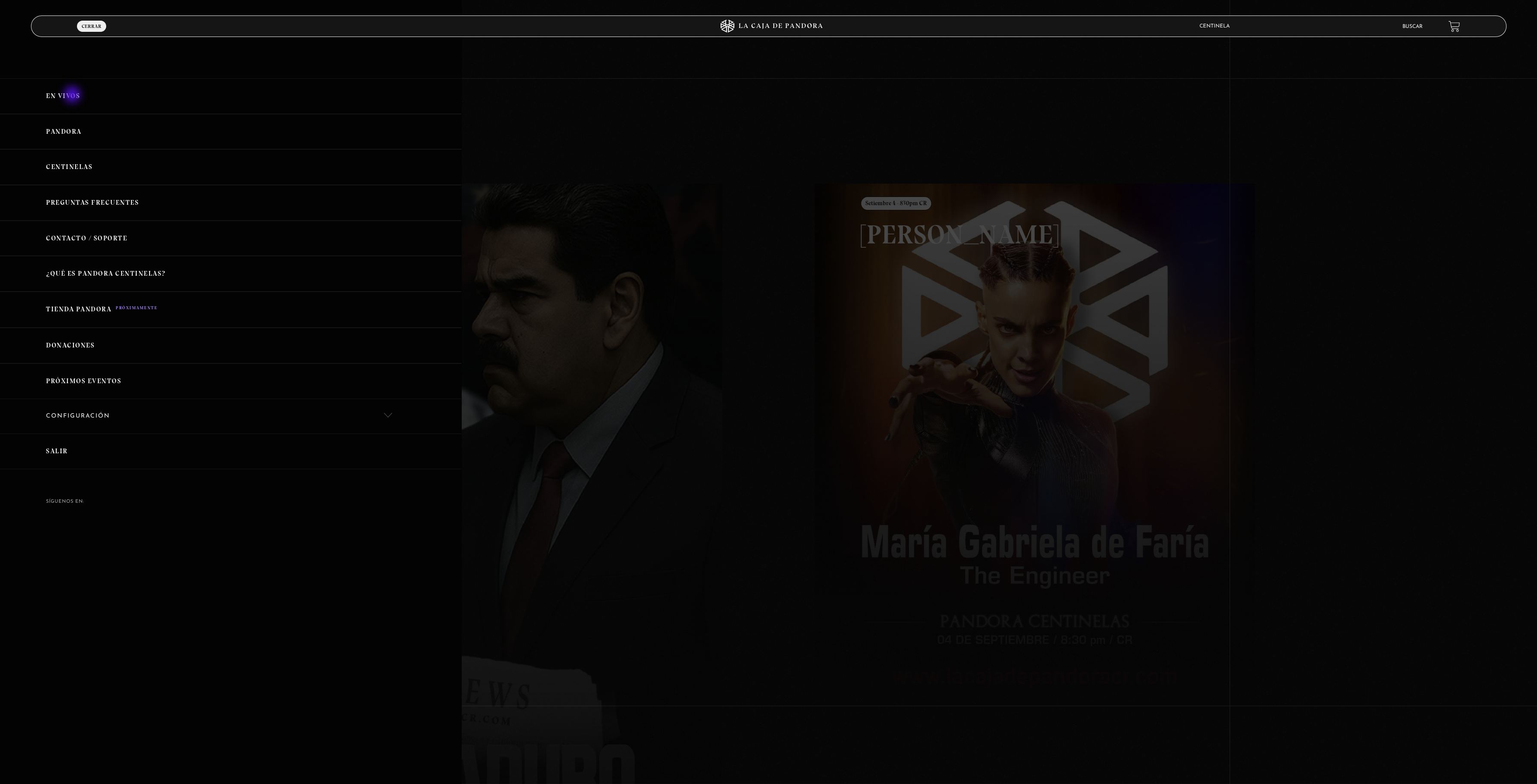
click at [73, 95] on link "En vivos" at bounding box center [230, 96] width 461 height 36
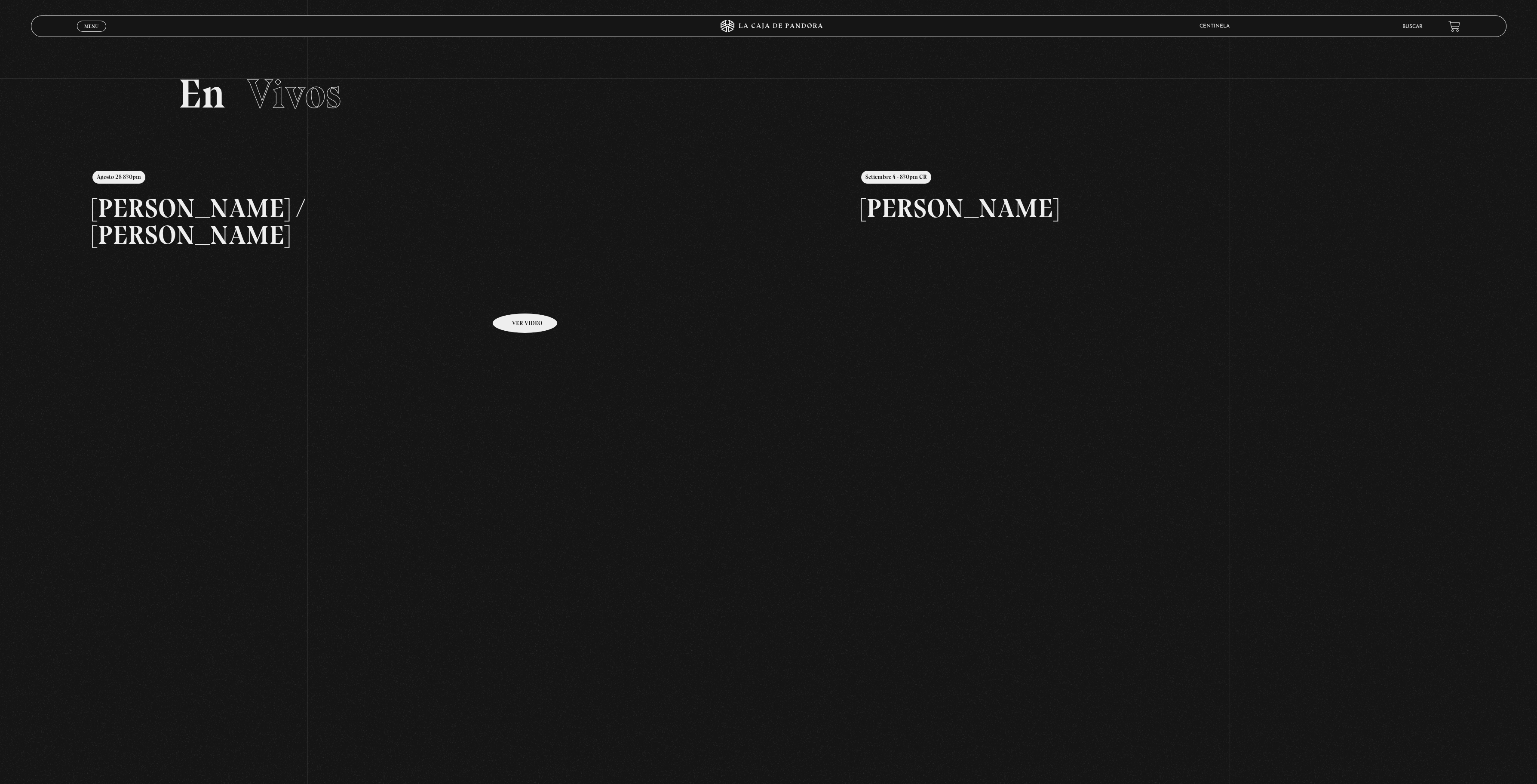
scroll to position [27, 0]
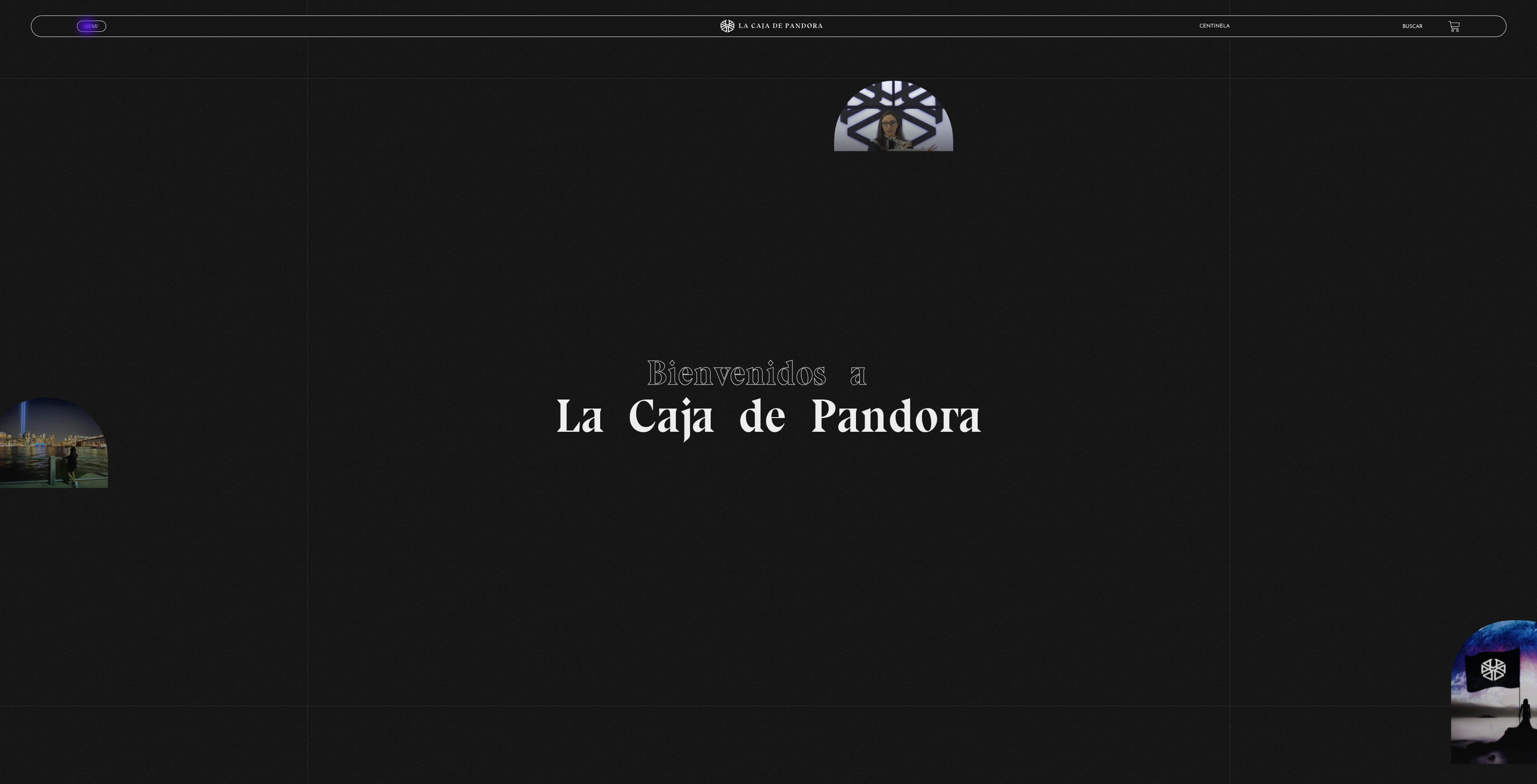
click at [88, 27] on span "Menu" at bounding box center [91, 26] width 14 height 5
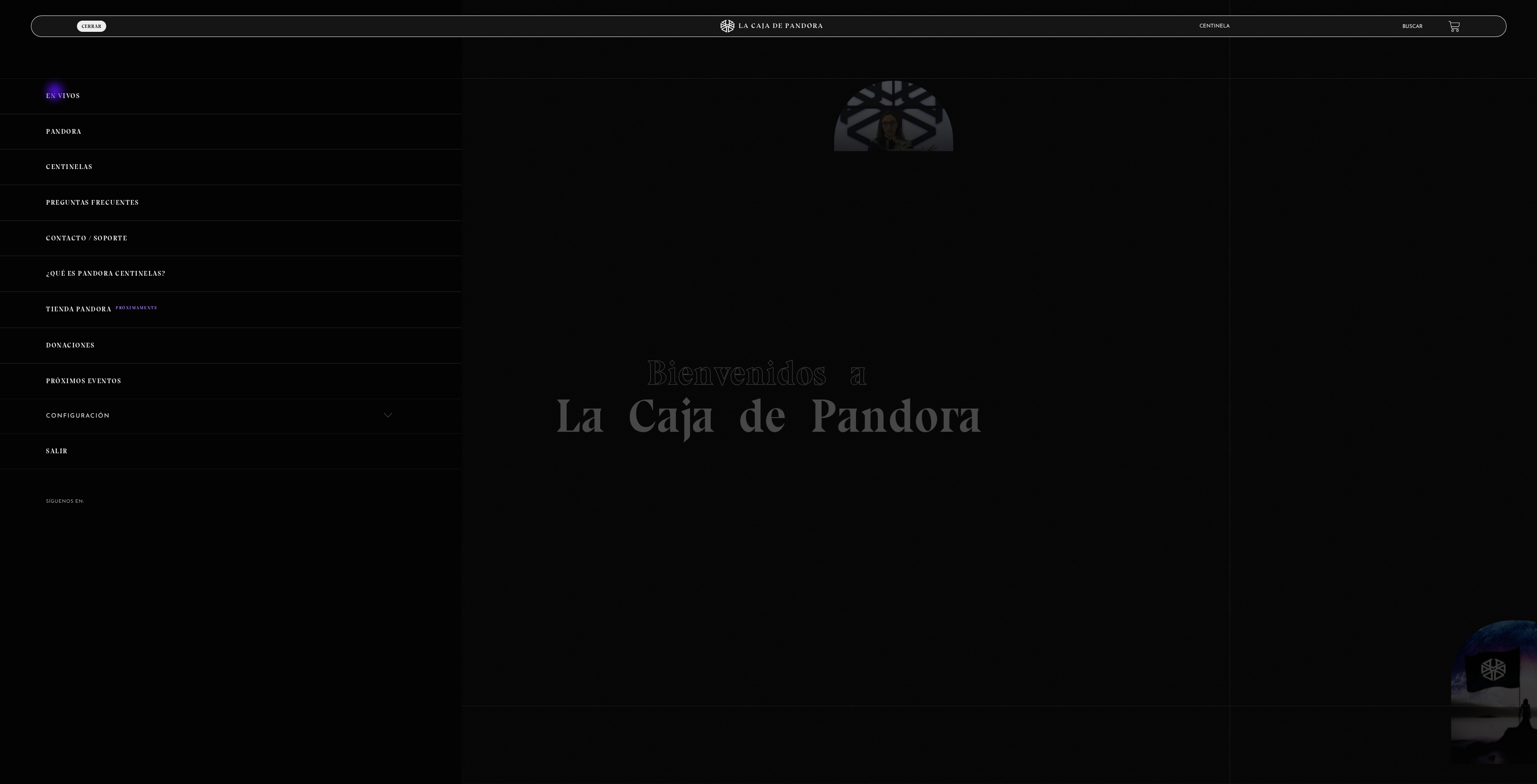
click at [56, 92] on link "En vivos" at bounding box center [230, 96] width 461 height 36
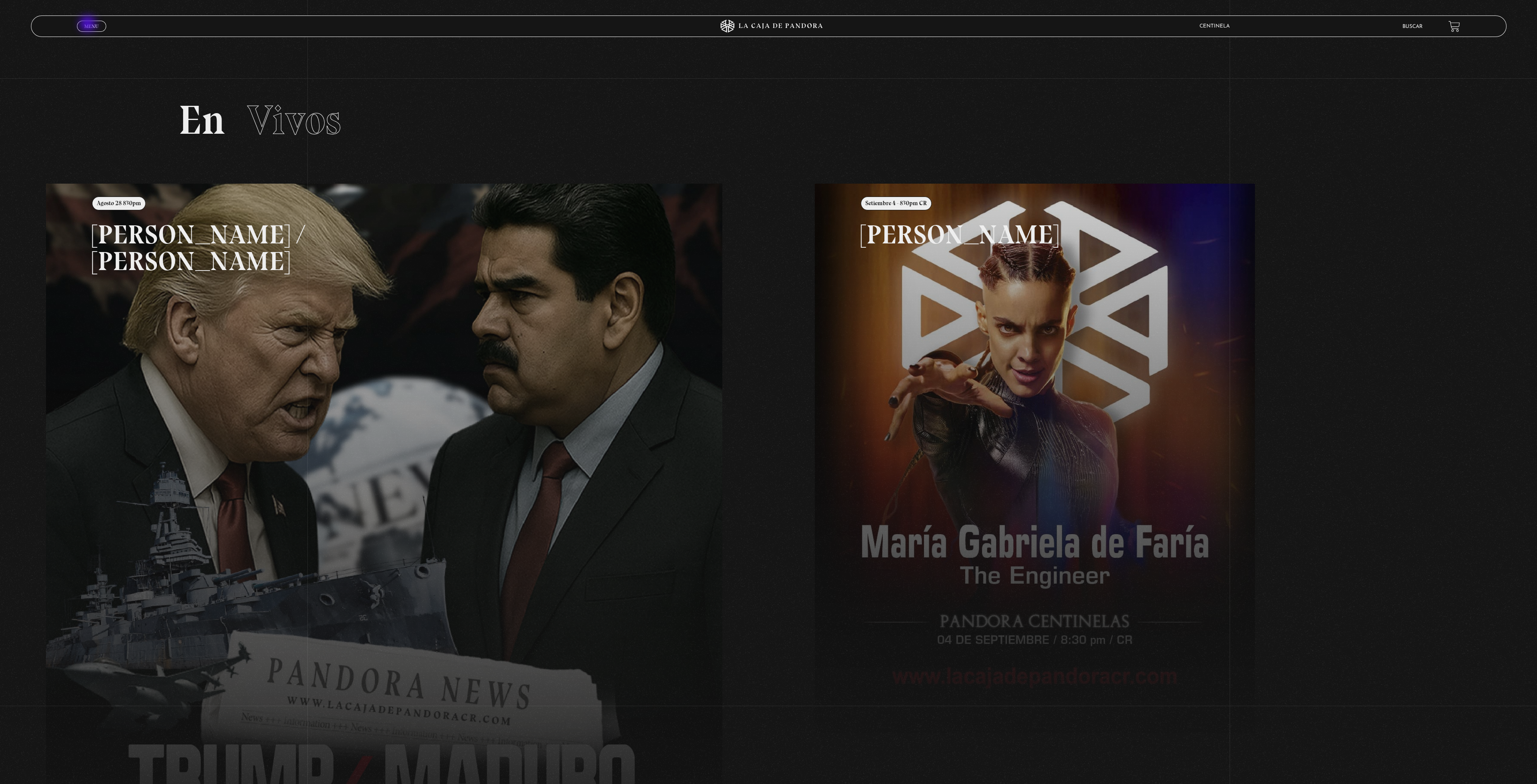
click at [88, 24] on span "Menu" at bounding box center [91, 26] width 14 height 5
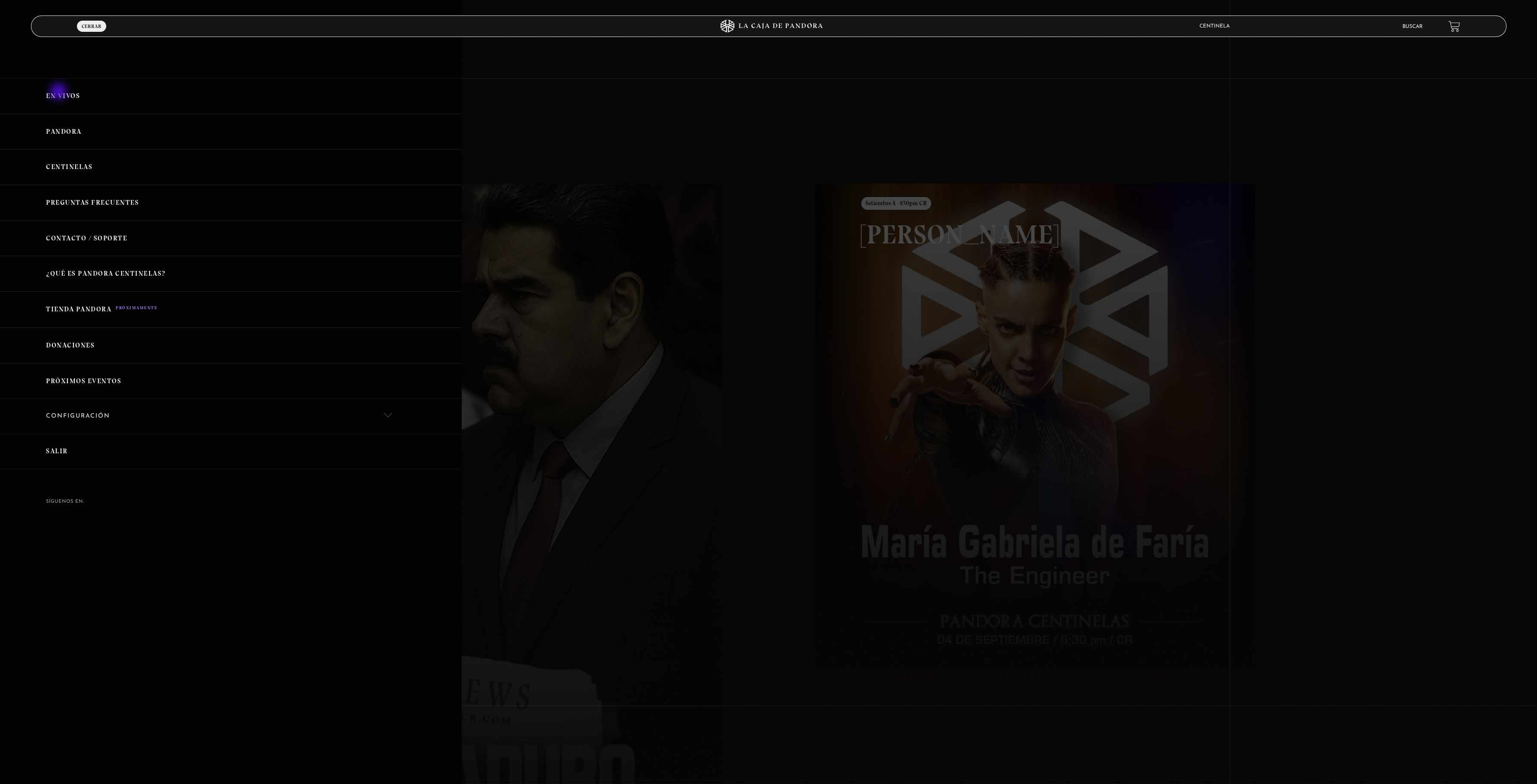
click at [59, 92] on link "En vivos" at bounding box center [230, 96] width 461 height 36
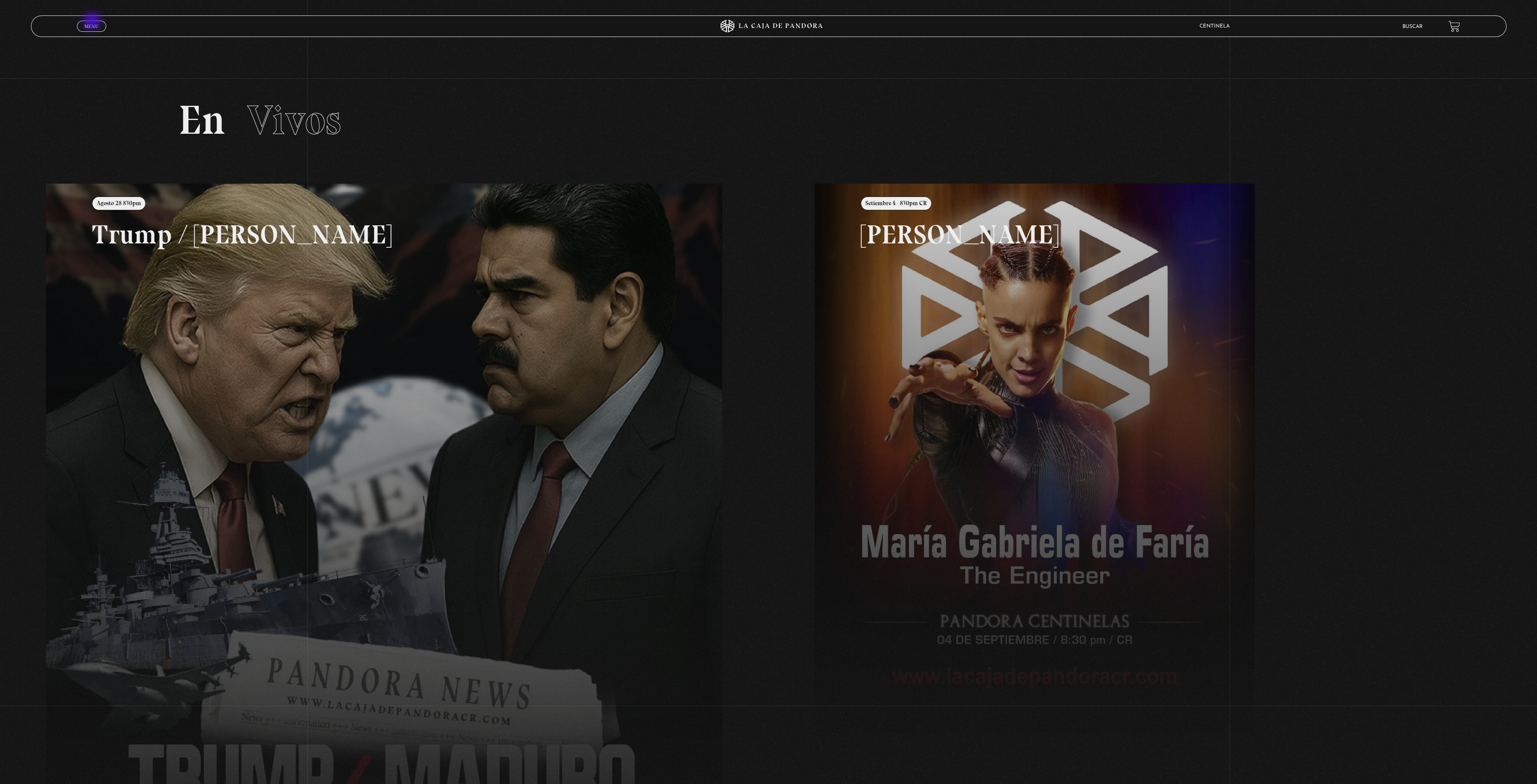
click at [93, 22] on link "Menu Cerrar" at bounding box center [91, 26] width 29 height 11
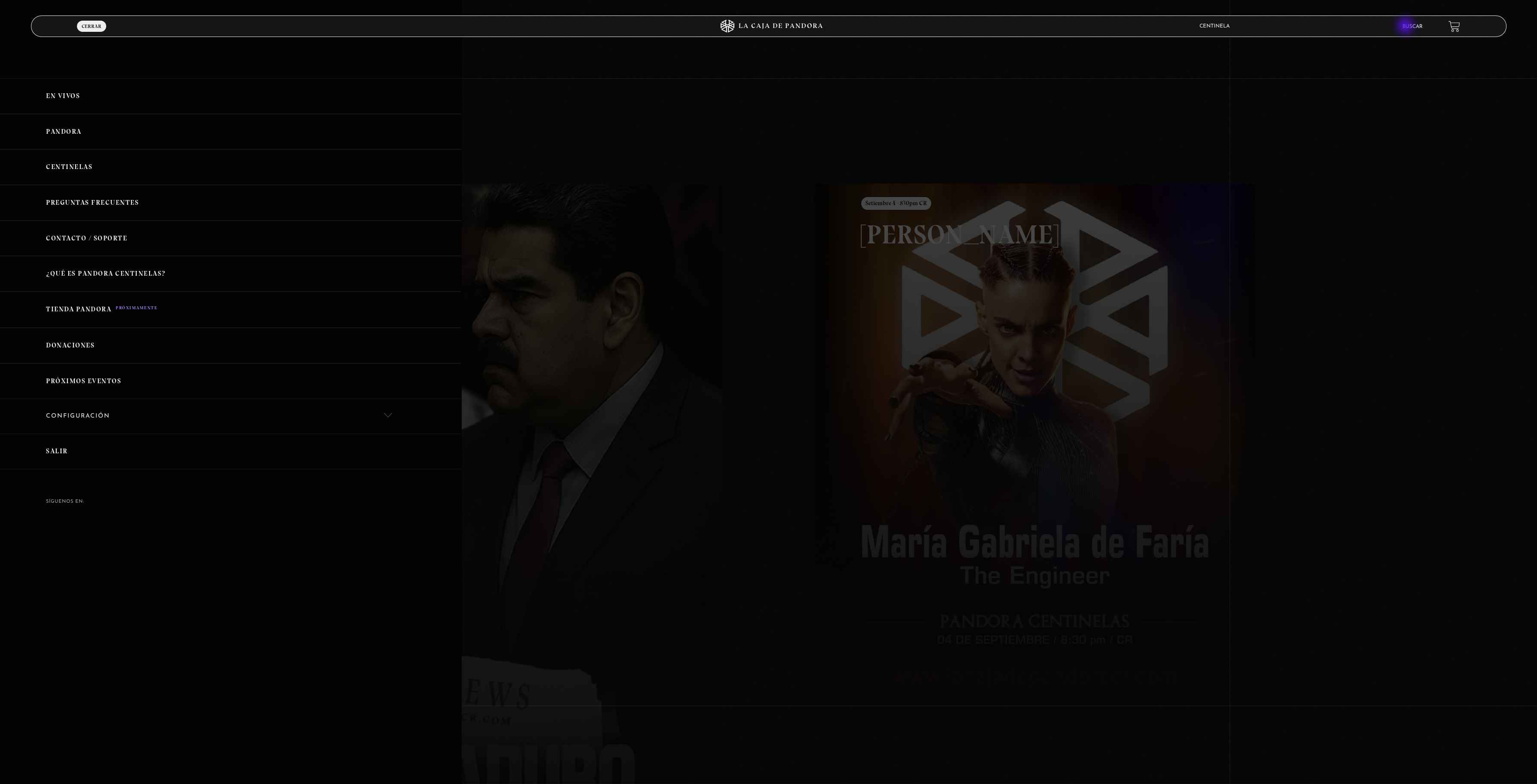
click at [1406, 27] on link "Buscar" at bounding box center [1412, 26] width 20 height 5
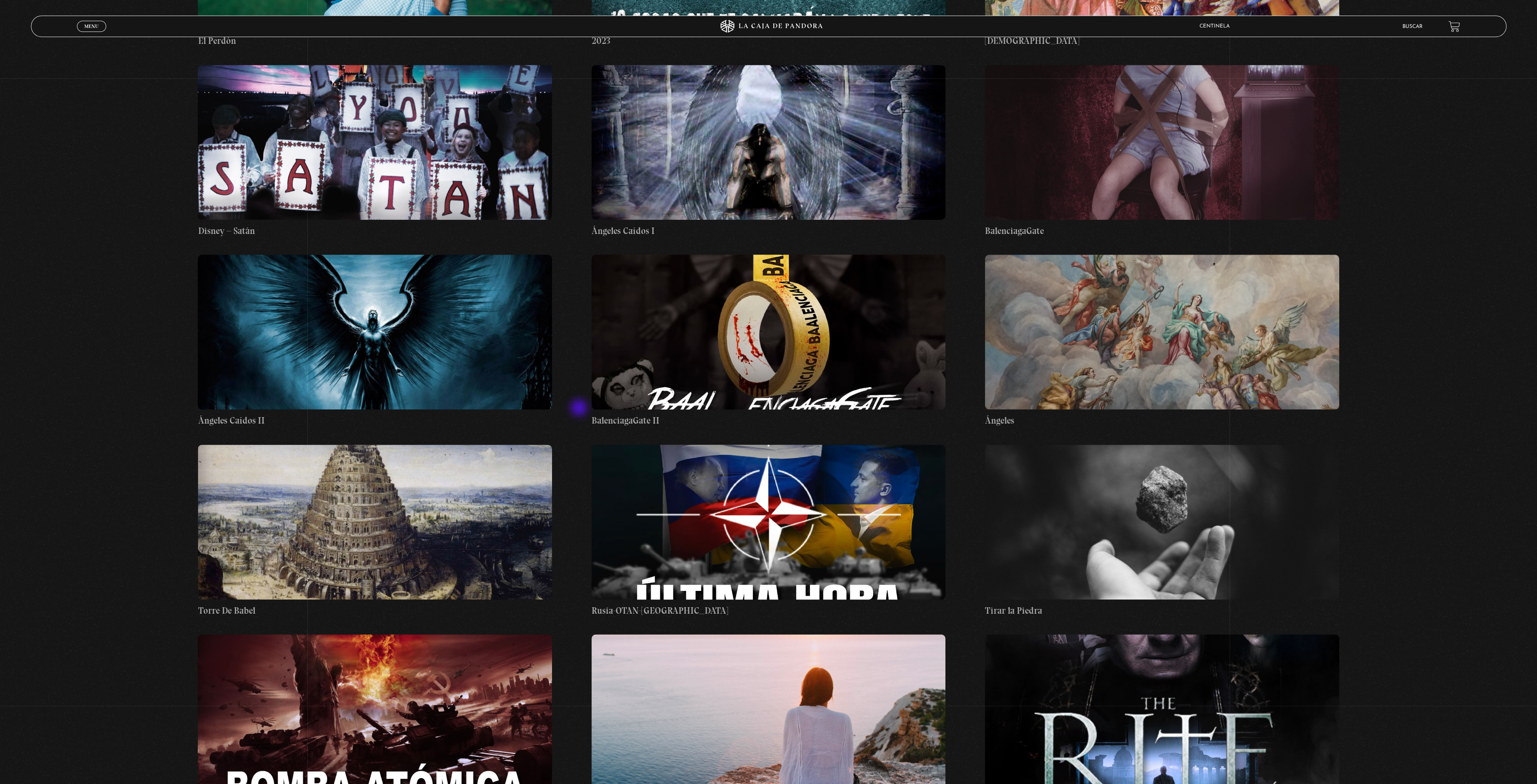
scroll to position [13123, 0]
drag, startPoint x: 83, startPoint y: 369, endPoint x: 69, endPoint y: 150, distance: 219.4
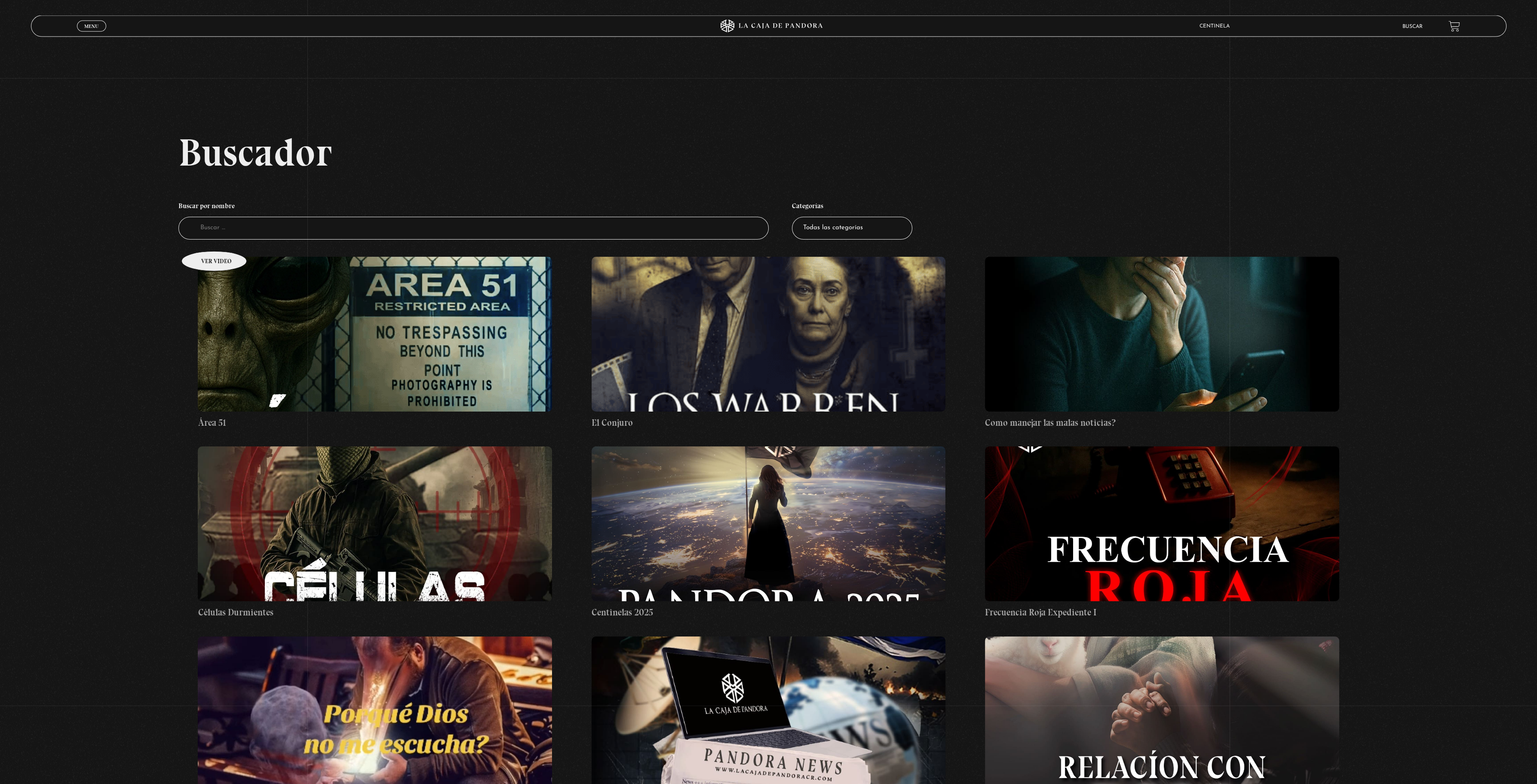
scroll to position [0, 0]
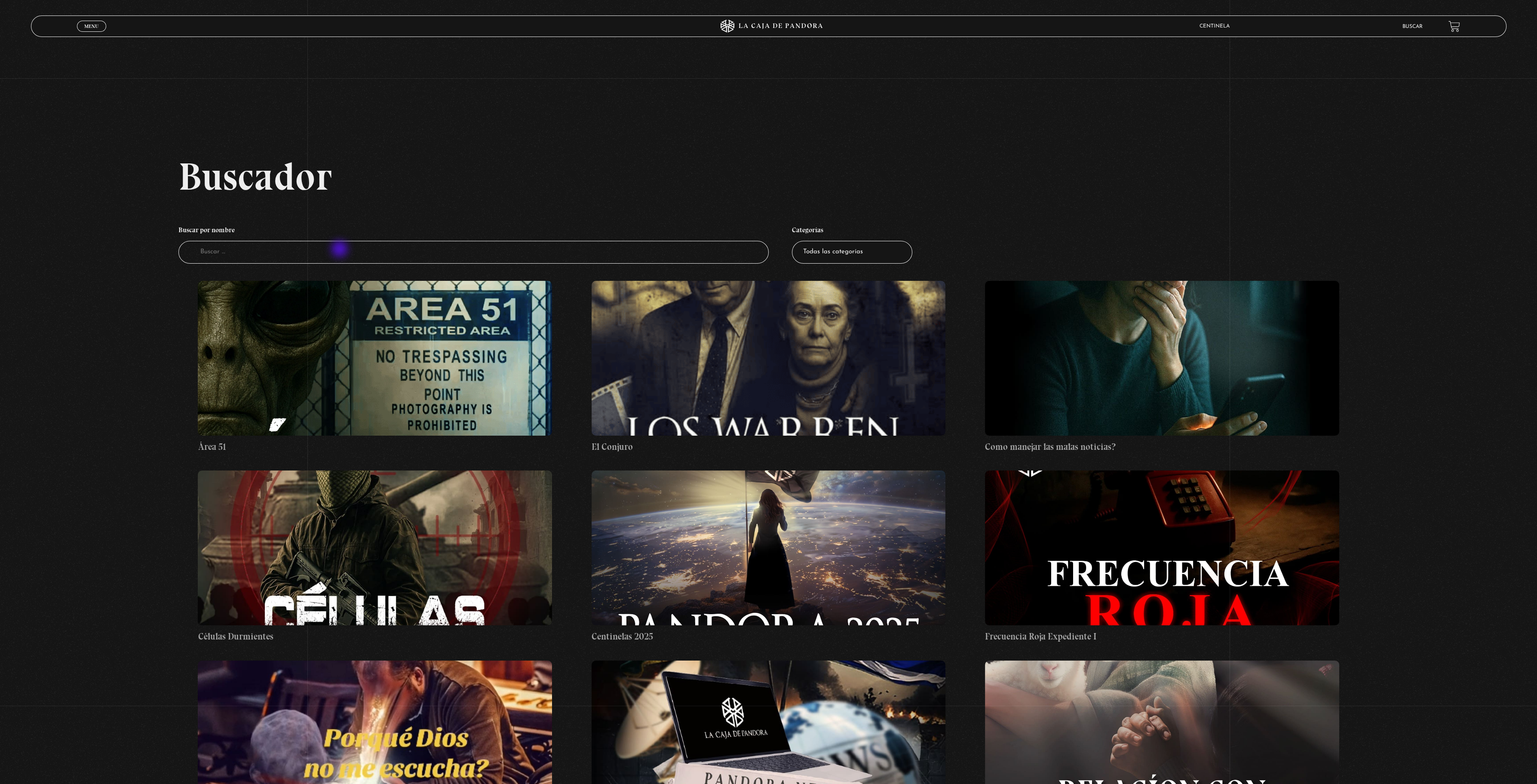
click at [329, 249] on input "Buscador" at bounding box center [473, 252] width 590 height 23
type input "angeles"
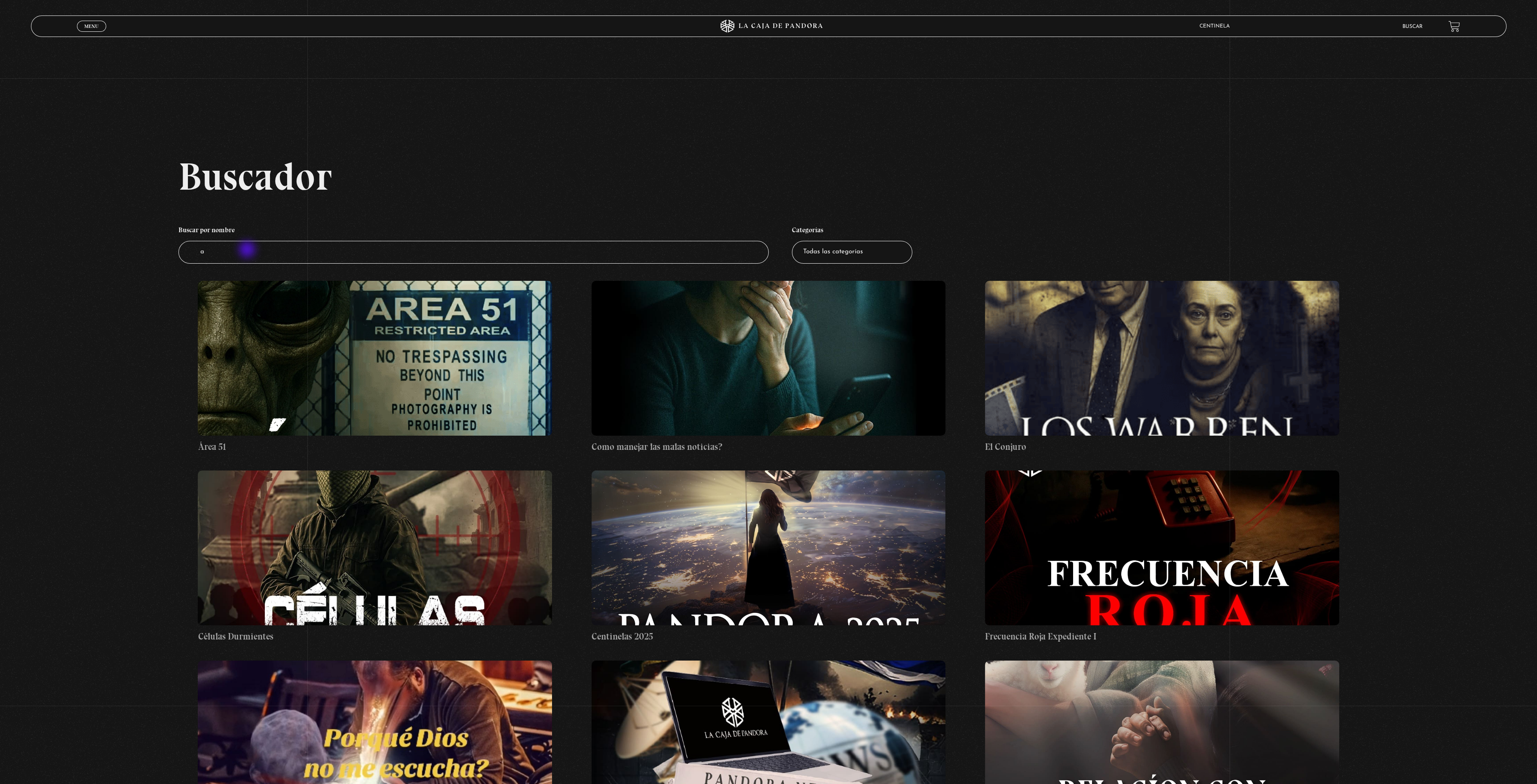
click at [248, 250] on input "a" at bounding box center [473, 252] width 590 height 23
type input "ang"
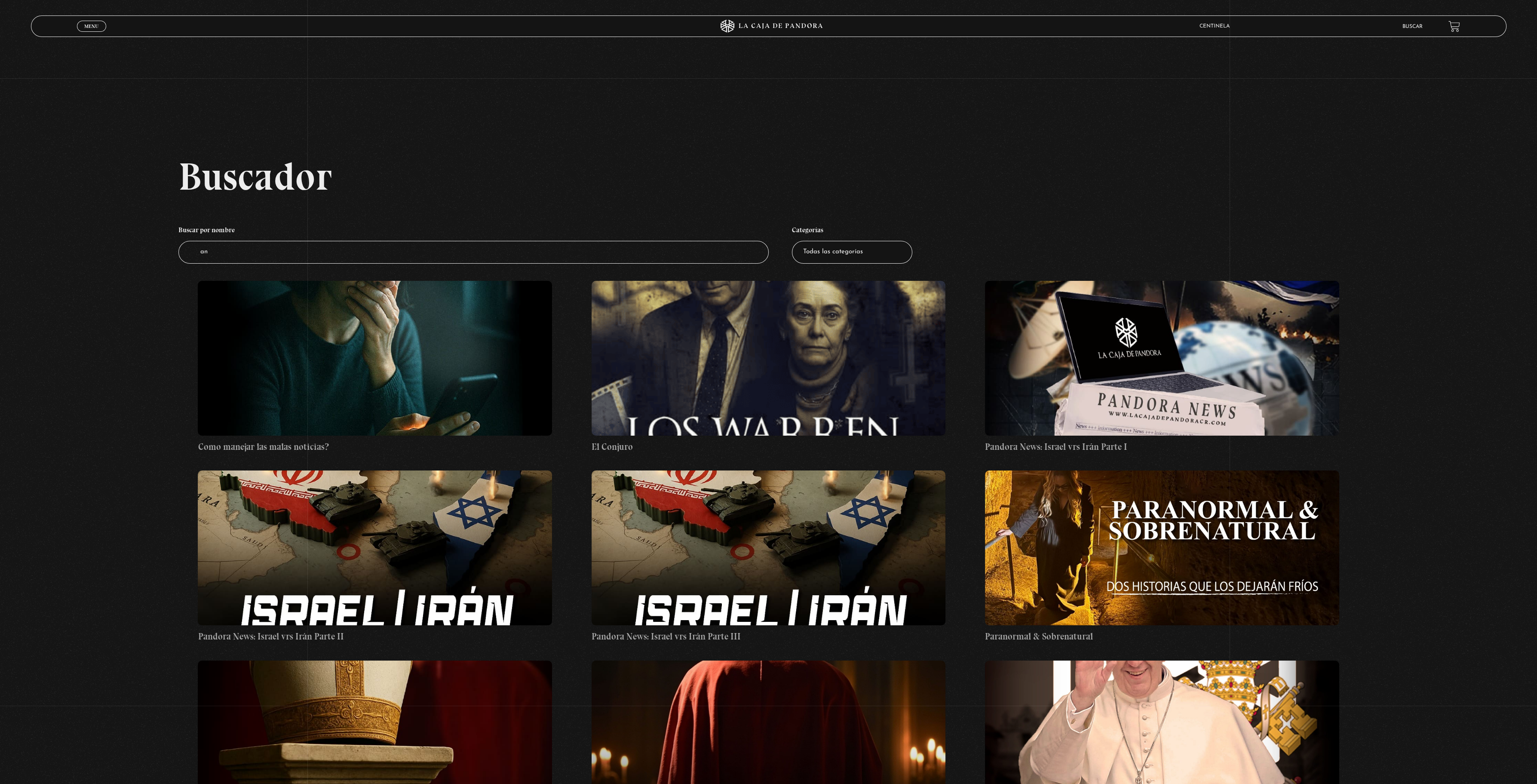
click at [248, 250] on input "an" at bounding box center [473, 252] width 590 height 23
type input "ang"
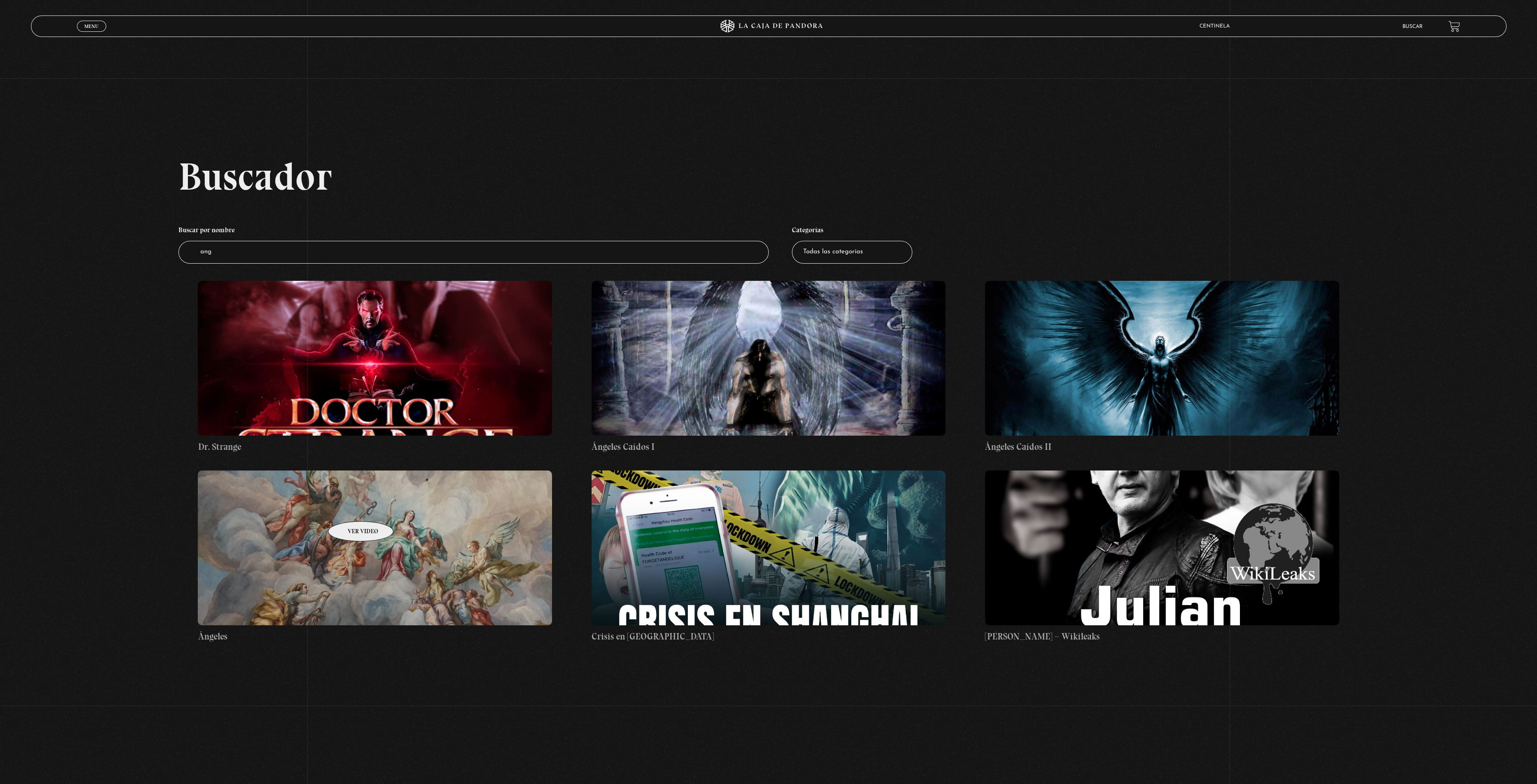
click at [350, 508] on figure at bounding box center [375, 547] width 354 height 155
